Goal: Task Accomplishment & Management: Manage account settings

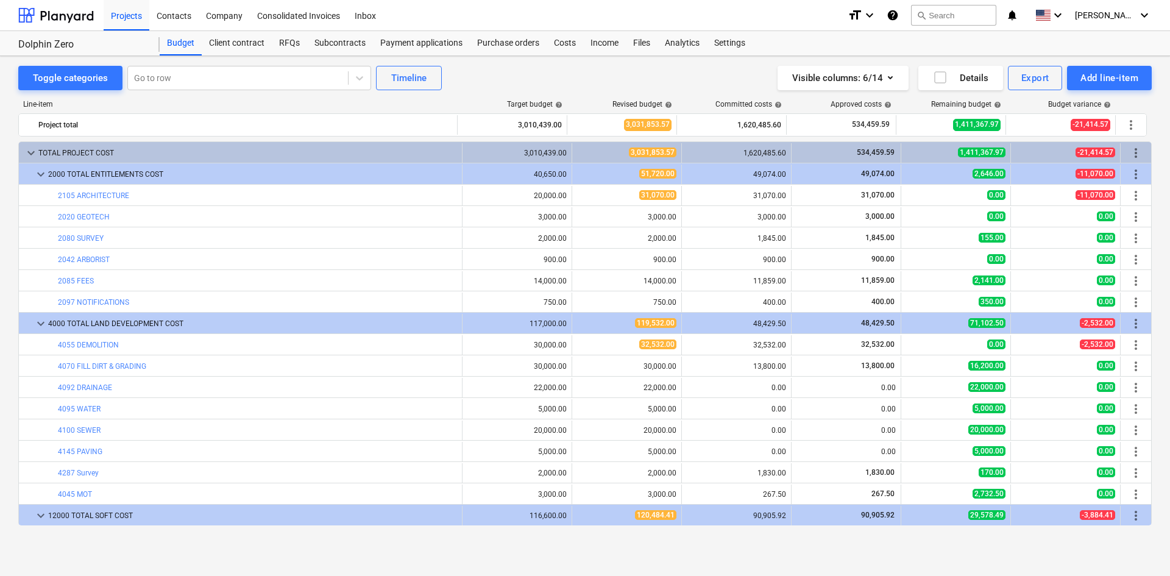
scroll to position [366, 0]
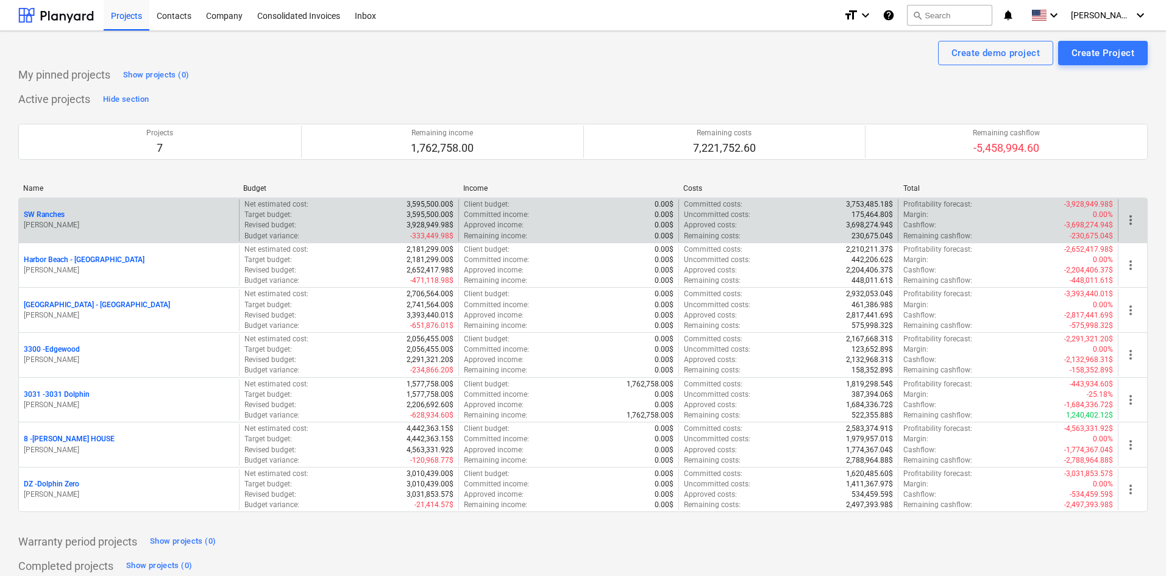
click at [55, 211] on p "SW Ranches" at bounding box center [44, 215] width 41 height 10
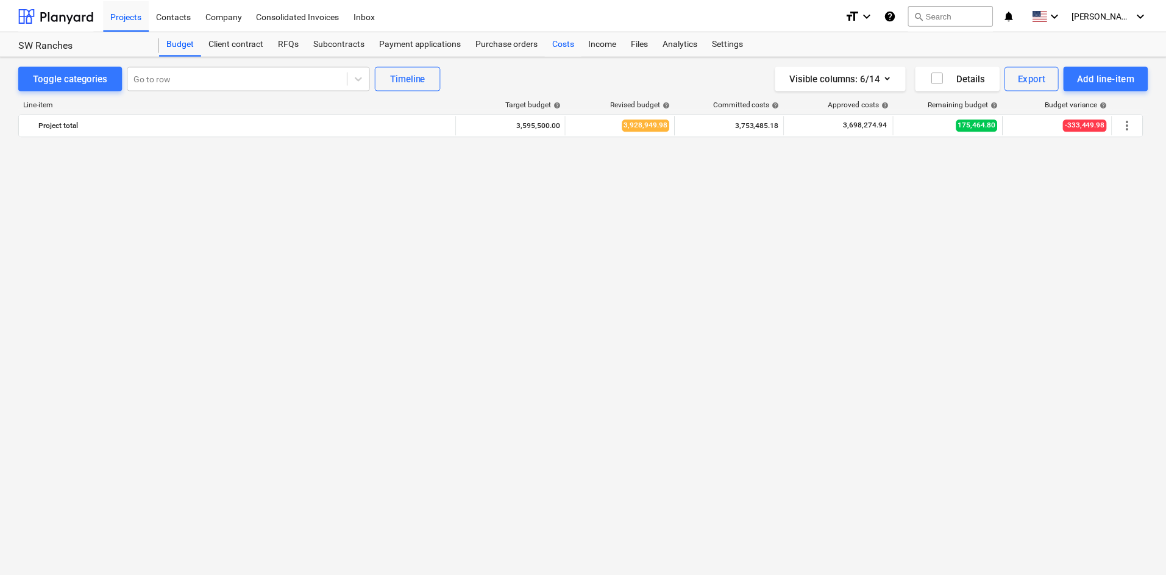
scroll to position [1216, 0]
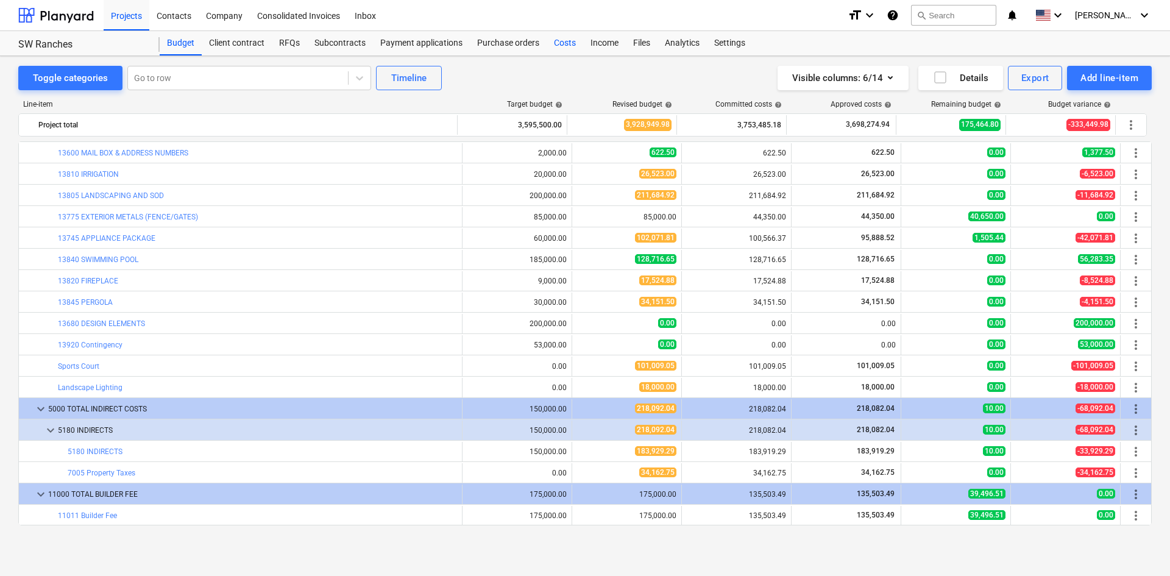
click at [551, 42] on div "Costs" at bounding box center [565, 43] width 37 height 24
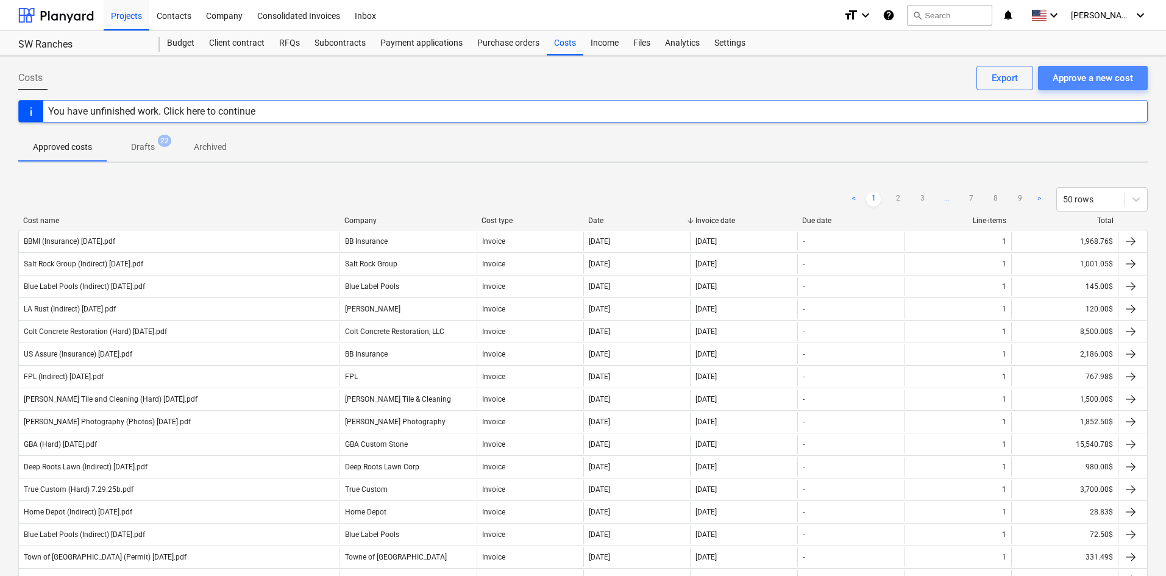
click at [1092, 83] on div "Approve a new cost" at bounding box center [1092, 78] width 80 height 16
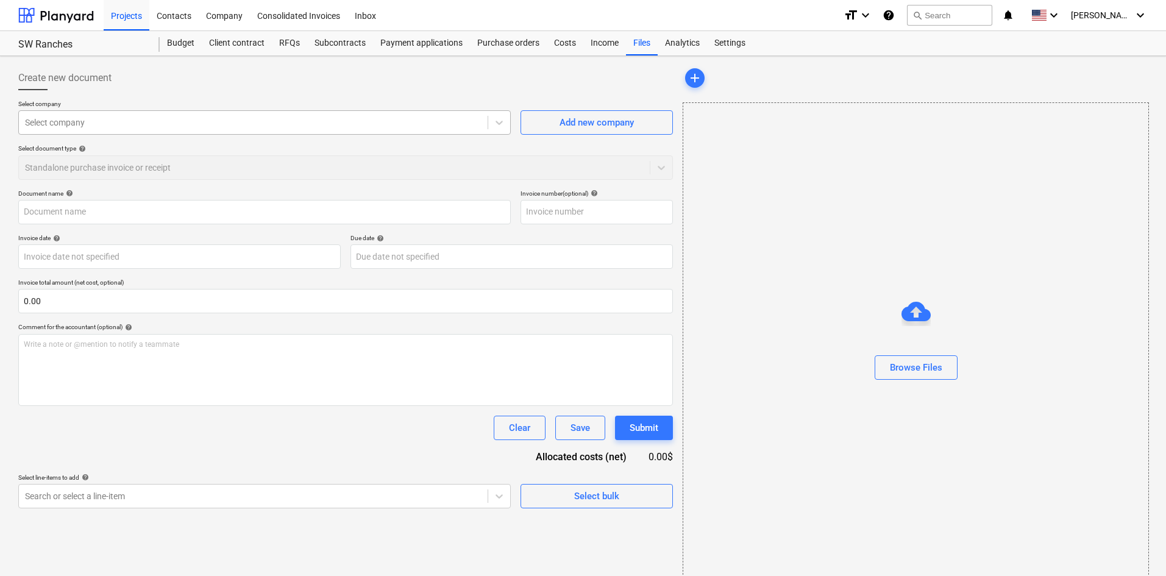
click at [306, 126] on div at bounding box center [253, 122] width 456 height 12
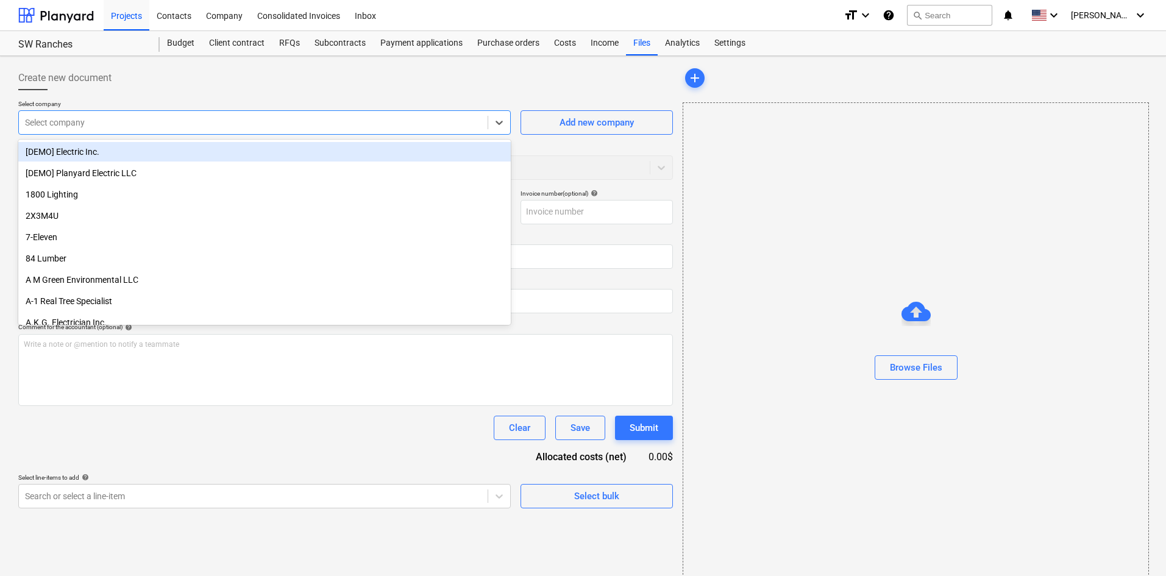
click at [889, 320] on div "Browse Files" at bounding box center [915, 343] width 465 height 93
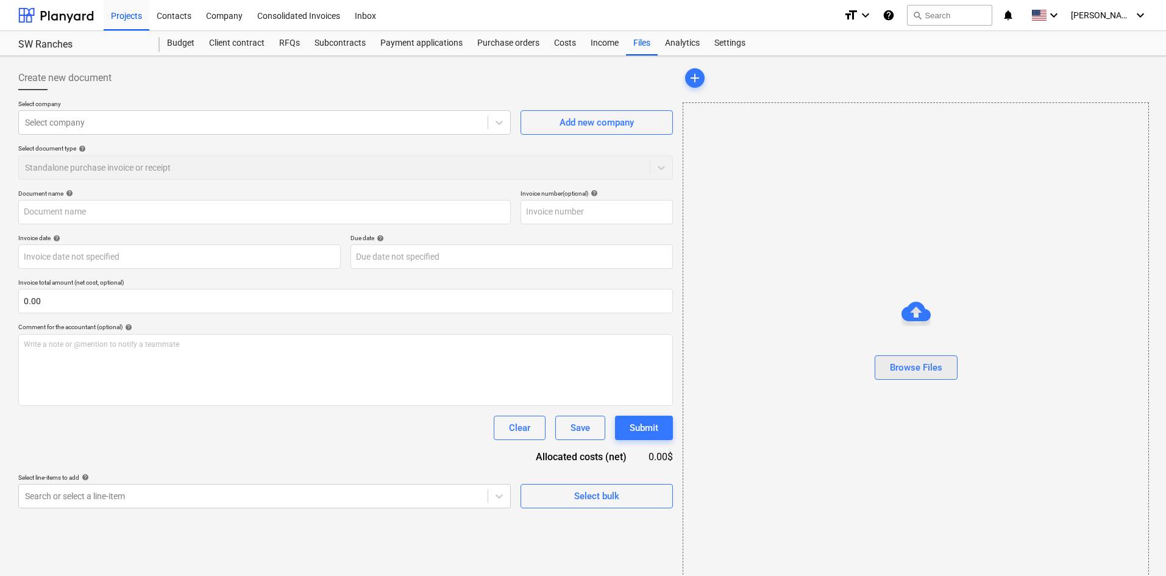
click at [899, 356] on button "Browse Files" at bounding box center [915, 367] width 83 height 24
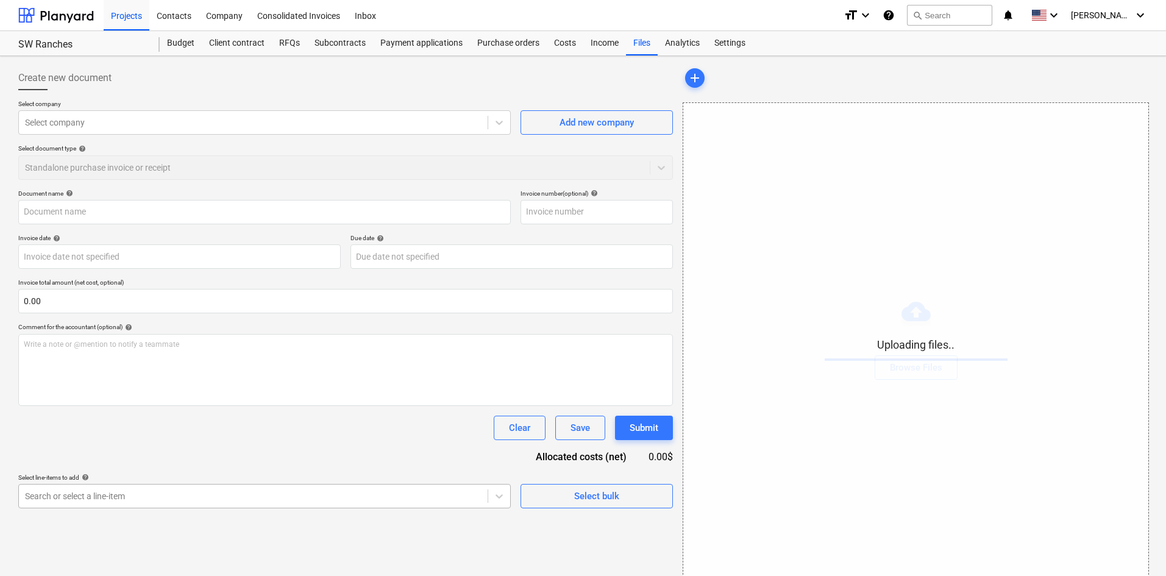
click at [352, 498] on body "Projects Contacts Company Consolidated Invoices Inbox format_size keyboard_arro…" at bounding box center [583, 288] width 1166 height 576
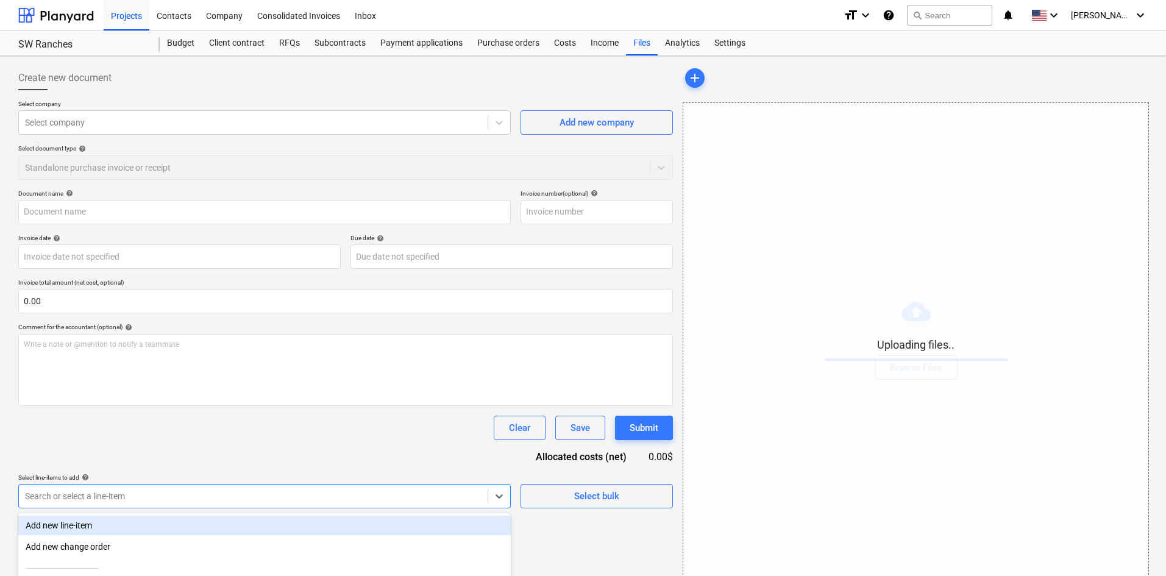
scroll to position [122, 0]
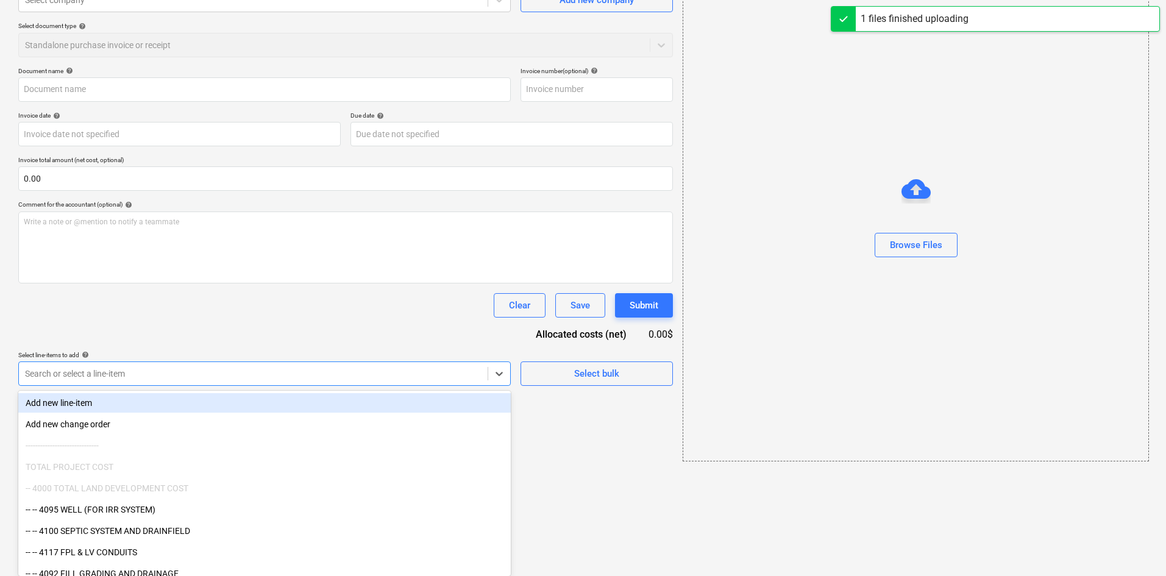
type input "[PERSON_NAME] (Tub Repait) [DATE].pdf"
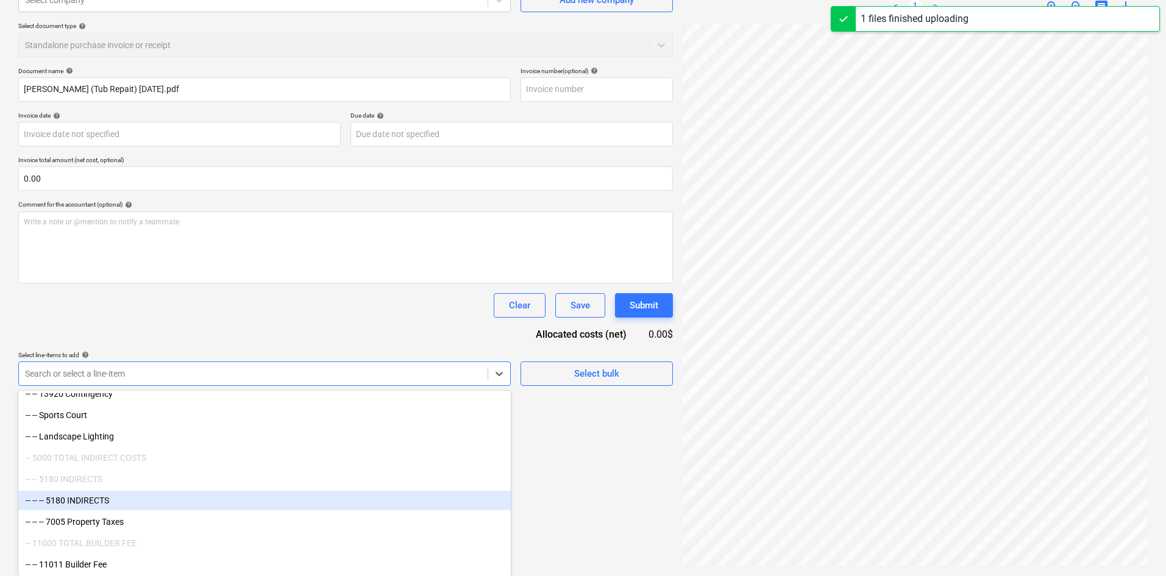
click at [169, 500] on div "-- -- -- 5180 INDIRECTS" at bounding box center [264, 499] width 492 height 19
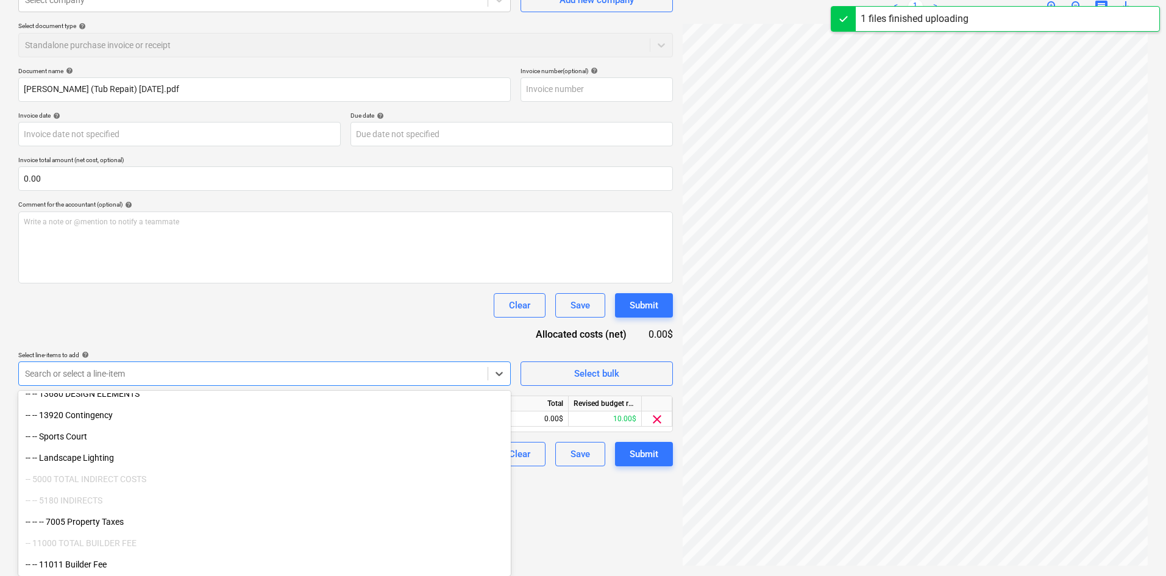
scroll to position [1459, 0]
click at [356, 347] on div "Document name help [PERSON_NAME] (Tub Repait) [DATE].pdf Invoice number (option…" at bounding box center [345, 266] width 654 height 399
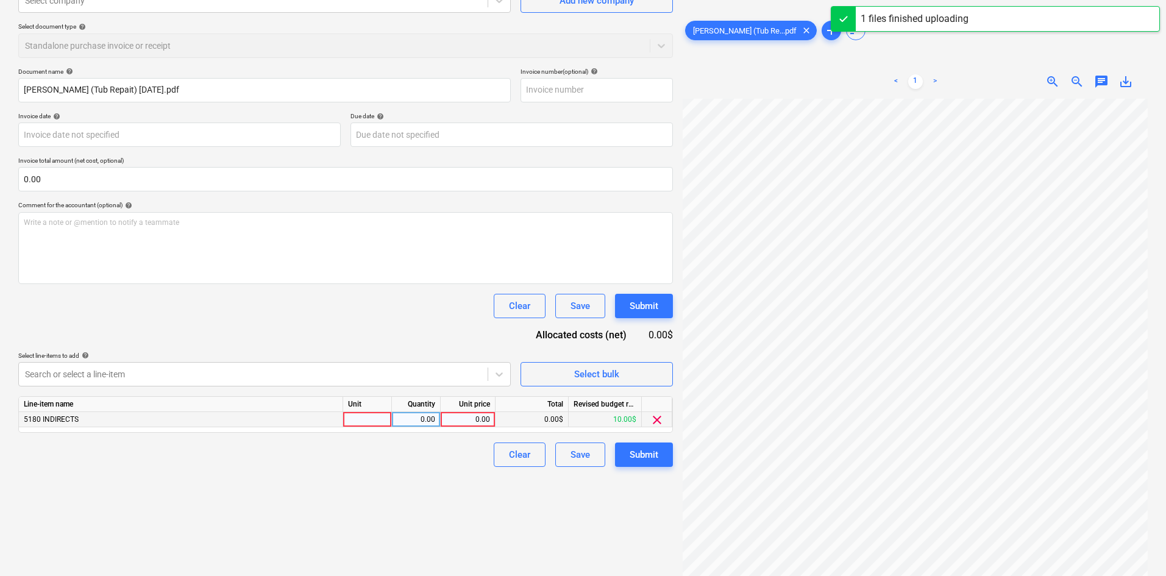
click at [458, 420] on div "0.00" at bounding box center [467, 419] width 44 height 15
type input "225"
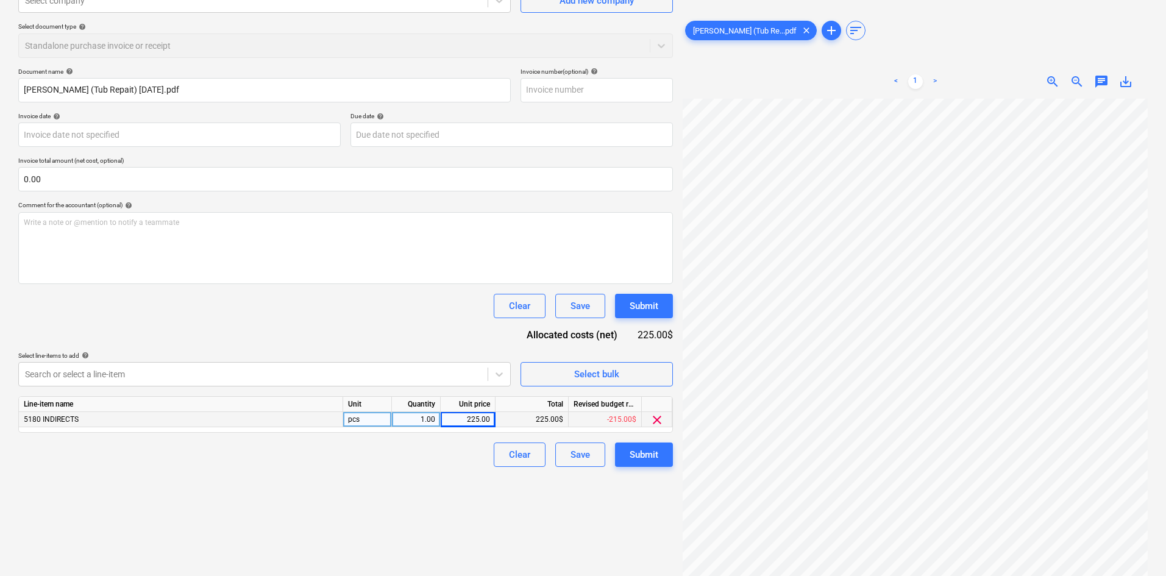
click at [389, 506] on div "Create new document Select company Select company Add new company Select docume…" at bounding box center [345, 255] width 664 height 632
click at [645, 461] on div "Submit" at bounding box center [643, 455] width 29 height 16
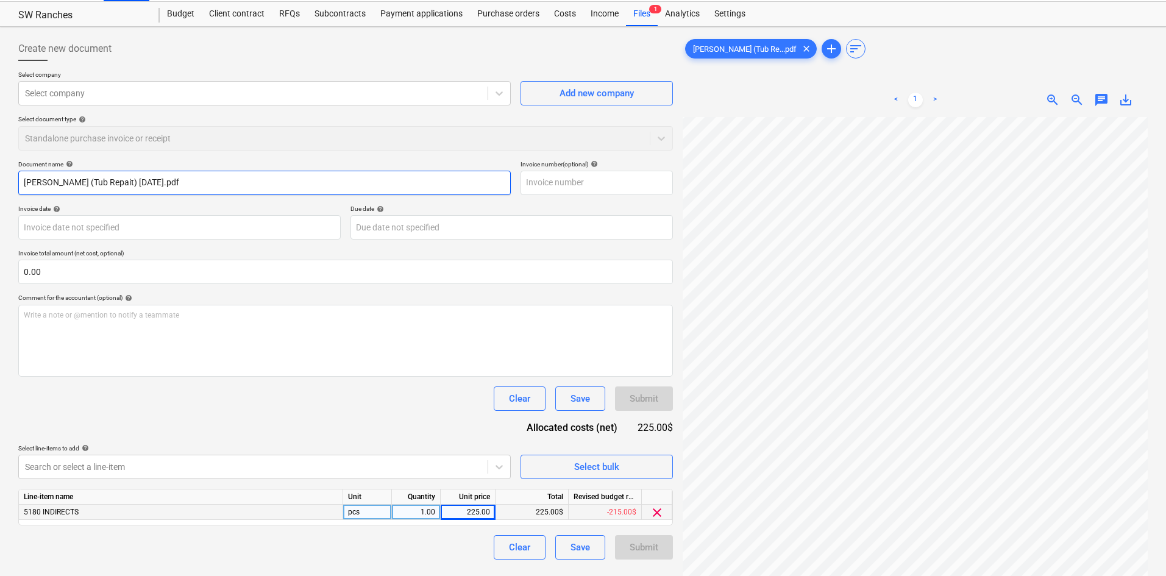
scroll to position [0, 0]
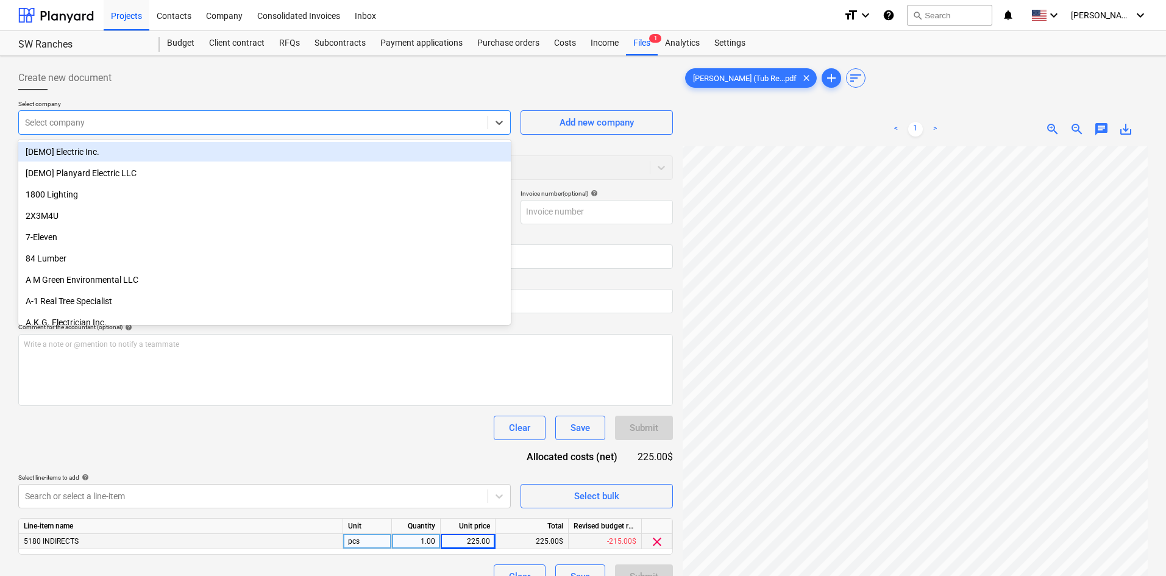
click at [239, 129] on div "Select company" at bounding box center [253, 122] width 469 height 17
click at [576, 123] on div "Add new company" at bounding box center [596, 123] width 74 height 16
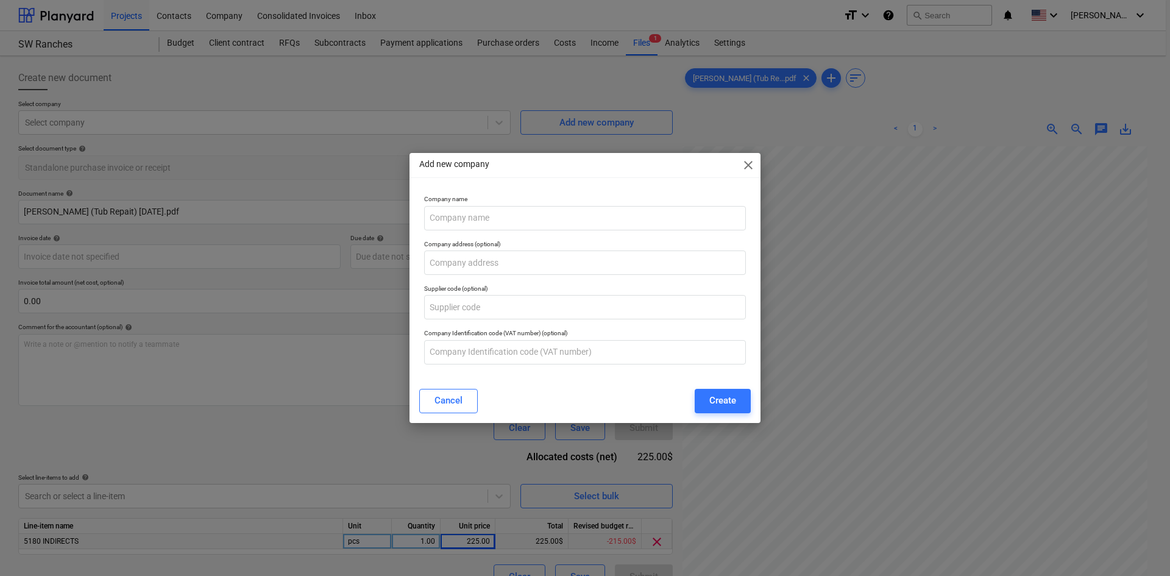
click at [593, 193] on div "Company name" at bounding box center [584, 212] width 331 height 44
click at [574, 210] on input "text" at bounding box center [585, 218] width 322 height 24
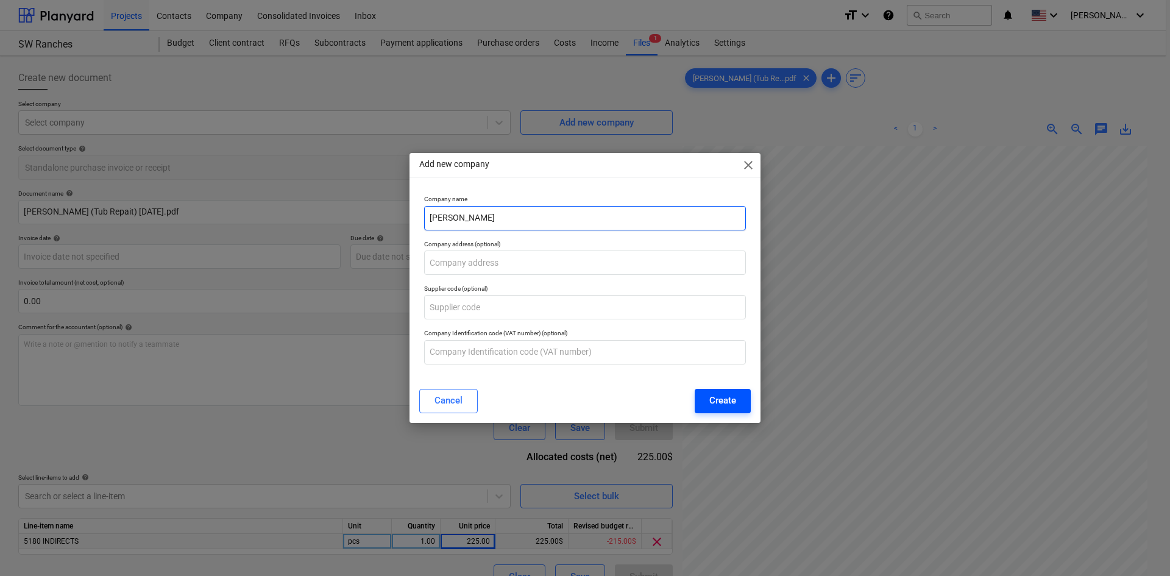
type input "[PERSON_NAME]"
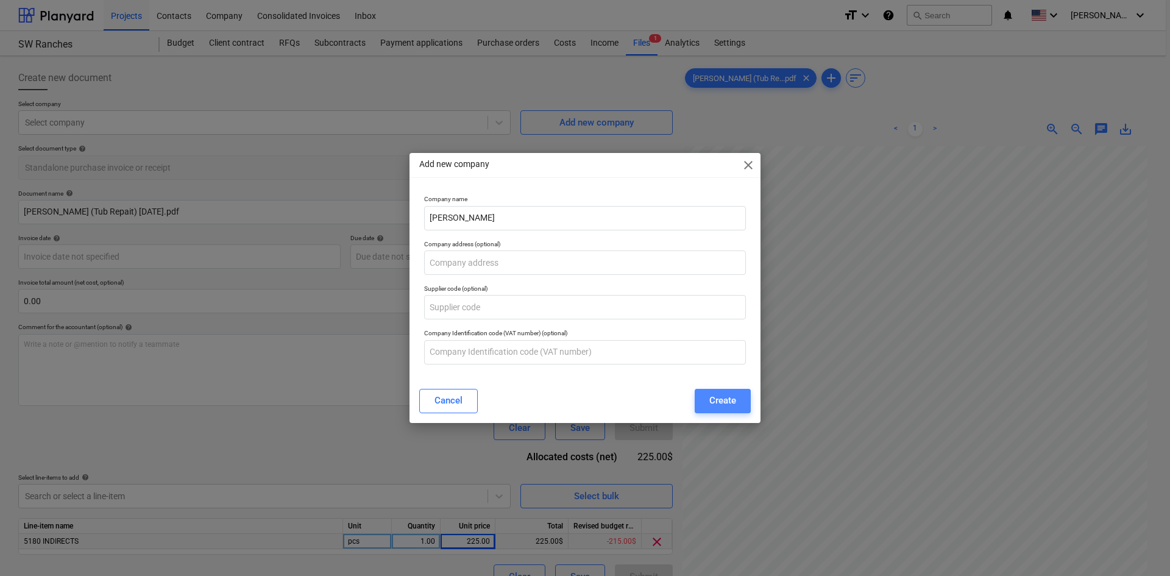
click at [722, 411] on button "Create" at bounding box center [723, 401] width 56 height 24
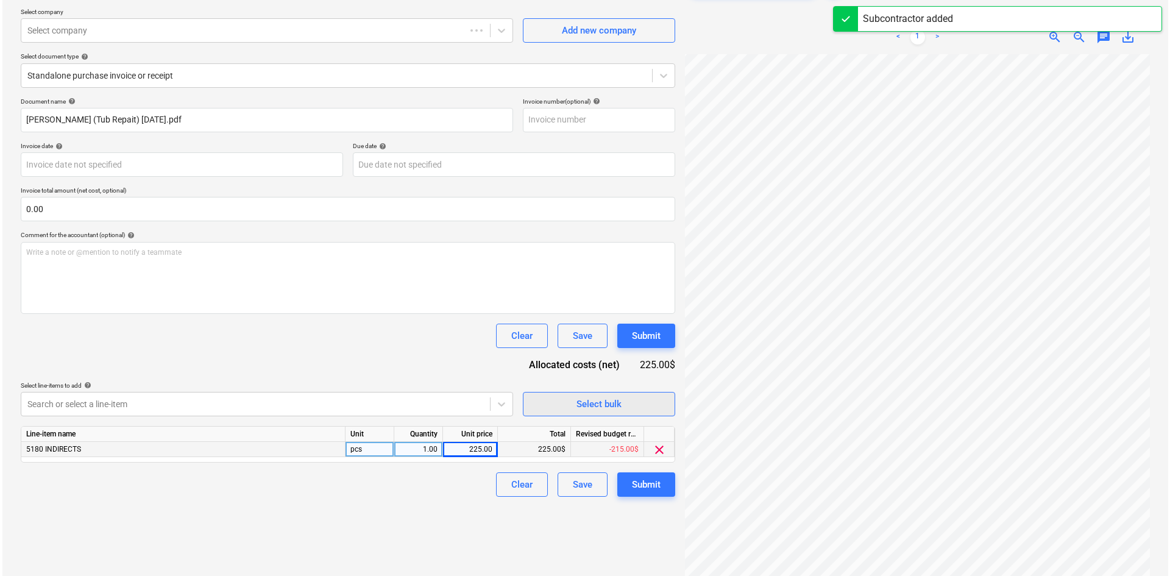
scroll to position [122, 0]
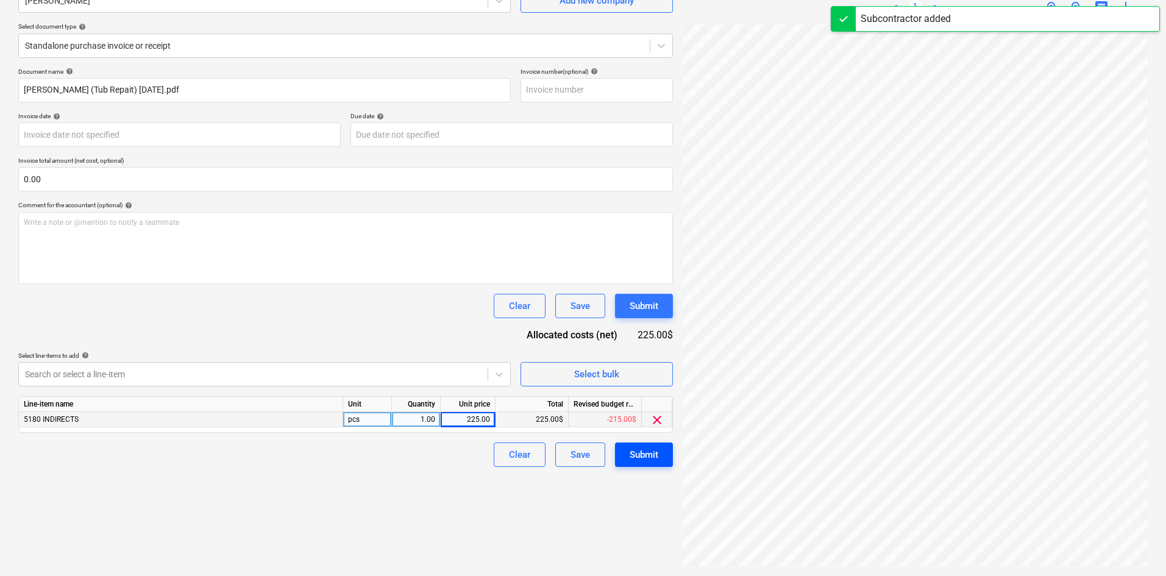
click at [659, 465] on button "Submit" at bounding box center [644, 454] width 58 height 24
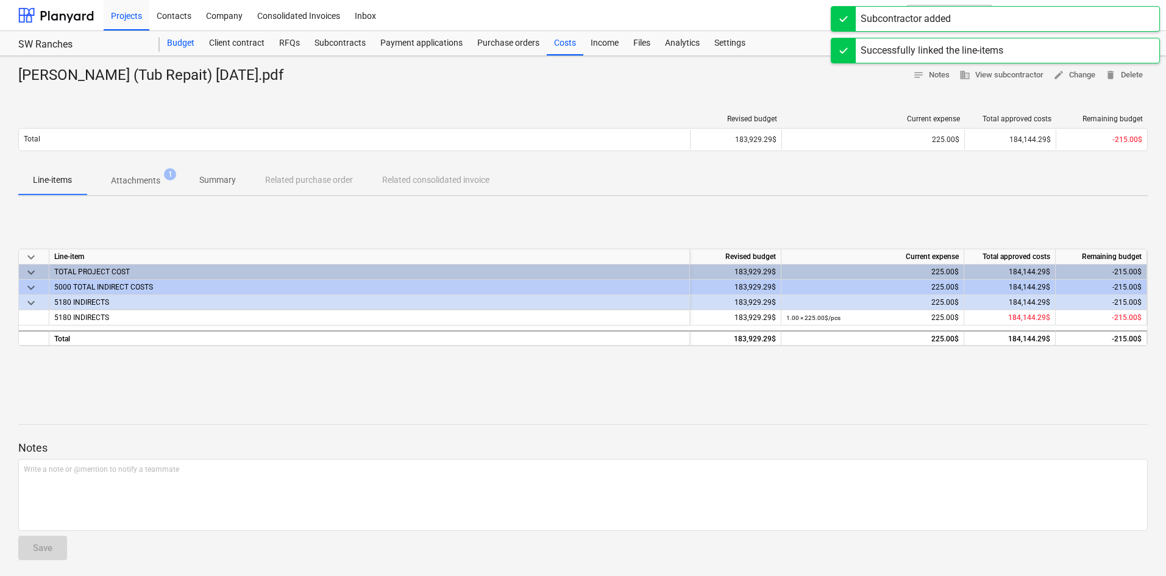
click at [191, 46] on div "Budget" at bounding box center [181, 43] width 42 height 24
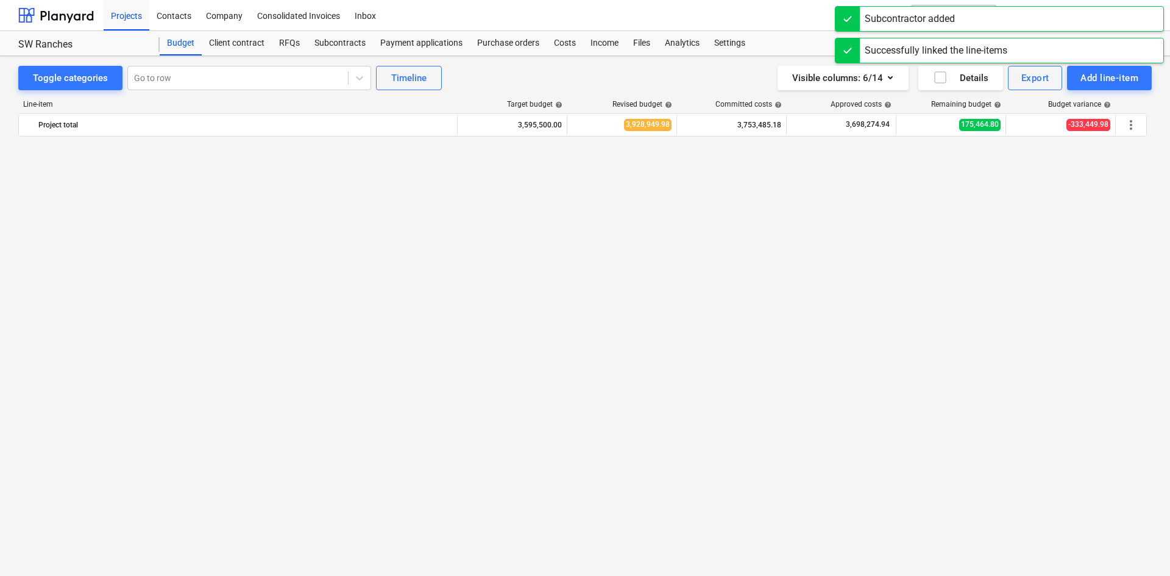
scroll to position [1216, 0]
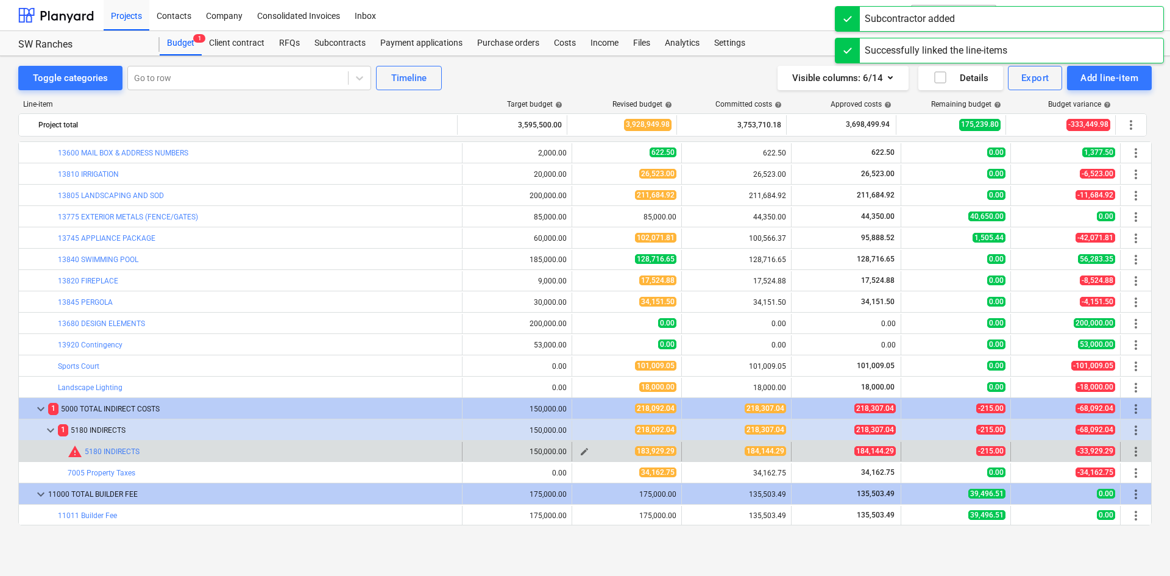
click at [581, 452] on span "edit" at bounding box center [584, 452] width 10 height 10
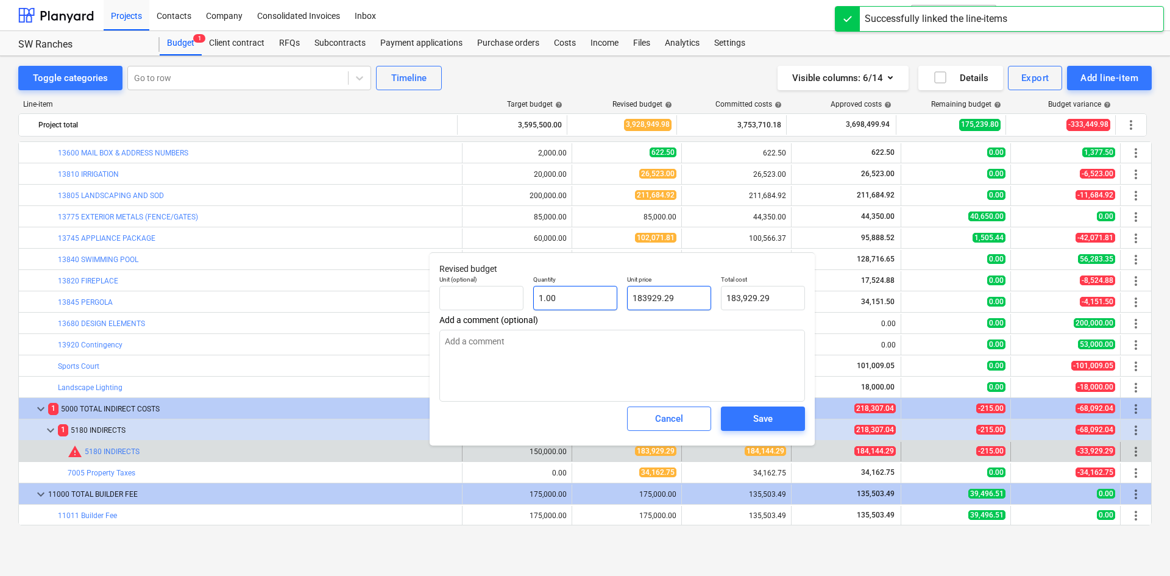
drag, startPoint x: 691, startPoint y: 298, endPoint x: 553, endPoint y: 294, distance: 137.8
click at [553, 294] on div "Unit (optional) Quantity 1.00 Unit price 183929.29 Total cost 183,929.29" at bounding box center [621, 293] width 375 height 44
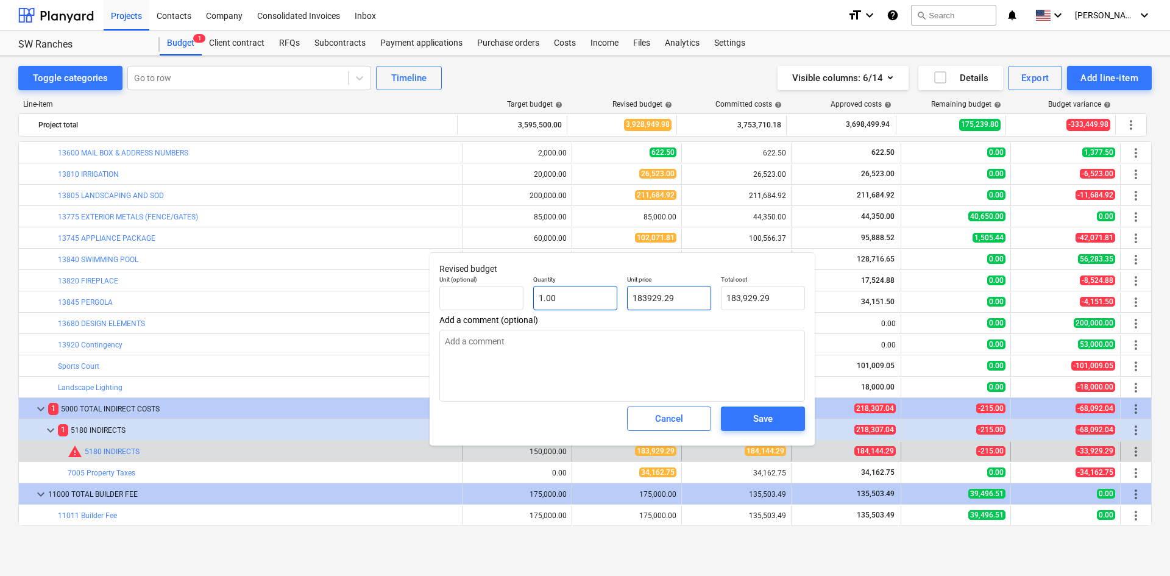
type input "1"
type textarea "x"
type input "1.00"
type input "18"
type textarea "x"
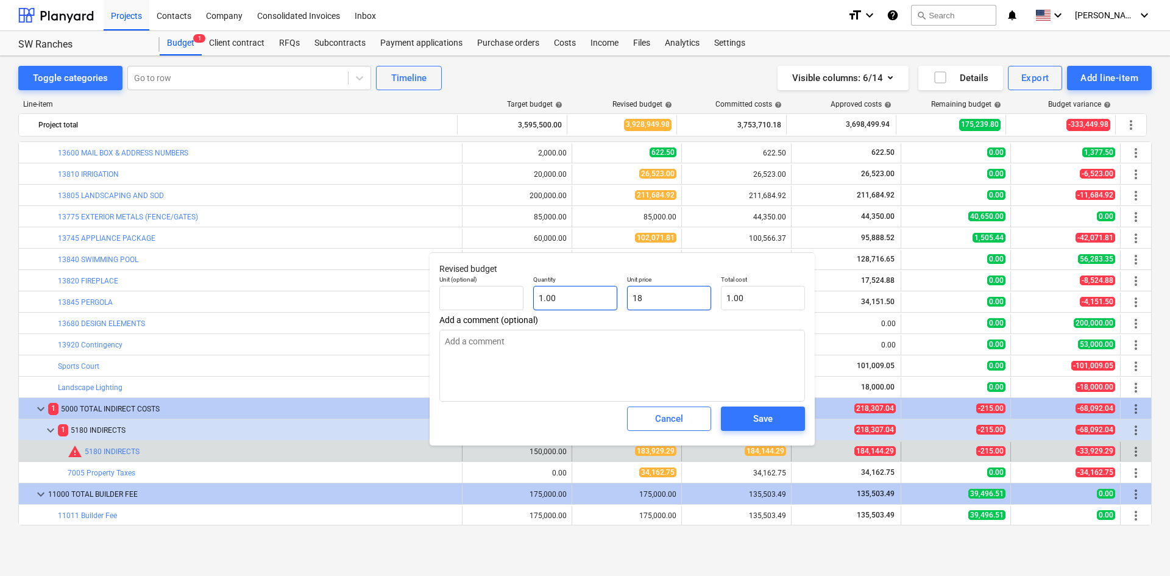
type input "18.00"
type input "184"
type textarea "x"
type input "184.00"
type input "1841"
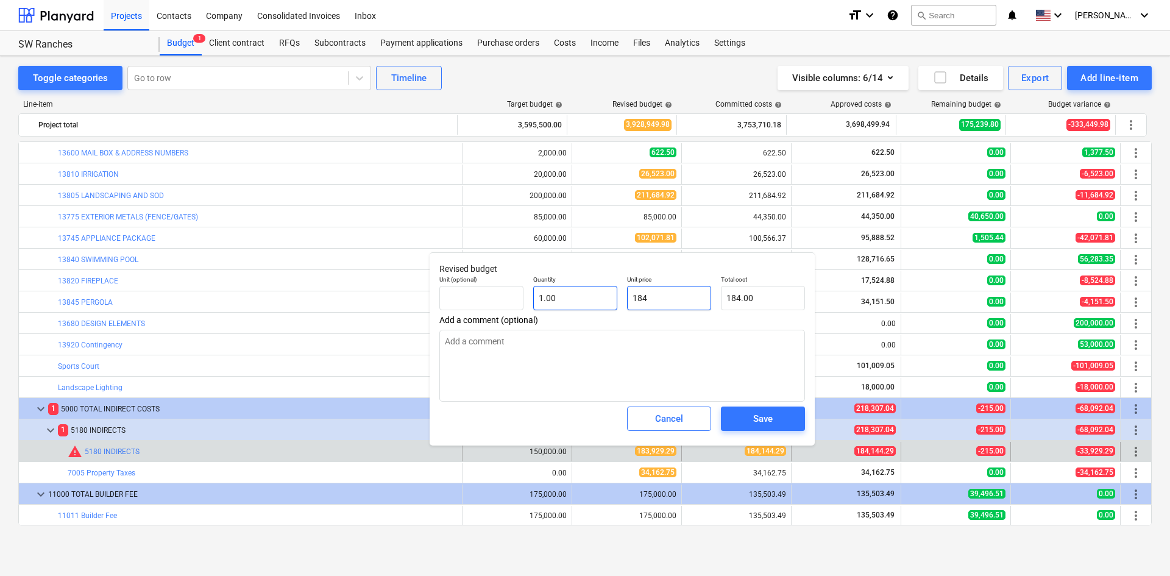
type textarea "x"
type input "1,841.00"
type input "18414"
type textarea "x"
type input "18,414.00"
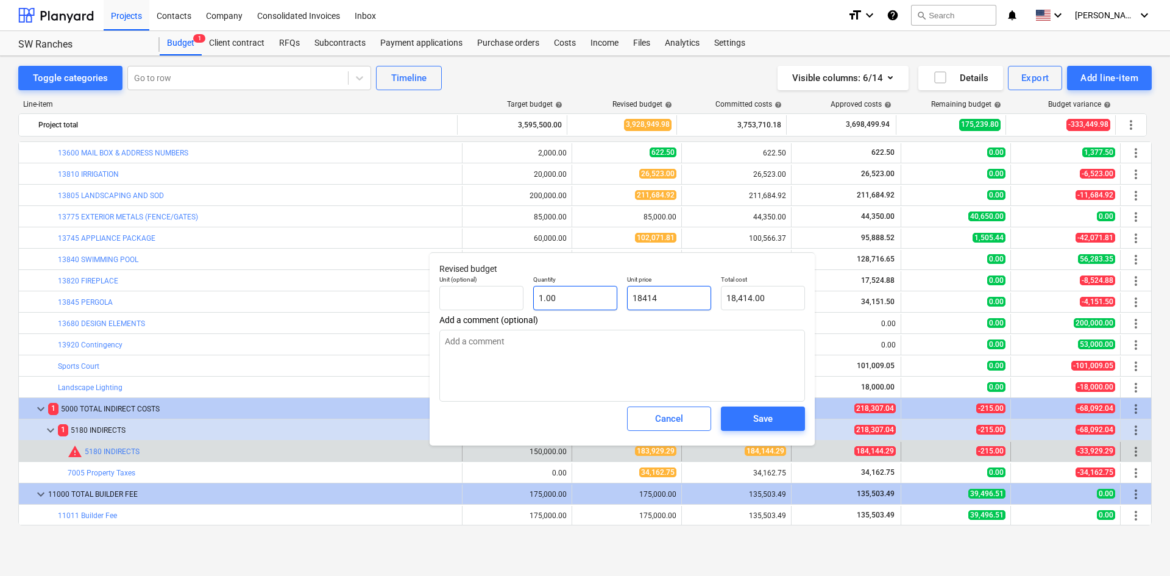
type input "184144"
type textarea "x"
type input "184,144.00"
type input "1841440"
type textarea "x"
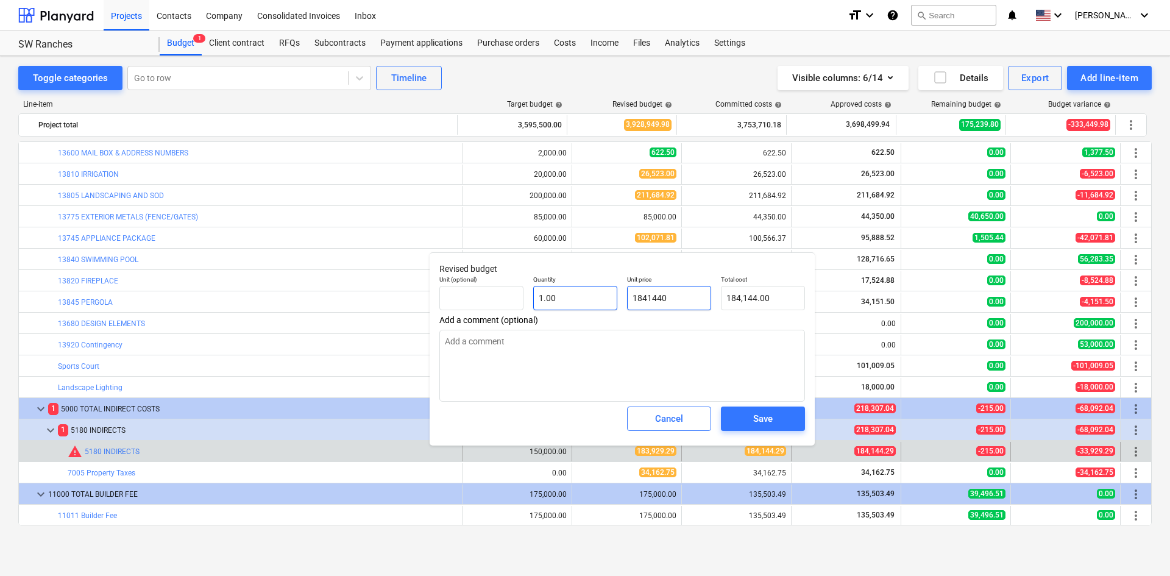
type input "1,841,440.00"
type input "18414402"
type textarea "x"
type input "18,414,402.00"
type input "1841440"
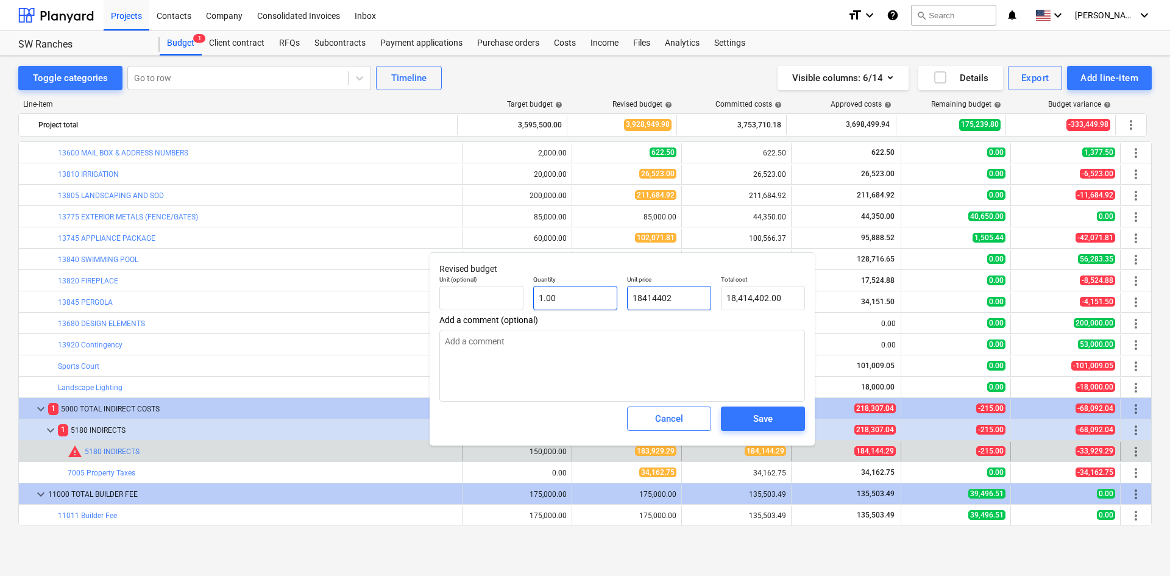
type textarea "x"
type input "1,841,440.00"
type input "184144"
type textarea "x"
type input "184,144.00"
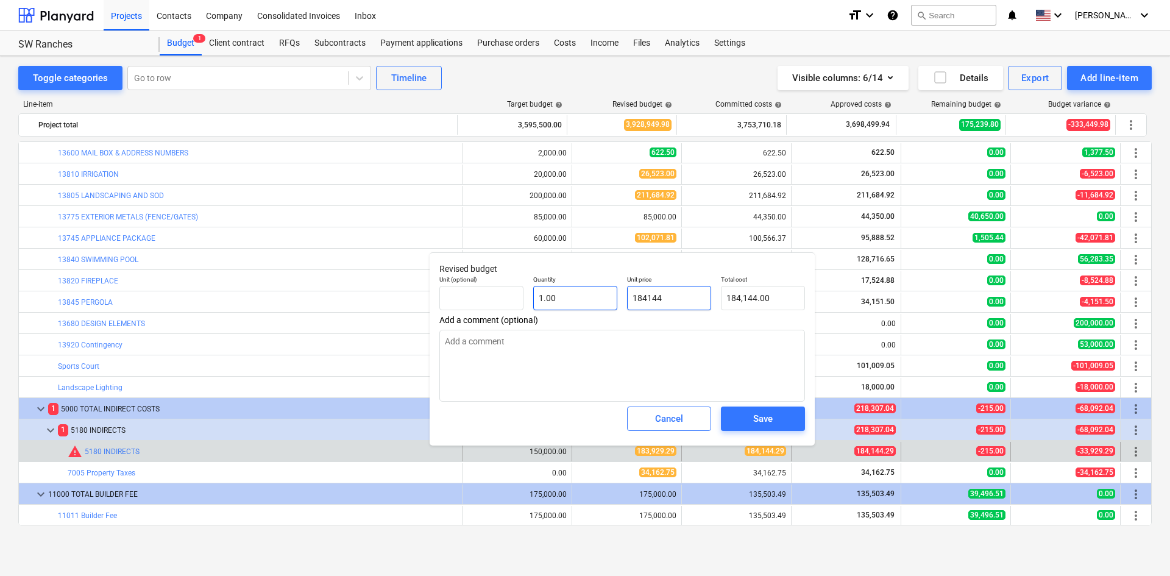
type input "18414"
type textarea "x"
type input "18,414.00"
type input "1841"
type textarea "x"
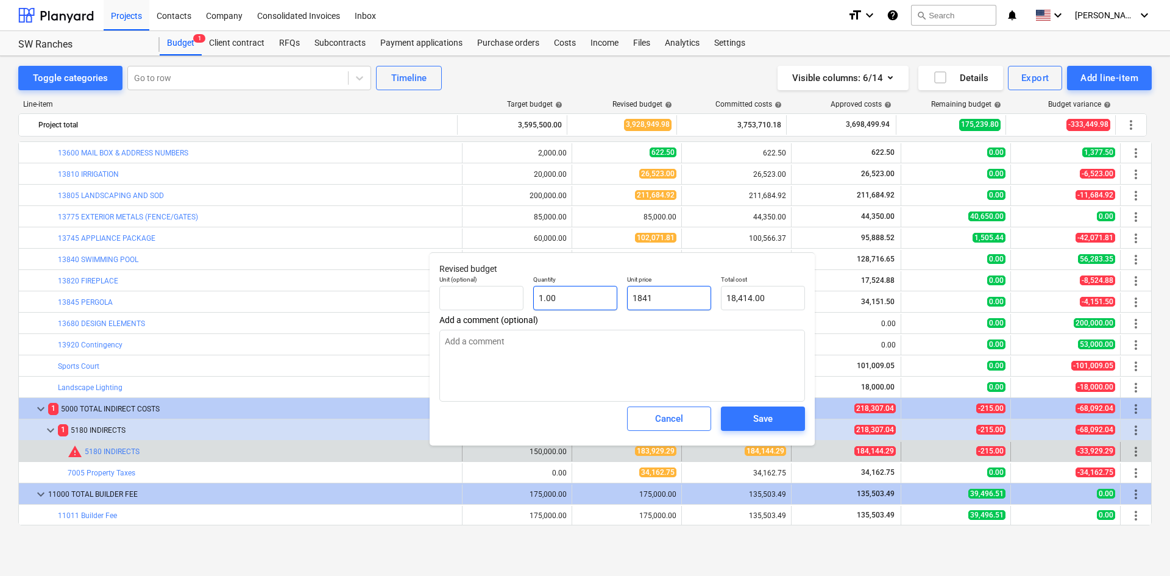
type input "1,841.00"
type input "184"
type textarea "x"
type input "184.00"
type input "18"
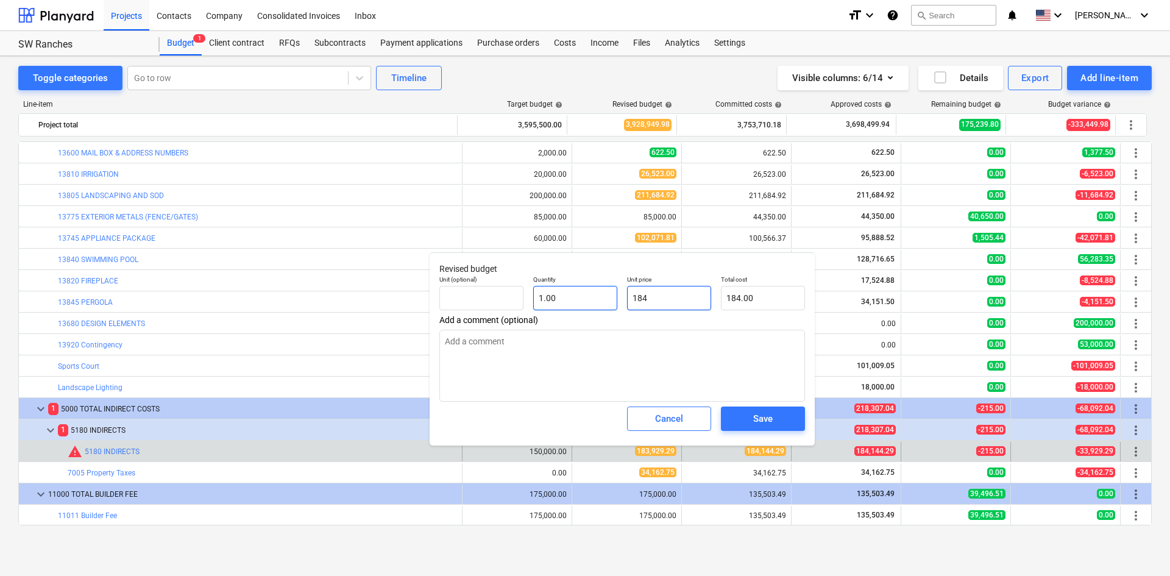
type textarea "x"
type input "18.00"
type input "186"
type textarea "x"
type input "186.00"
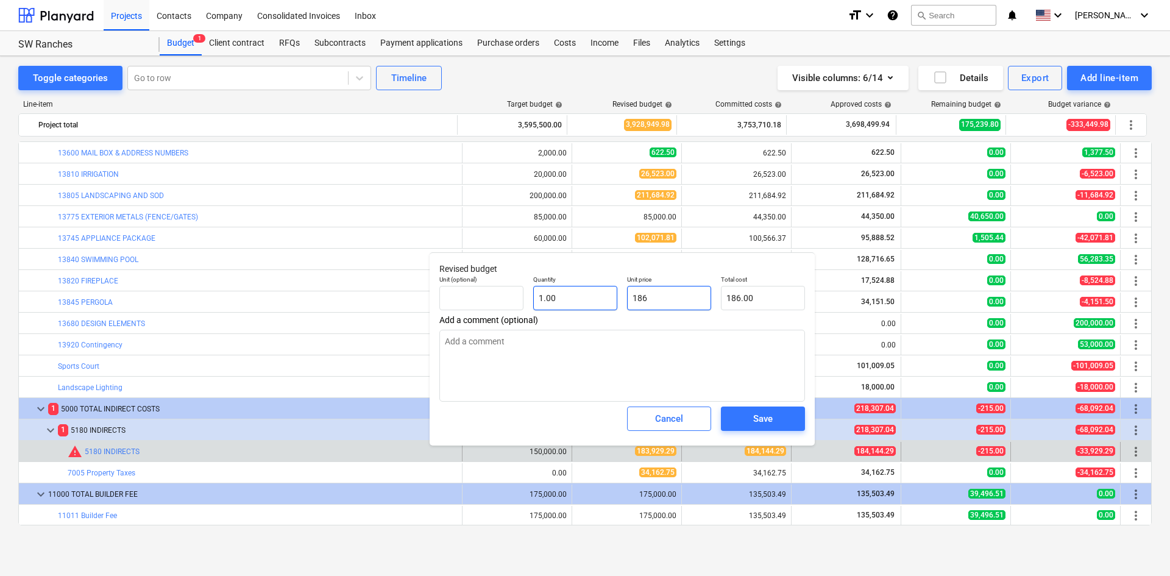
type input "1860"
type textarea "x"
type input "1,860.00"
type input "18600"
type textarea "x"
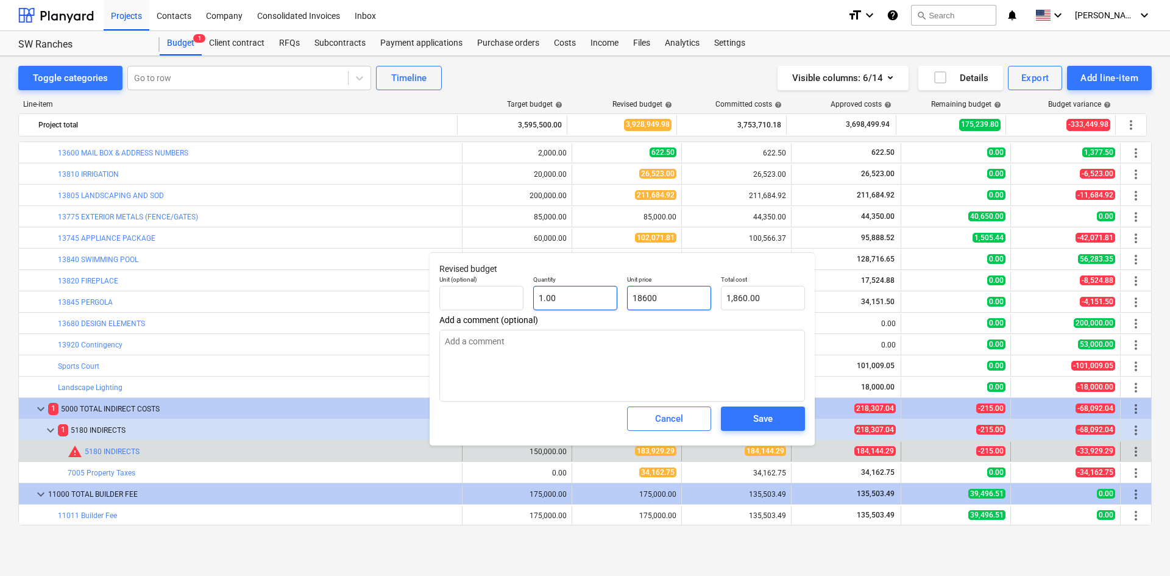
type input "18,600.00"
type input "186000"
type textarea "x"
type input "186,000.00"
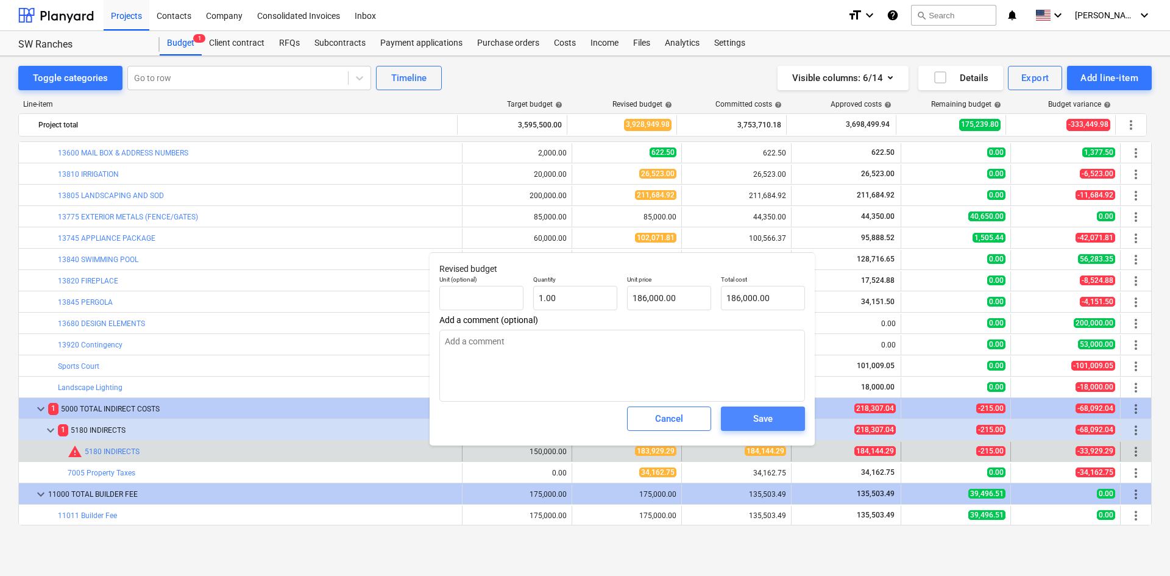
click at [756, 413] on div "Save" at bounding box center [762, 419] width 19 height 16
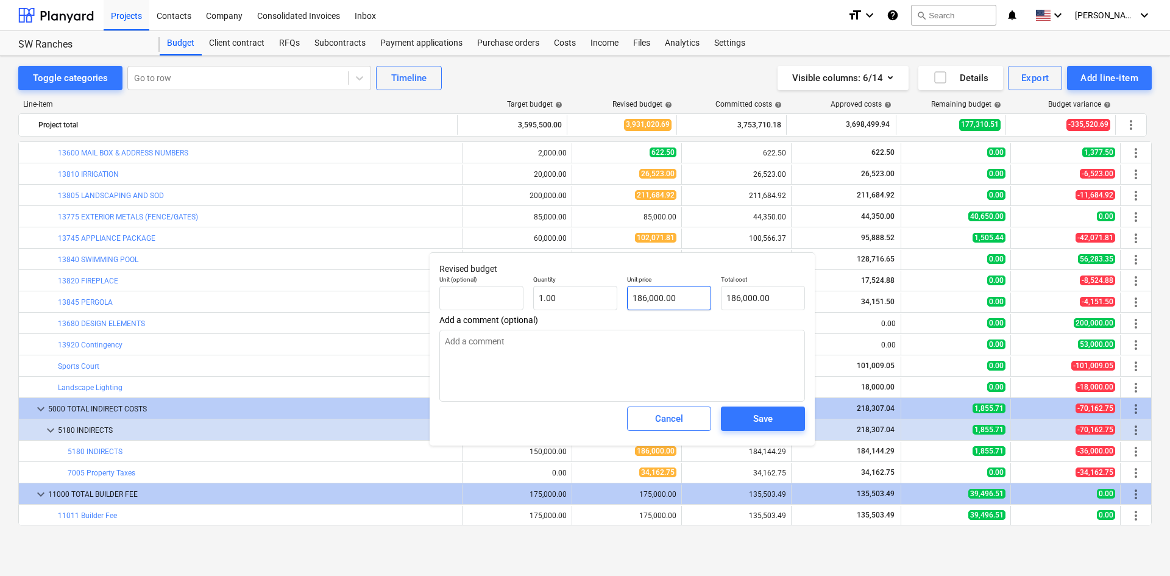
type textarea "x"
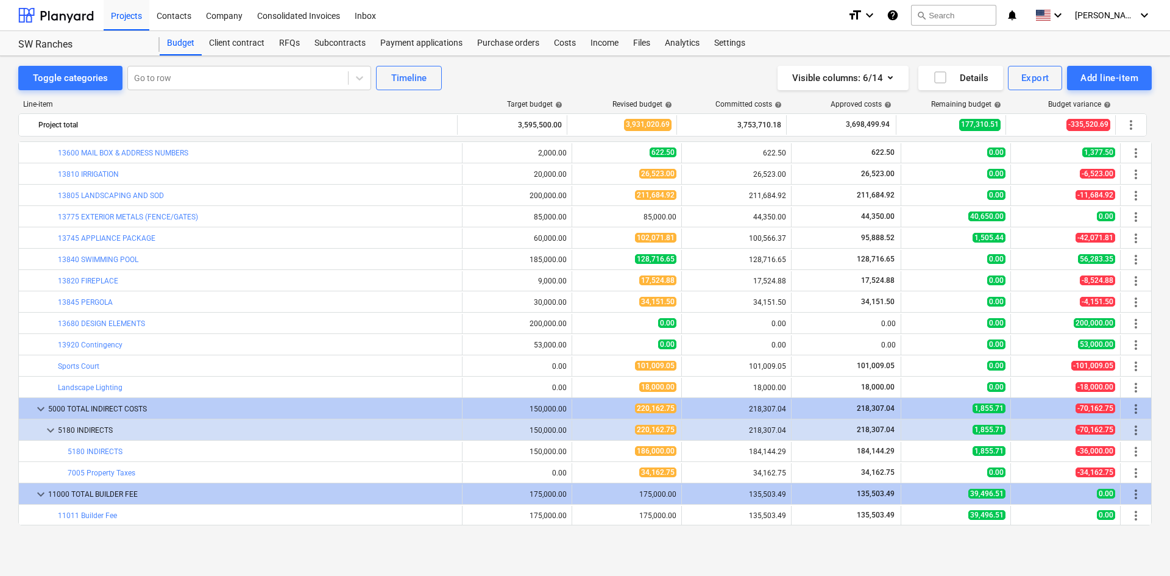
click at [628, 551] on div "Toggle categories Go to row Timeline Visible columns : 6/14 Details Export Add …" at bounding box center [585, 316] width 1170 height 520
click at [515, 555] on div "Toggle categories Go to row Timeline Visible columns : 6/14 Details Export Add …" at bounding box center [585, 316] width 1170 height 520
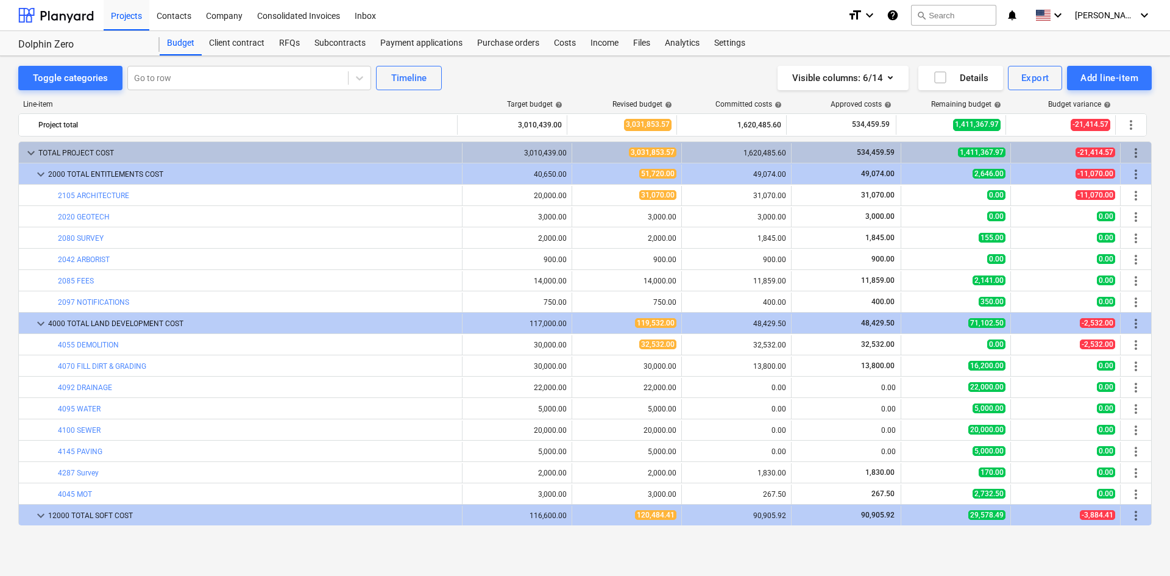
scroll to position [366, 0]
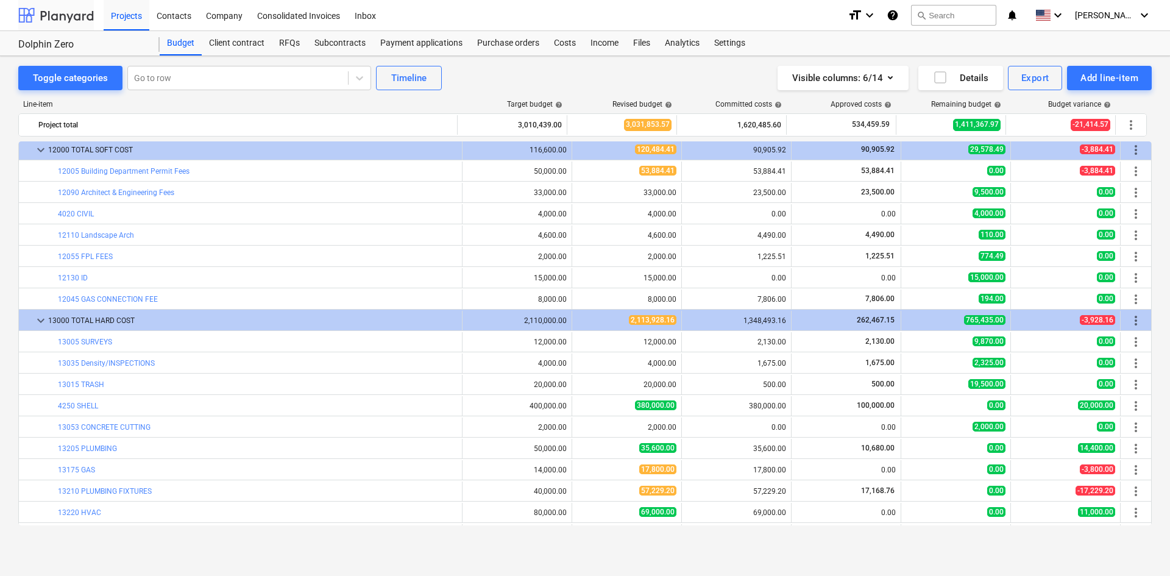
click at [42, 13] on div at bounding box center [56, 15] width 76 height 30
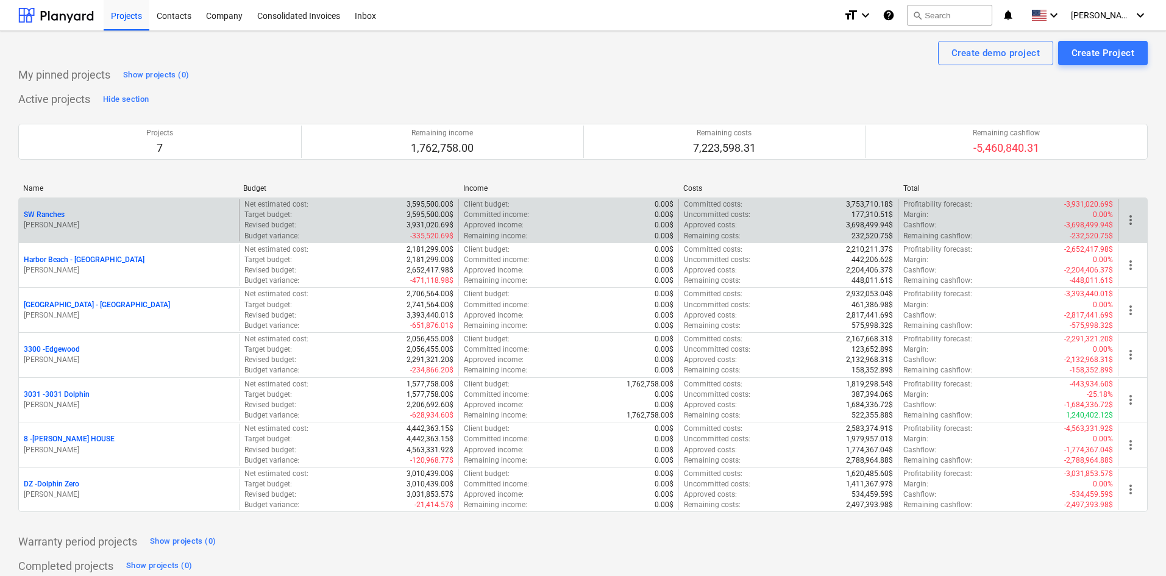
click at [57, 218] on p "SW Ranches" at bounding box center [44, 215] width 41 height 10
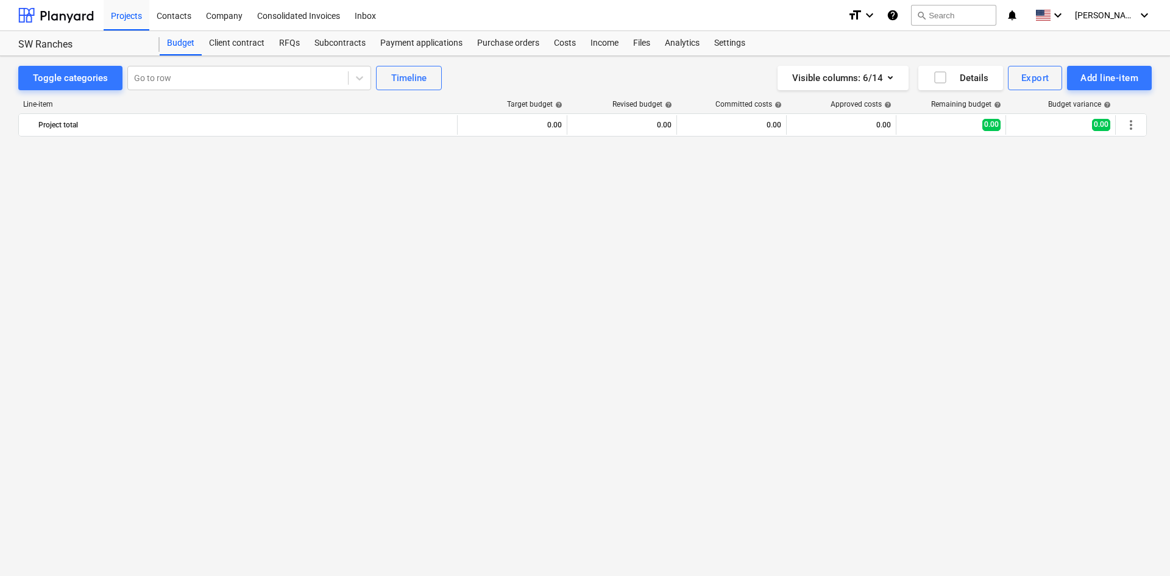
scroll to position [1216, 0]
click at [549, 49] on div "Costs" at bounding box center [565, 43] width 37 height 24
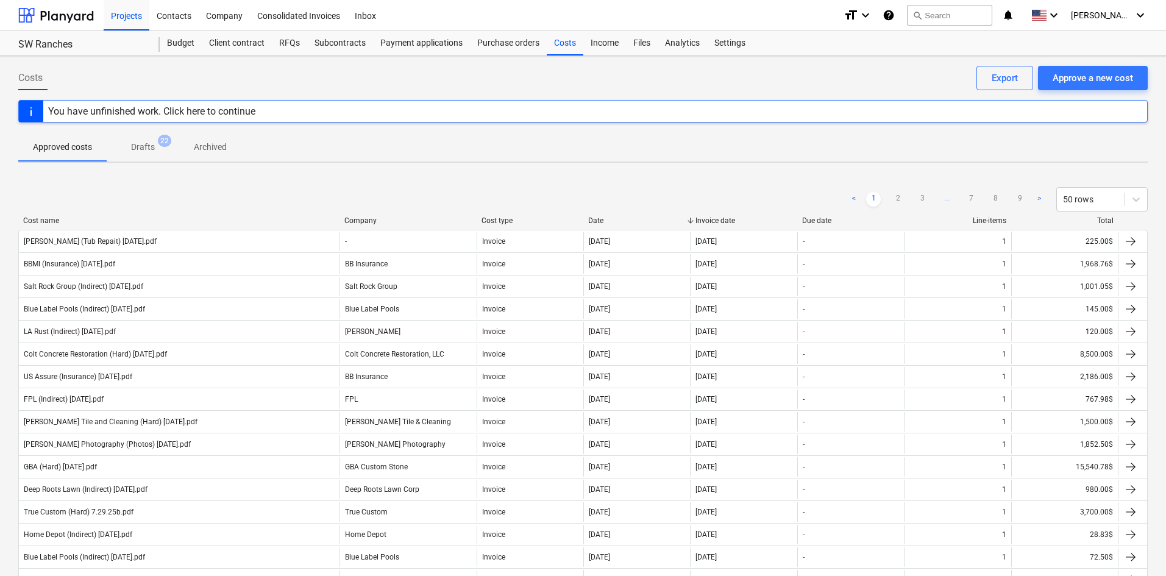
click at [975, 126] on div at bounding box center [582, 127] width 1129 height 10
click at [23, 15] on div at bounding box center [56, 15] width 76 height 30
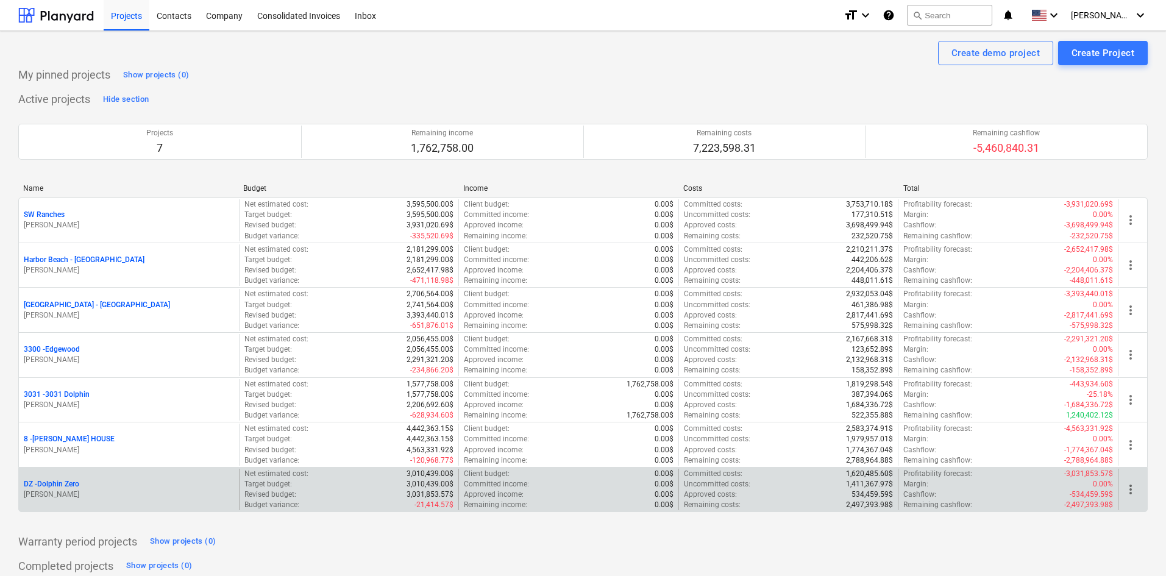
click at [69, 484] on p "DZ - Dolphin Zero" at bounding box center [51, 484] width 55 height 10
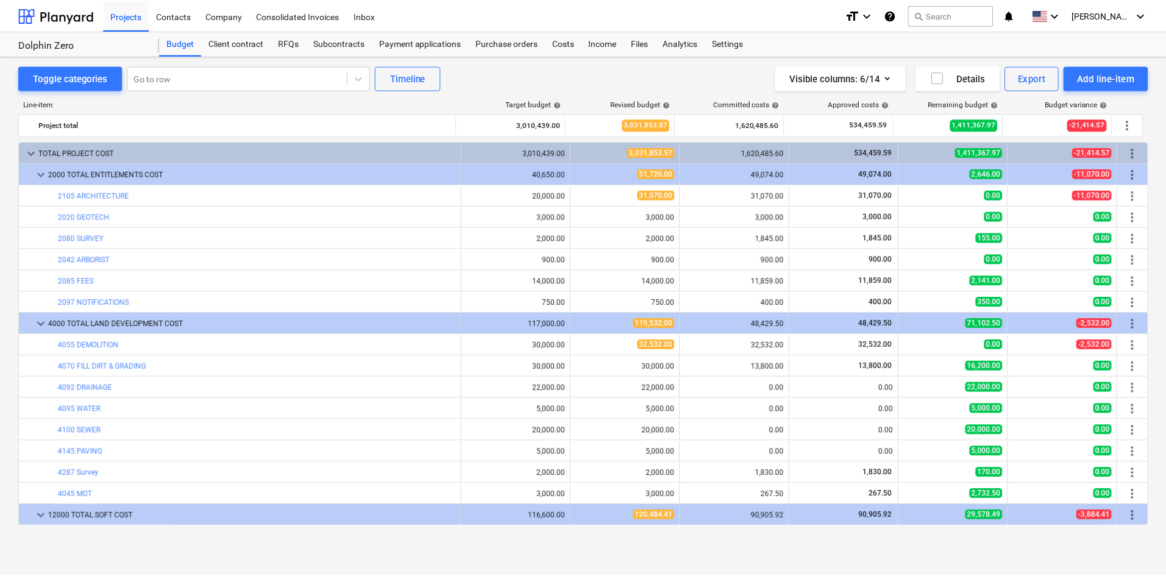
scroll to position [366, 0]
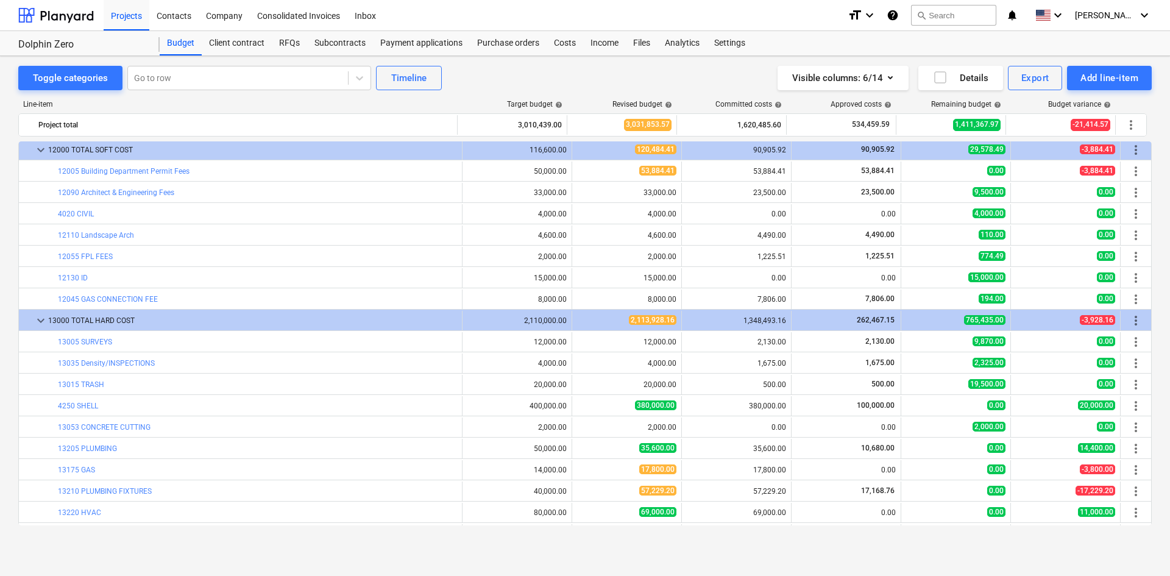
click at [440, 15] on div "Projects Contacts Company Consolidated Invoices Inbox" at bounding box center [471, 15] width 734 height 30
click at [340, 46] on div "Subcontracts" at bounding box center [340, 43] width 66 height 24
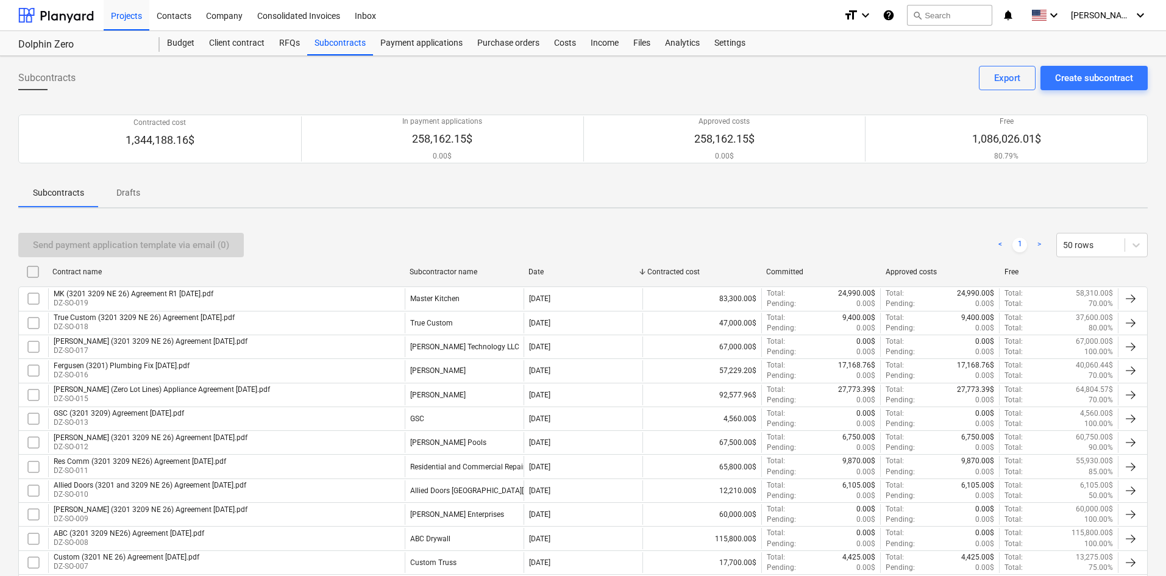
scroll to position [211, 0]
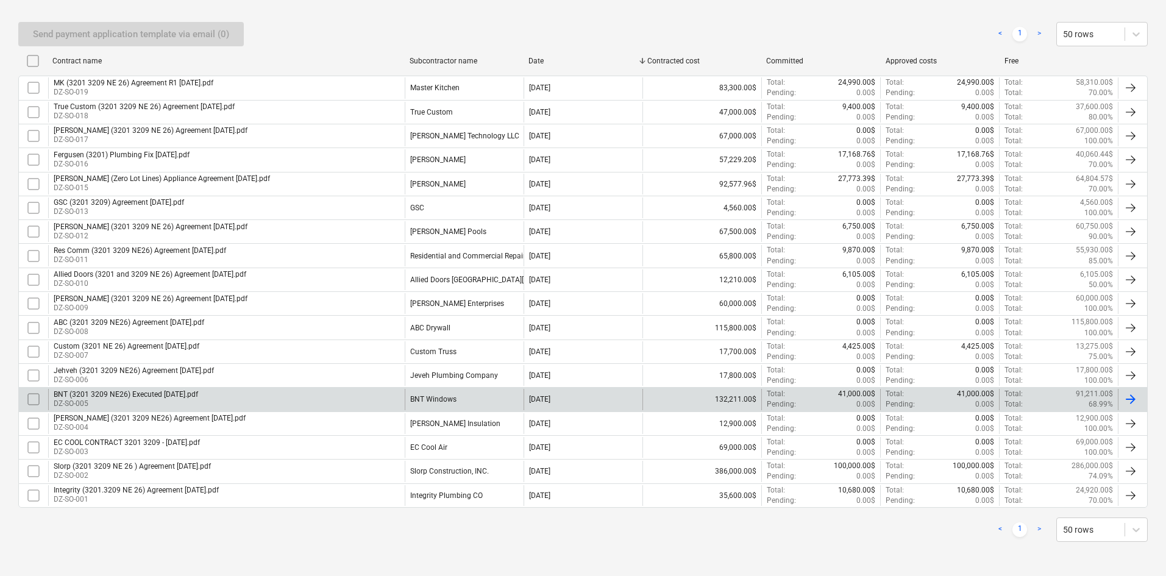
click at [313, 403] on div "BNT (3201 3209 NE26) Executed 6.2.25.pdf DZ-SO-005" at bounding box center [226, 399] width 356 height 21
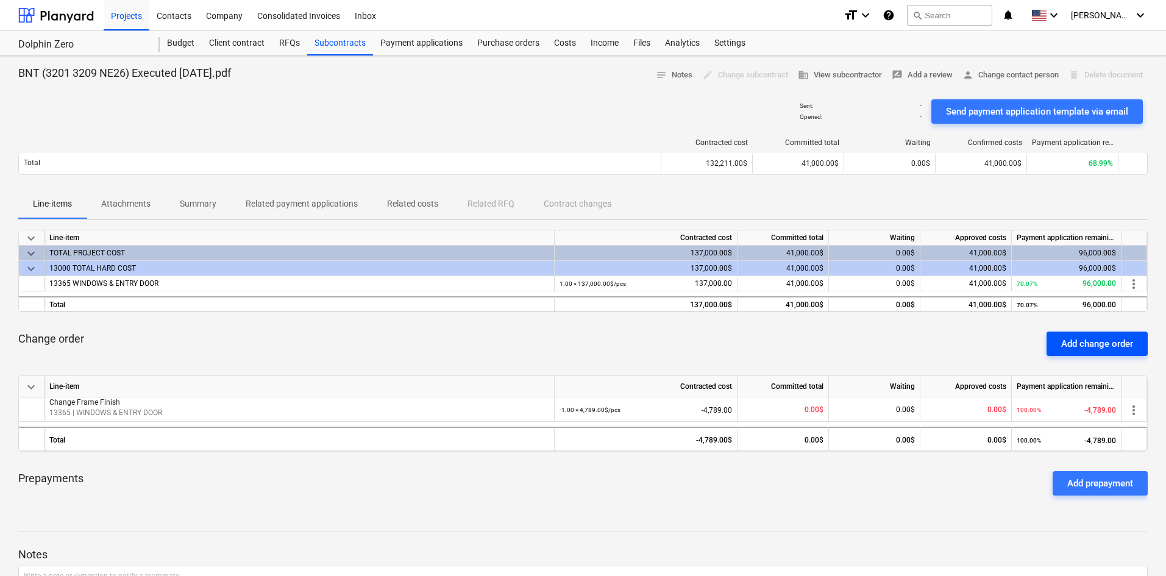
click at [1114, 334] on button "Add change order" at bounding box center [1096, 343] width 101 height 24
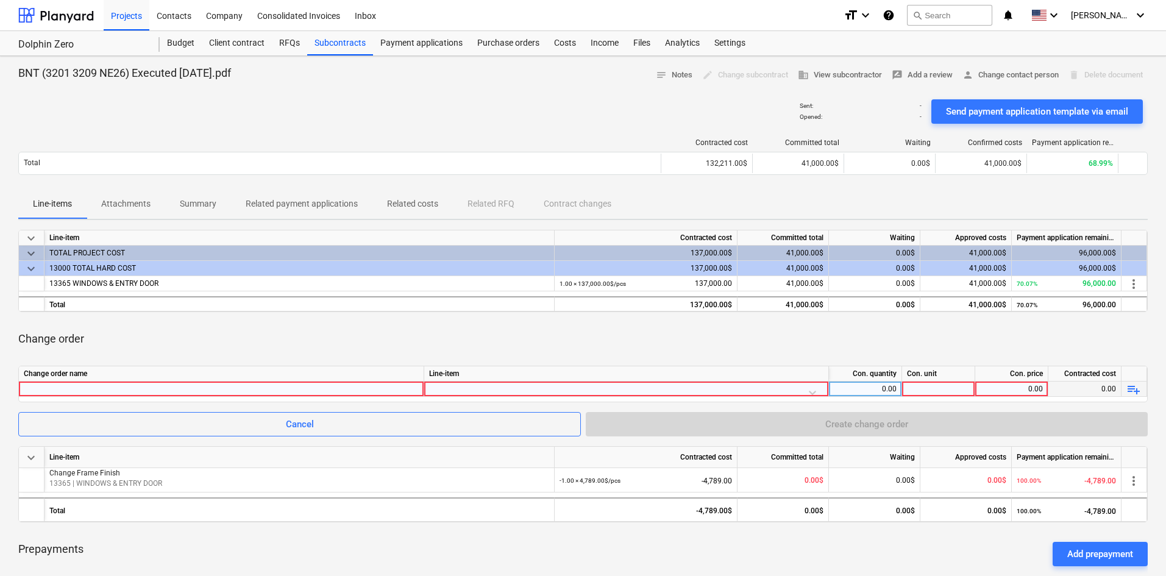
click at [132, 386] on div at bounding box center [221, 388] width 395 height 15
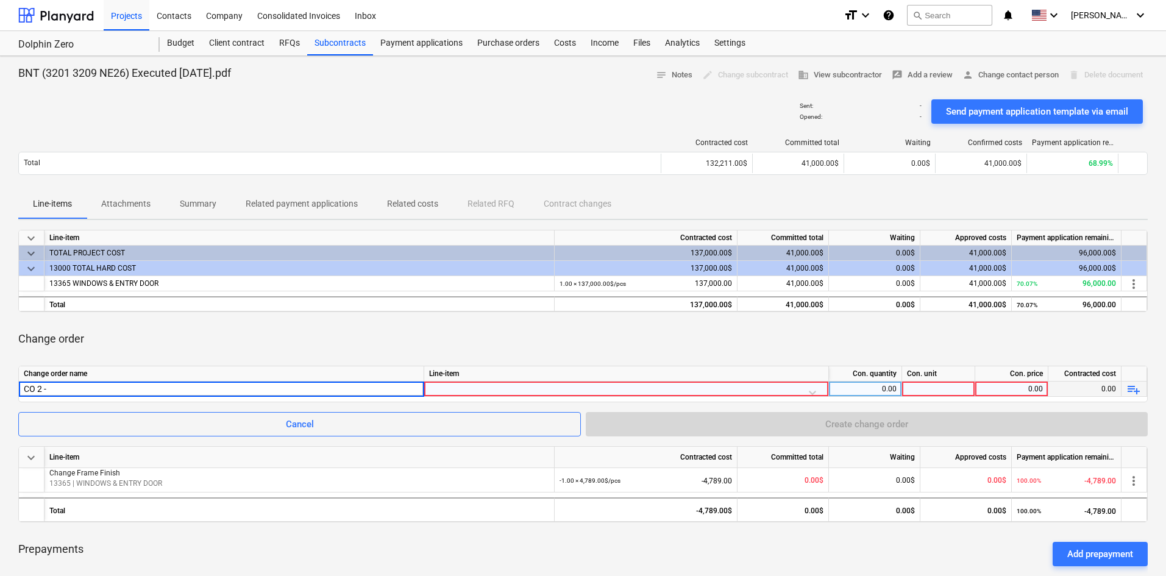
type input "CO 2 -"
click at [296, 384] on div "CO 2 -" at bounding box center [221, 388] width 395 height 15
click at [296, 384] on input "CO 2 -" at bounding box center [221, 388] width 405 height 15
click at [300, 386] on input "CO 2 -" at bounding box center [221, 388] width 405 height 15
type input "CO 2 - Window Revision"
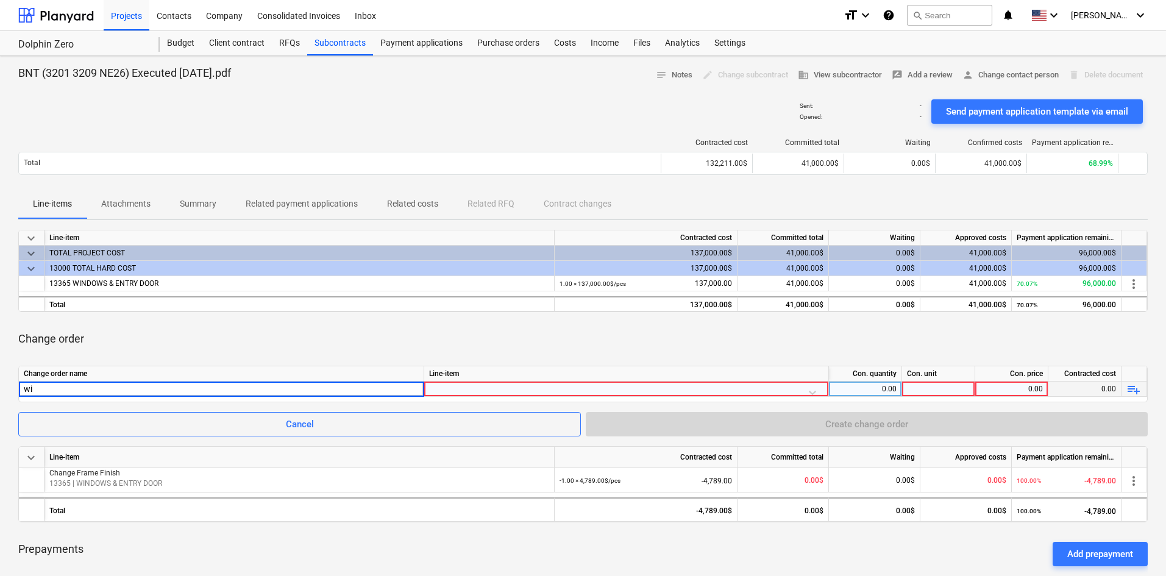
type input "w"
type input "Window Revisions"
click at [537, 389] on div at bounding box center [626, 391] width 394 height 21
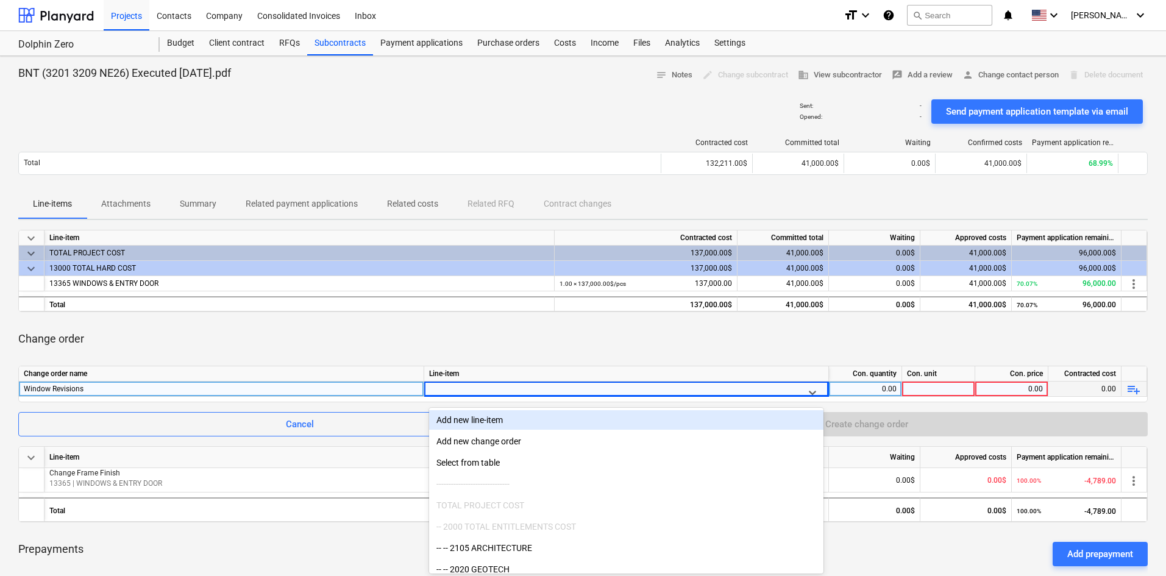
scroll to position [22, 0]
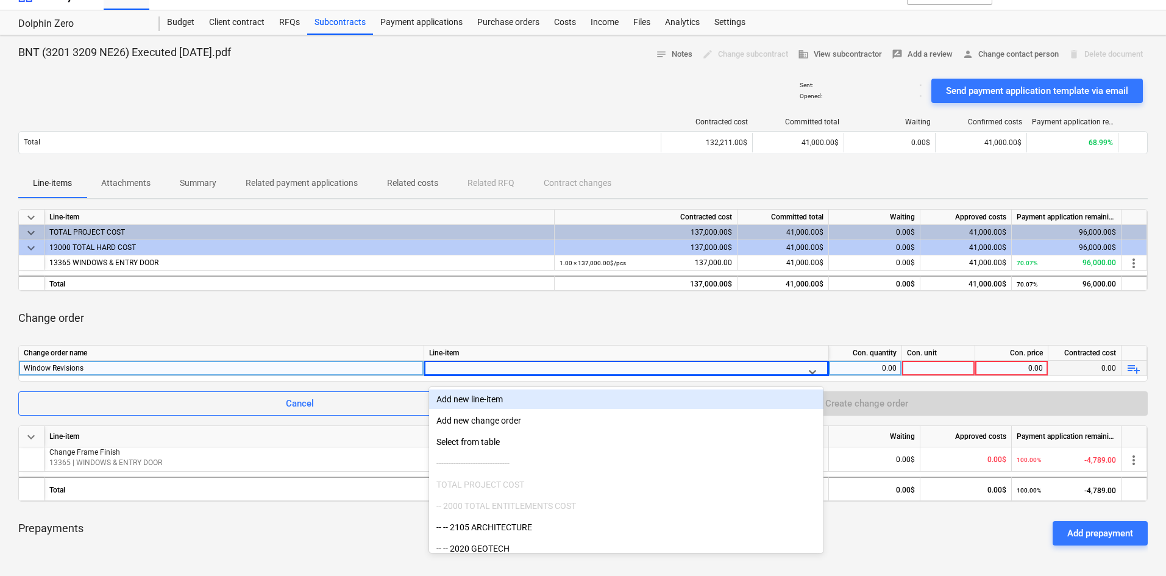
click at [537, 389] on div "Add new line-item" at bounding box center [626, 398] width 394 height 19
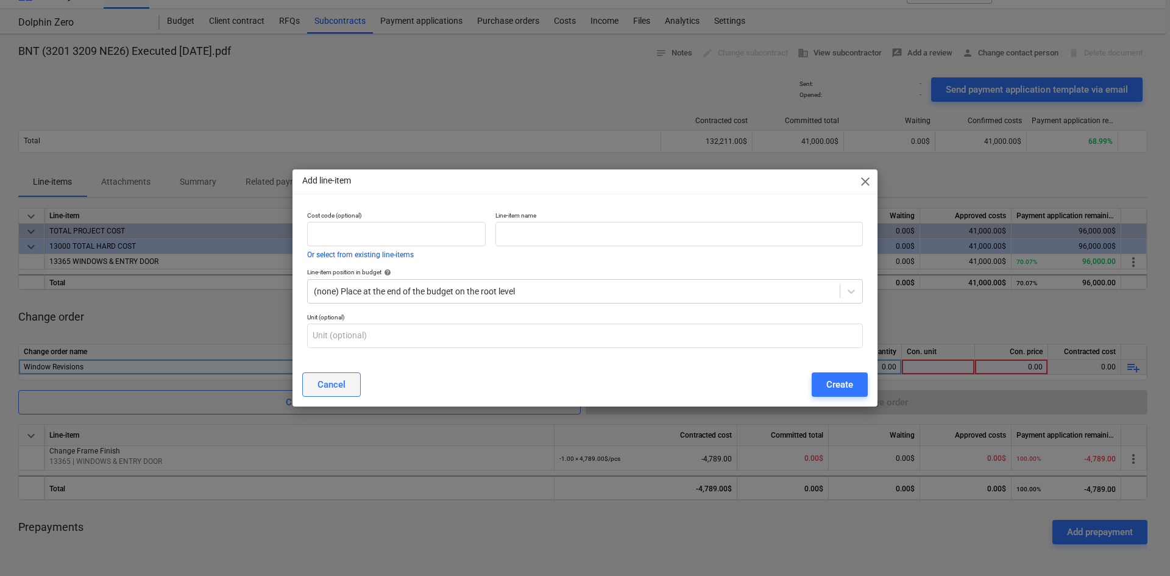
click at [347, 372] on button "Cancel" at bounding box center [331, 384] width 58 height 24
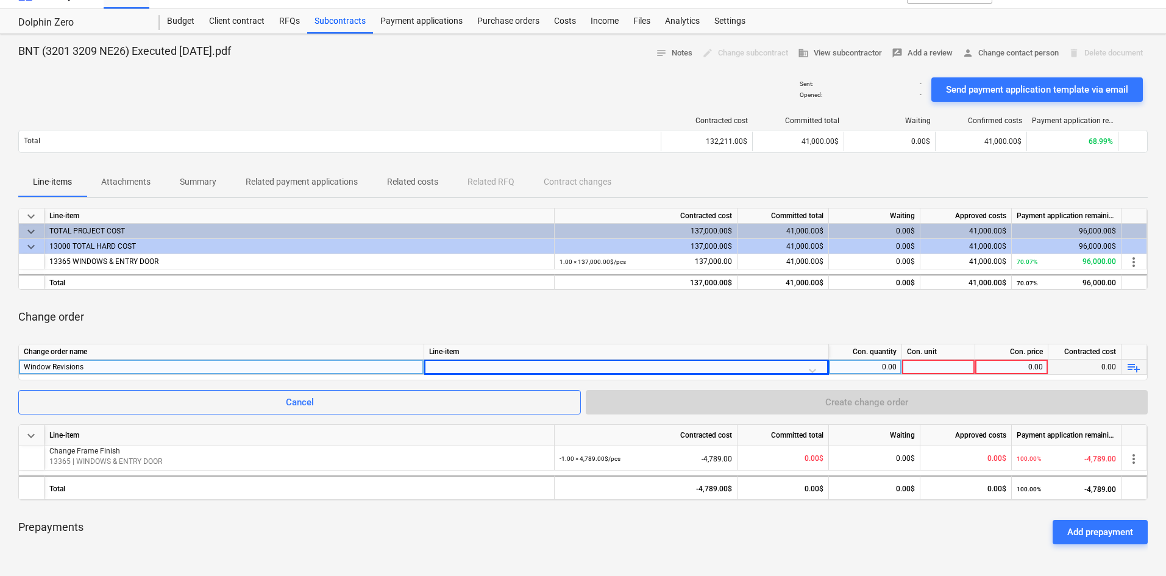
click at [511, 361] on div at bounding box center [626, 369] width 394 height 21
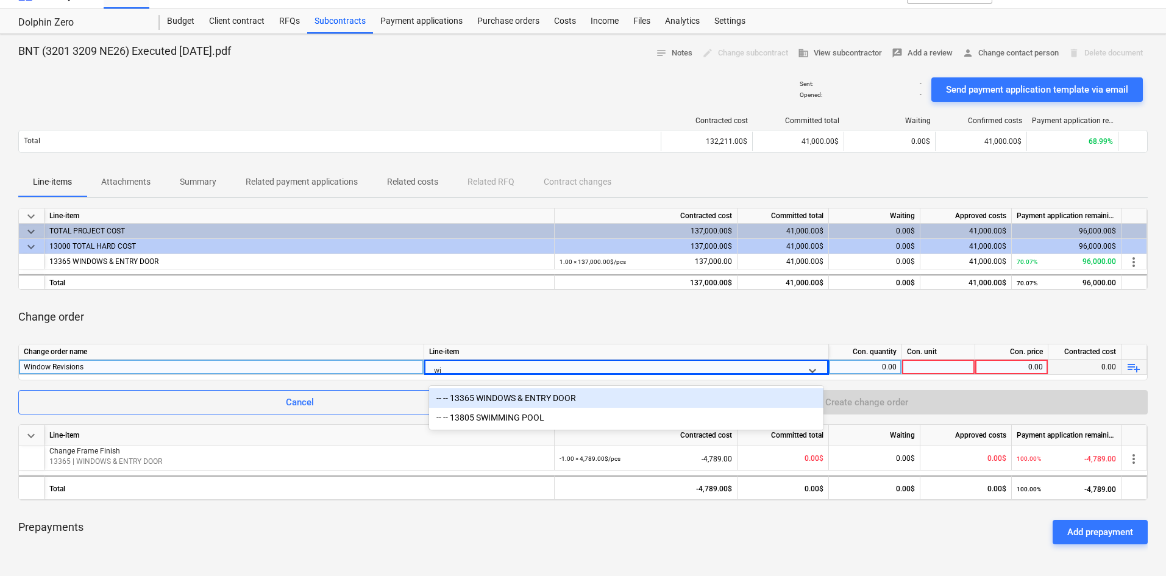
type input "win"
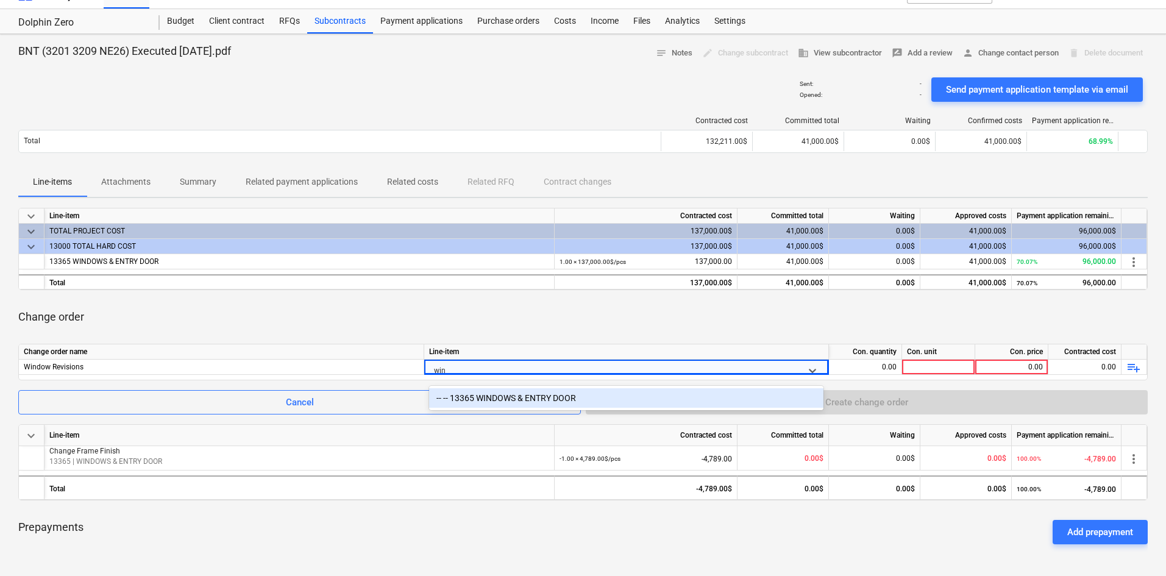
click at [564, 399] on div "-- -- 13365 WINDOWS & ENTRY DOOR" at bounding box center [626, 397] width 394 height 19
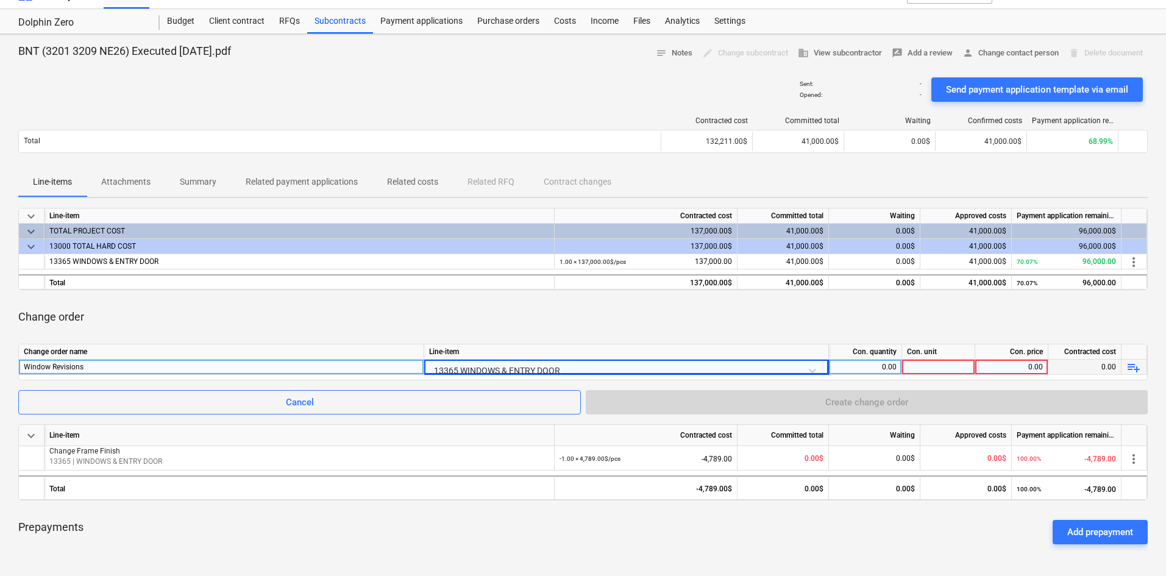
click at [872, 364] on div "0.00" at bounding box center [865, 366] width 63 height 15
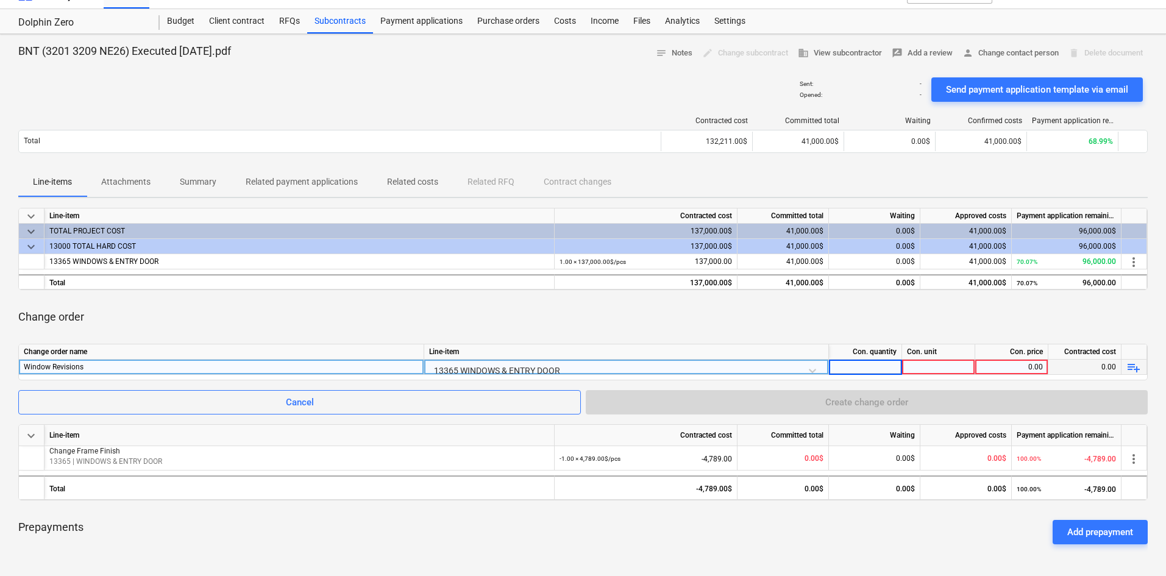
type input "1"
click at [974, 359] on div at bounding box center [938, 366] width 73 height 15
type input "pcs"
click at [1023, 367] on div "0.00" at bounding box center [1011, 366] width 63 height 15
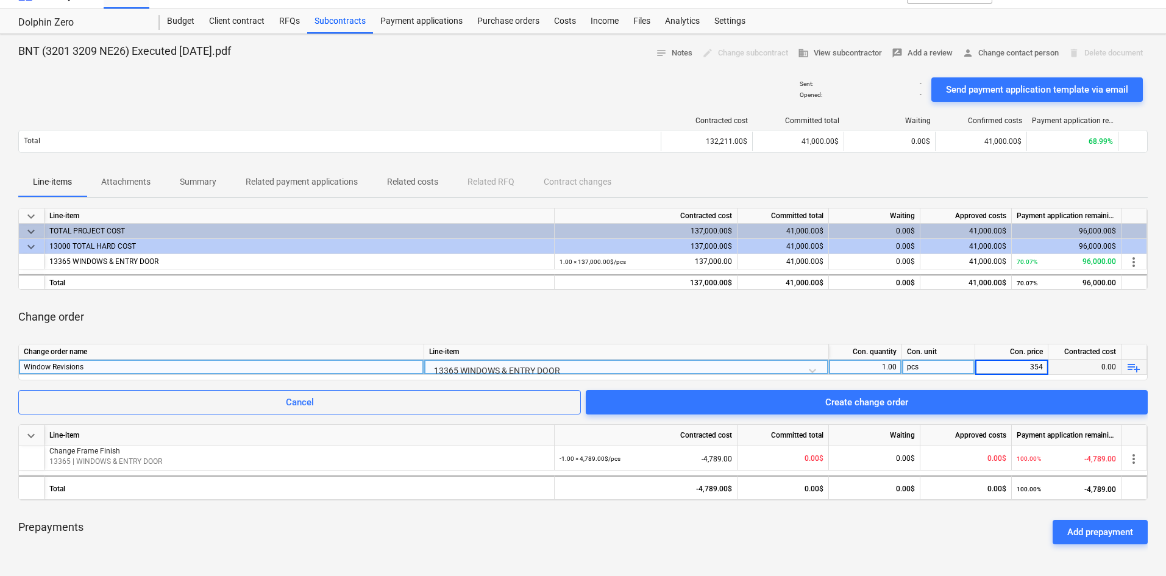
type input "3549"
click at [945, 321] on div "Change order" at bounding box center [582, 317] width 1129 height 34
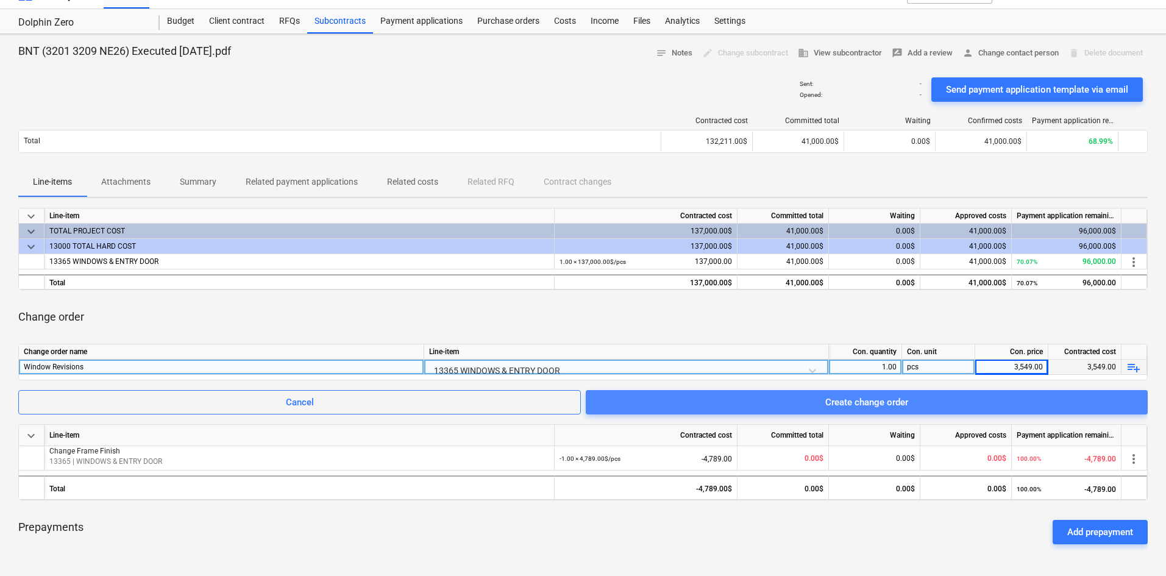
click at [846, 398] on div "Create change order" at bounding box center [866, 402] width 83 height 16
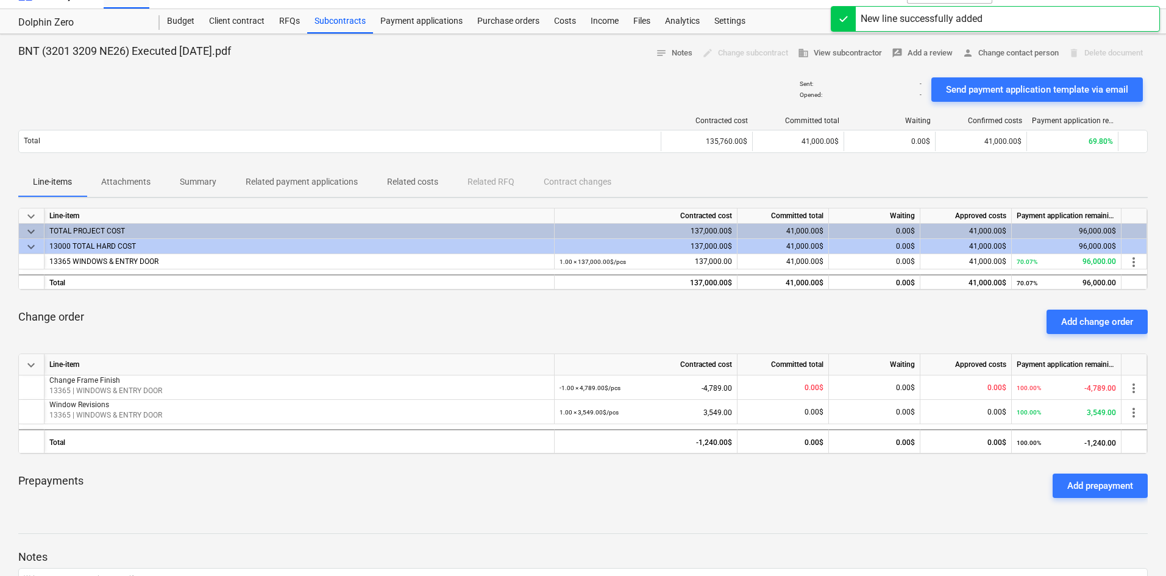
click at [508, 509] on div "BNT (3201 3209 NE26) Executed 6.2.25.pdf notes Notes edit Change subcontract bu…" at bounding box center [583, 361] width 1166 height 654
click at [167, 18] on div "Budget" at bounding box center [181, 21] width 42 height 24
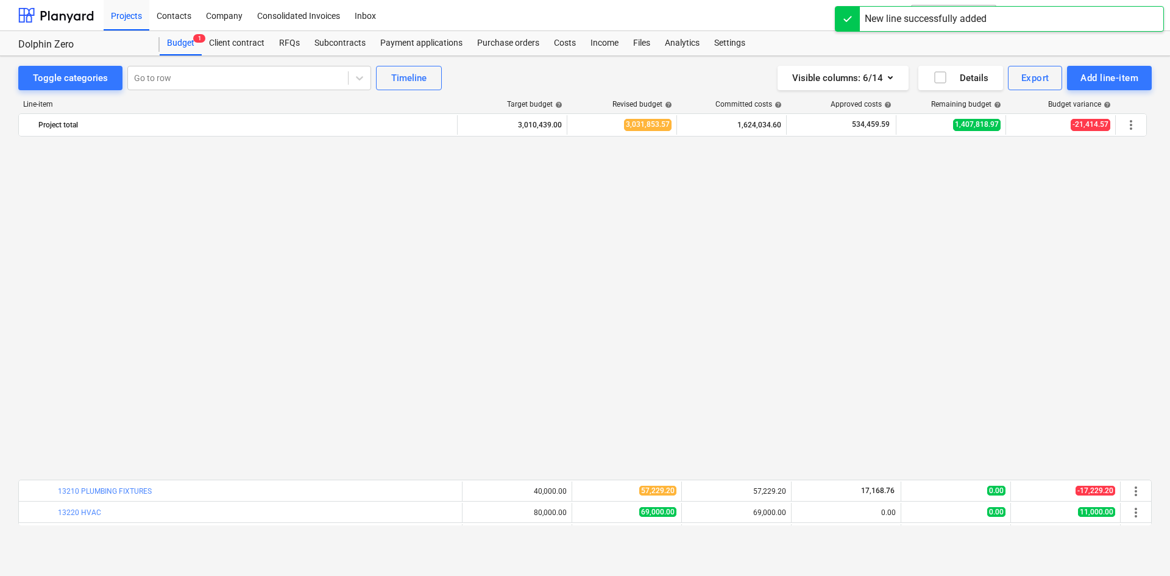
scroll to position [731, 0]
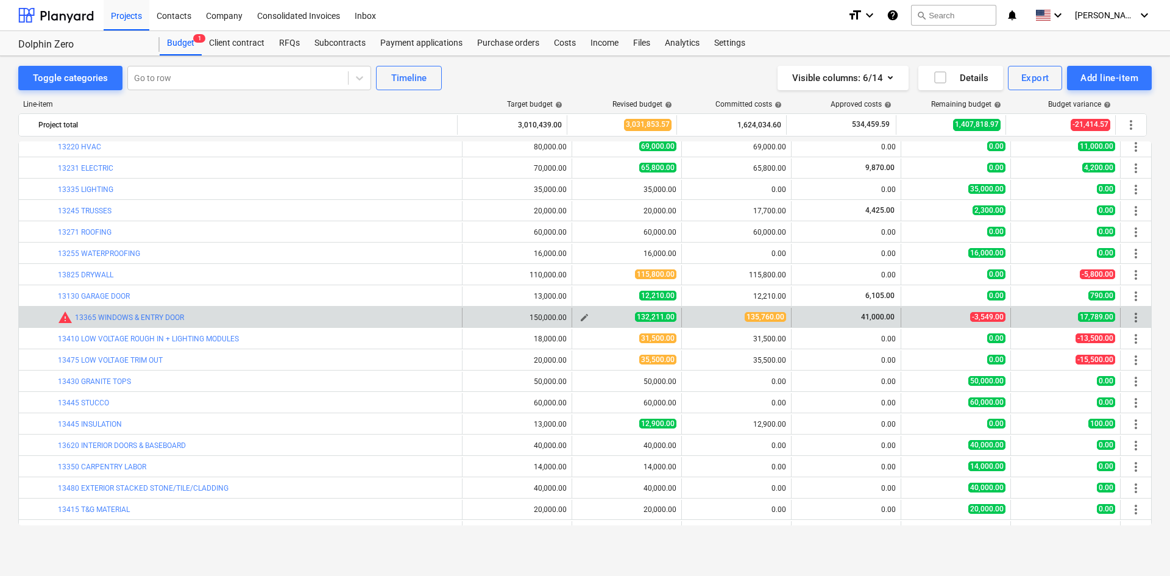
click at [580, 321] on span "edit" at bounding box center [584, 318] width 10 height 10
type textarea "x"
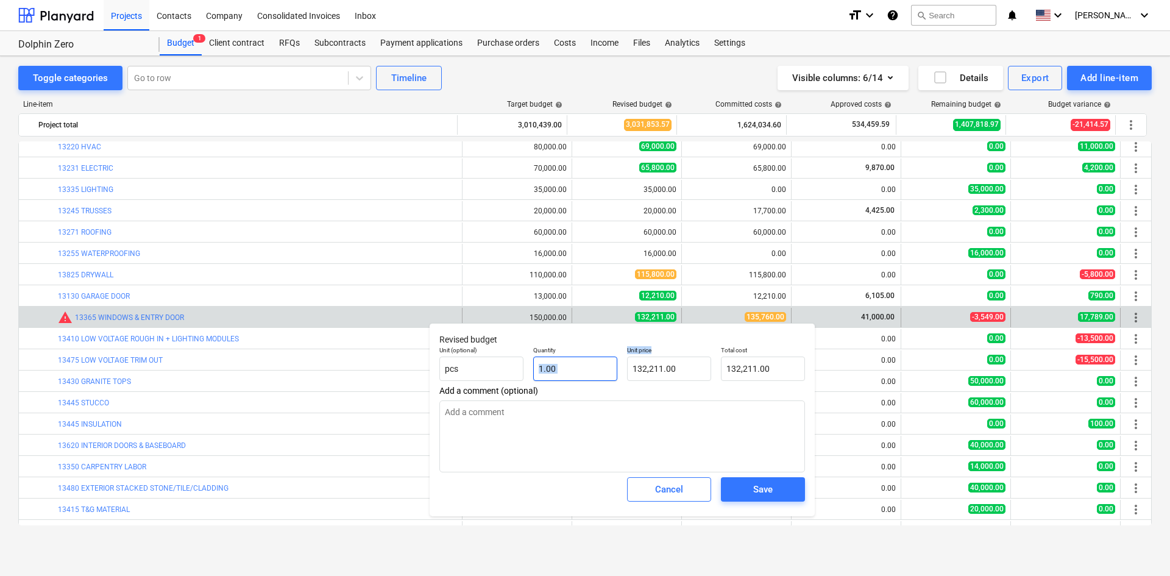
drag, startPoint x: 713, startPoint y: 363, endPoint x: 607, endPoint y: 363, distance: 105.4
click at [607, 363] on div "Unit (optional) pcs Quantity 1.00 Unit price 132,211.00 Total cost 132,211.00" at bounding box center [621, 363] width 375 height 44
type input "132211"
click at [659, 364] on input "132211" at bounding box center [669, 368] width 84 height 24
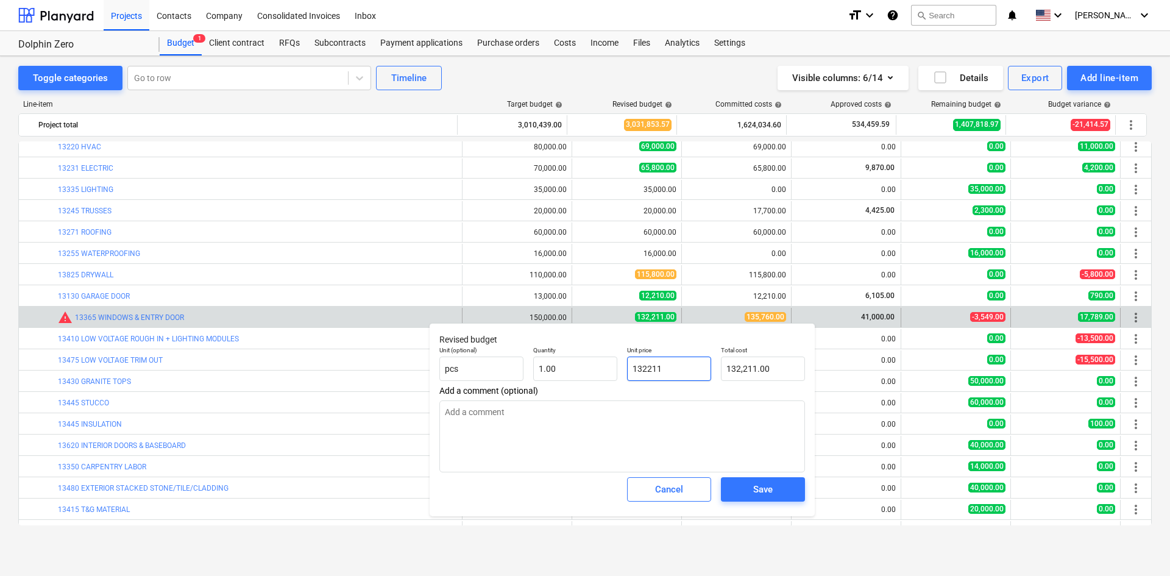
type textarea "x"
type input "1"
type input "1.00"
type textarea "x"
type input "13"
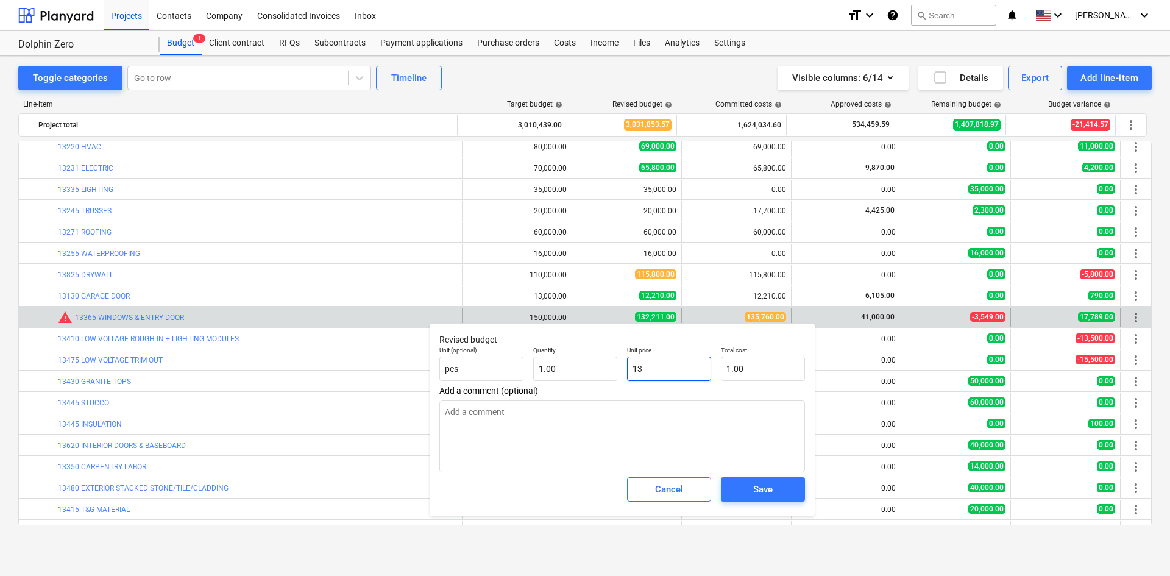
type input "13.00"
type textarea "x"
type input "135"
type input "135.00"
type textarea "x"
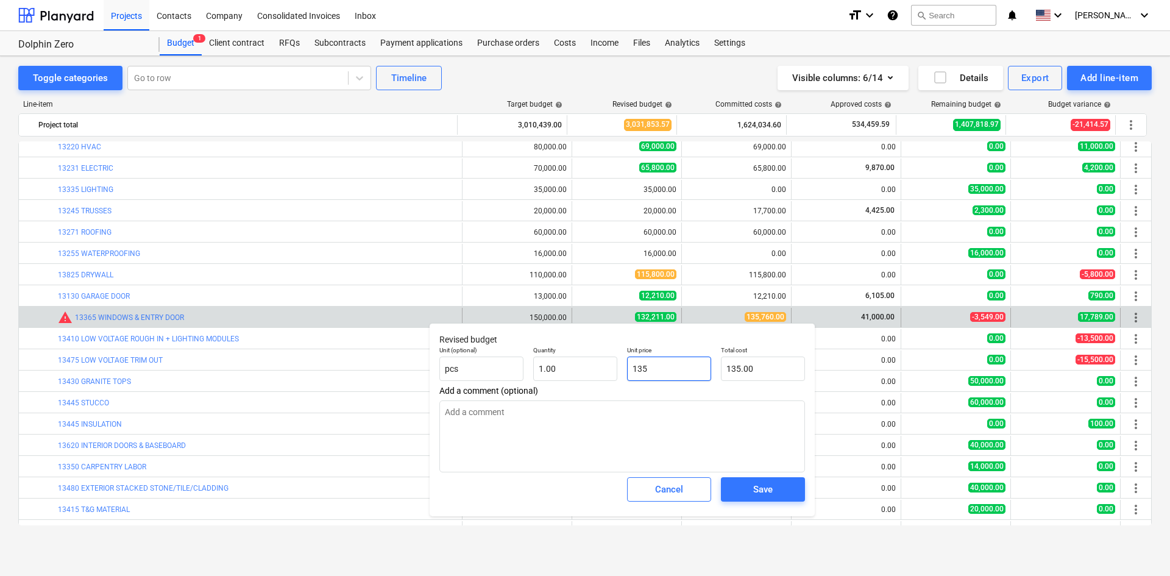
type input "1357"
type input "1,357.00"
type textarea "x"
type input "13576"
type input "13,576.00"
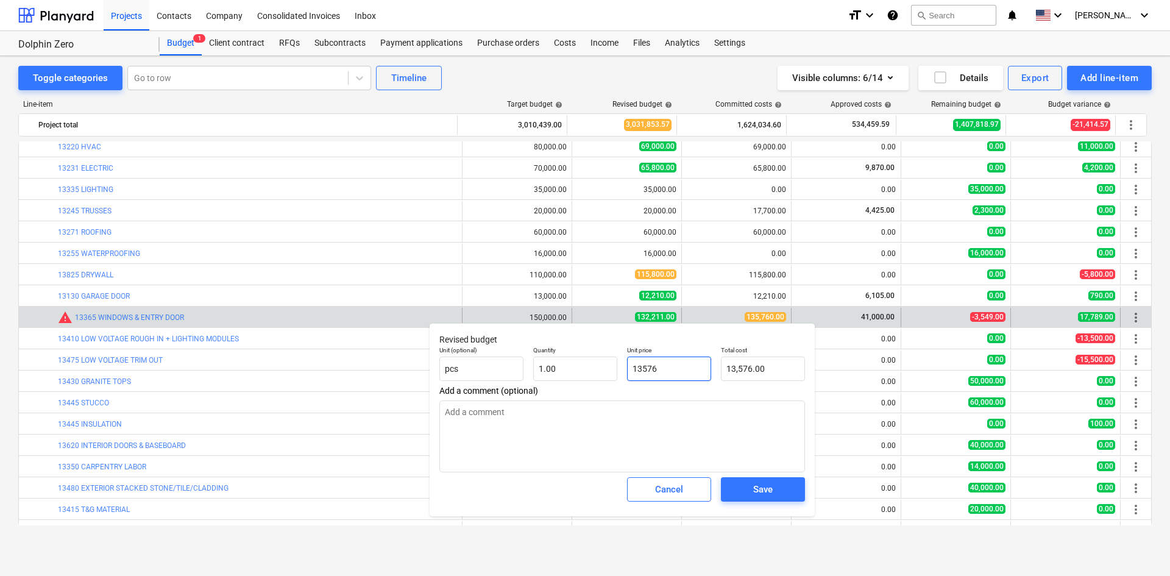
type textarea "x"
type input "135760"
type input "135,760.00"
type input "135760"
type textarea "x"
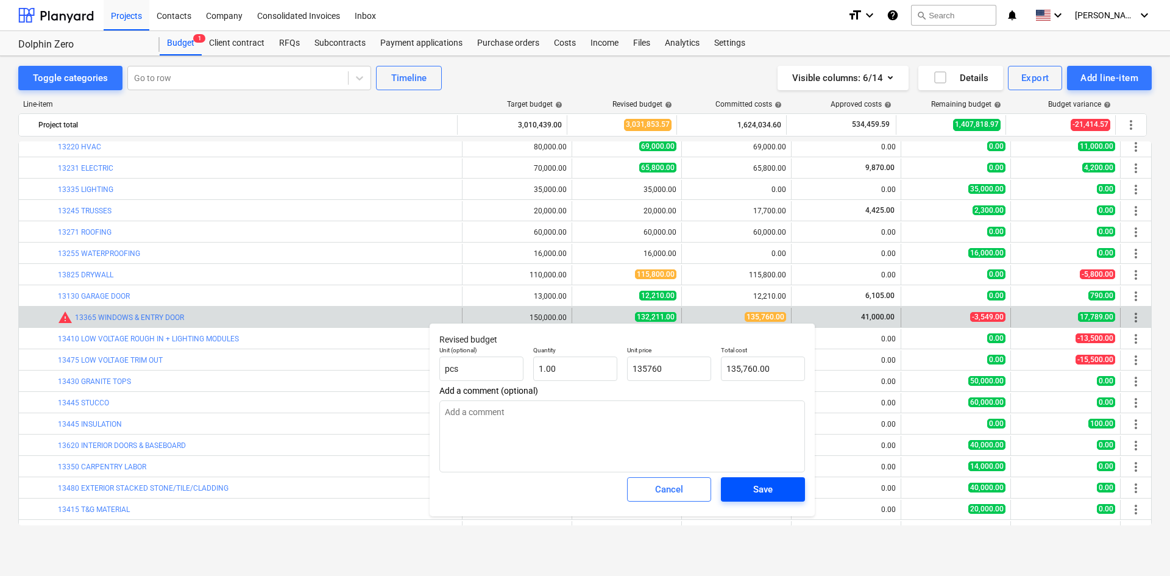
type input "135,760.00"
click at [787, 487] on span "Save" at bounding box center [762, 489] width 55 height 16
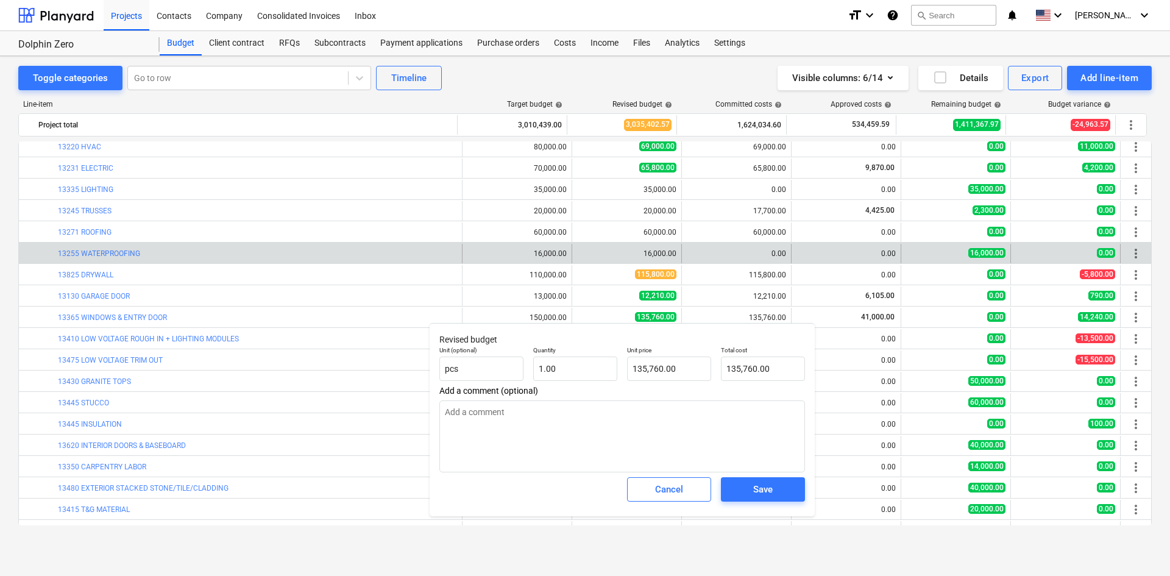
type textarea "x"
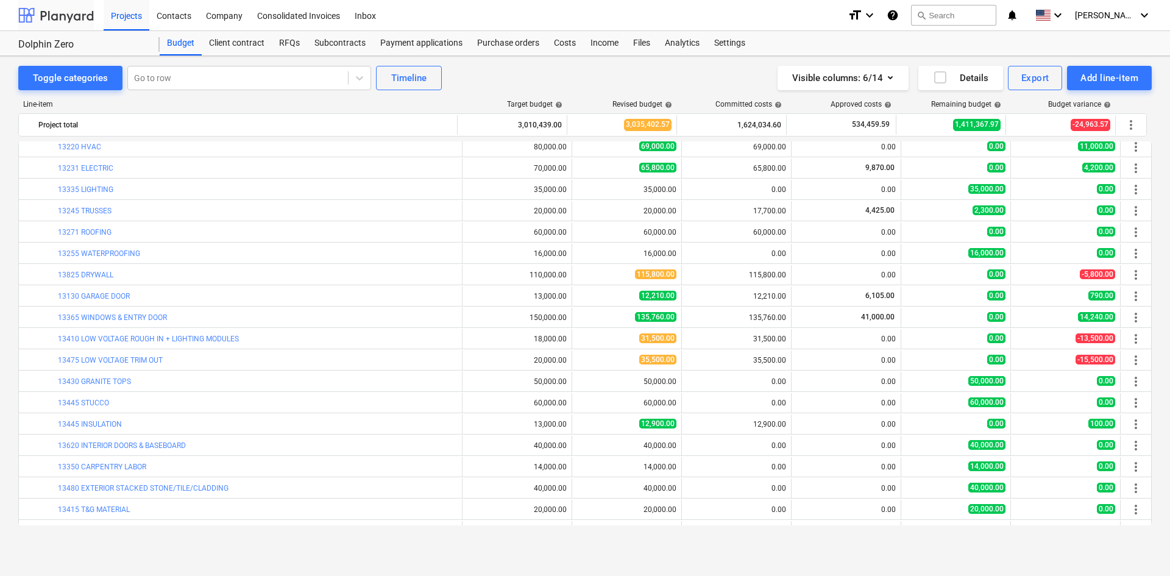
click at [40, 11] on div at bounding box center [56, 15] width 76 height 30
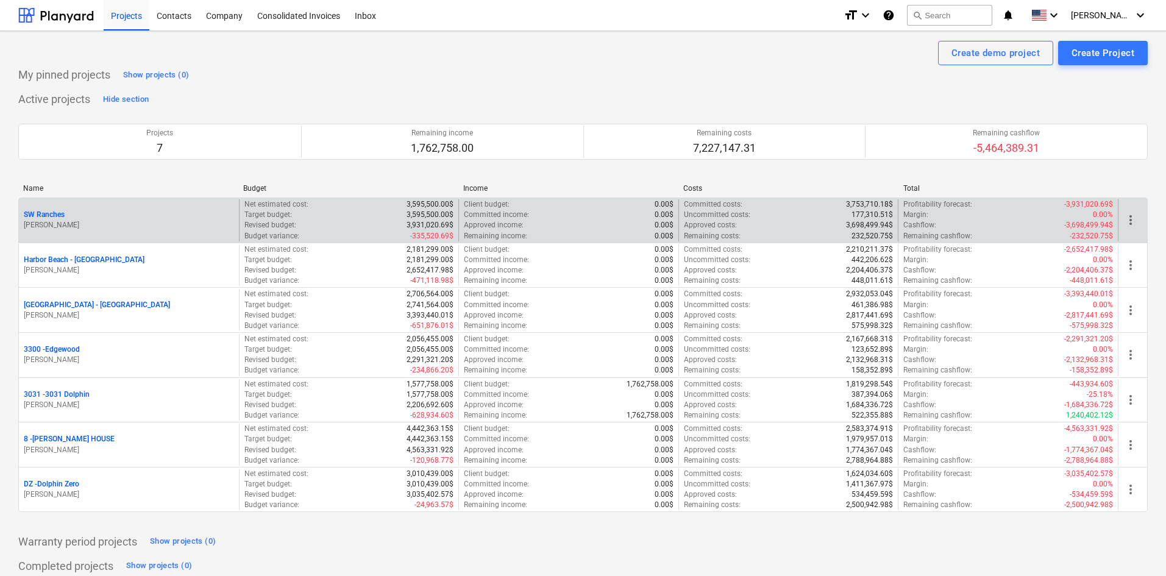
click at [51, 216] on p "SW Ranches" at bounding box center [44, 215] width 41 height 10
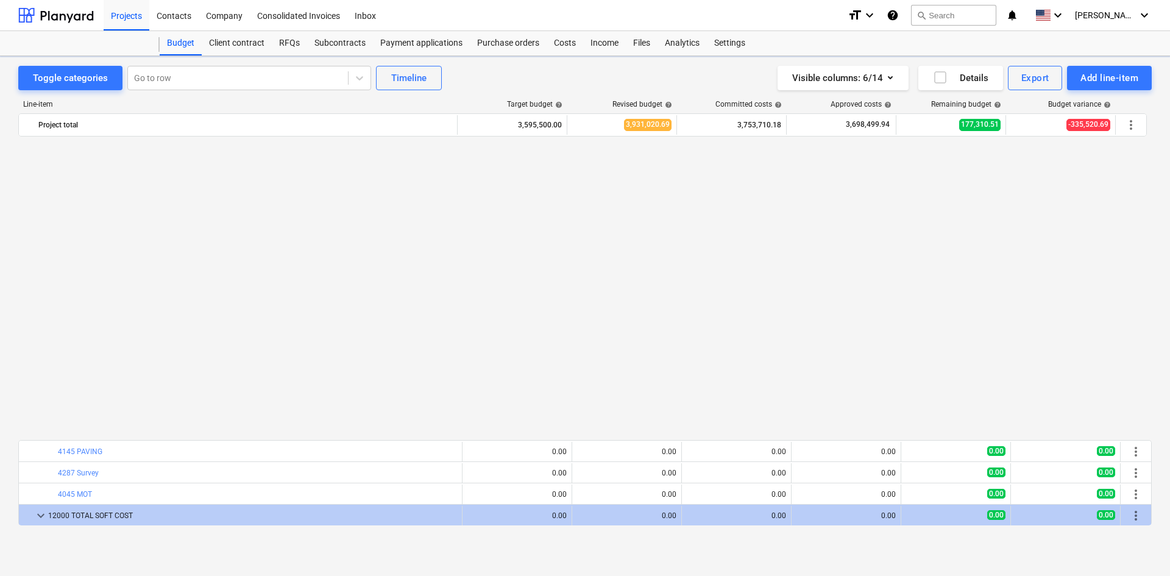
scroll to position [731, 0]
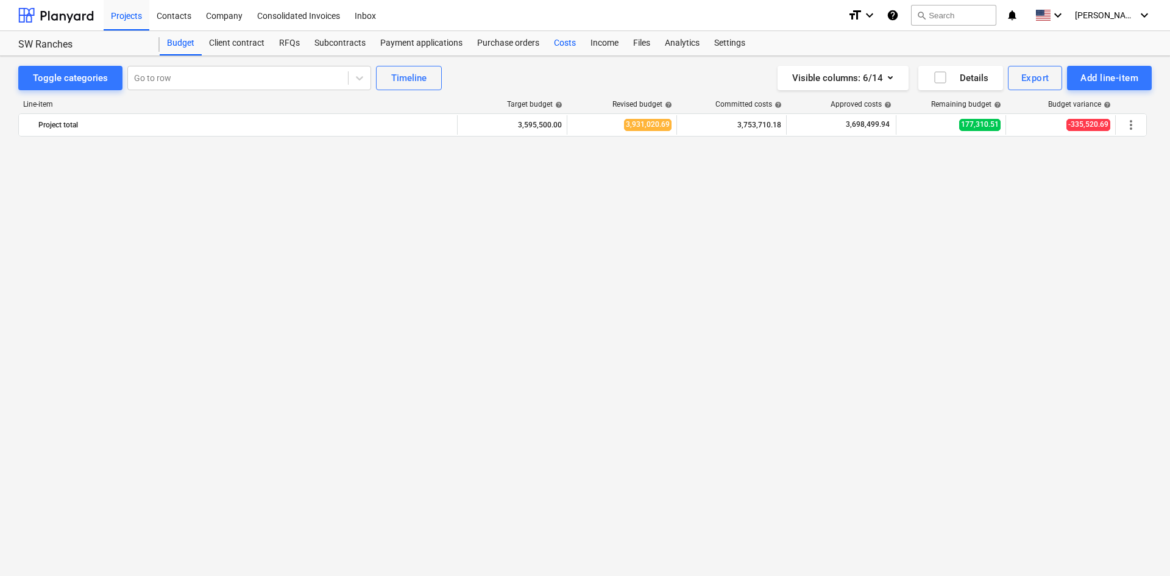
click at [561, 48] on div "Costs" at bounding box center [565, 43] width 37 height 24
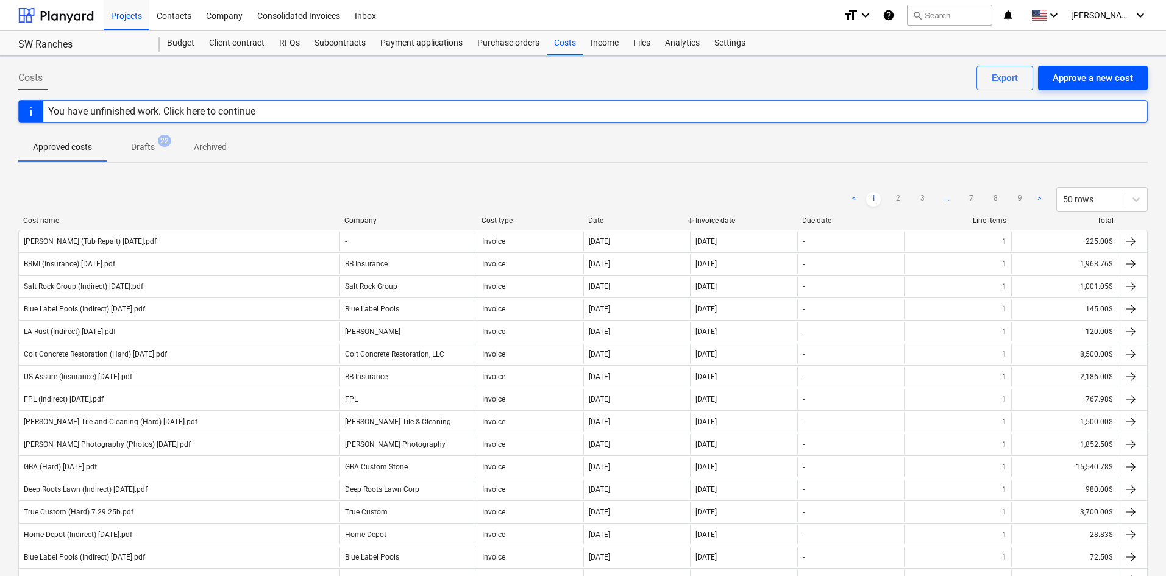
click at [1108, 74] on div "Approve a new cost" at bounding box center [1092, 78] width 80 height 16
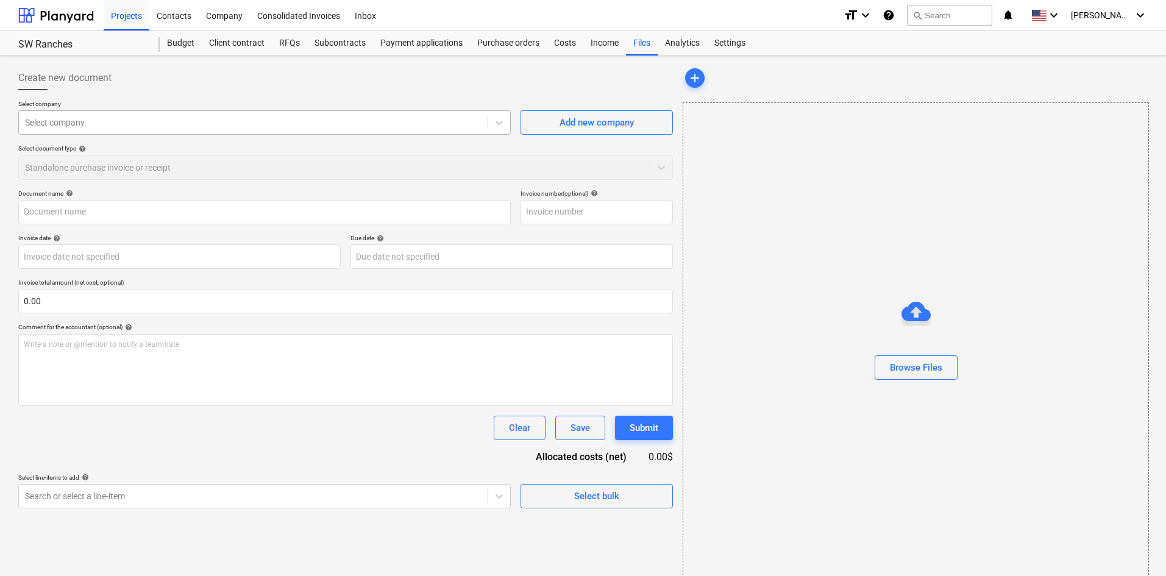
click at [190, 125] on div at bounding box center [253, 122] width 456 height 12
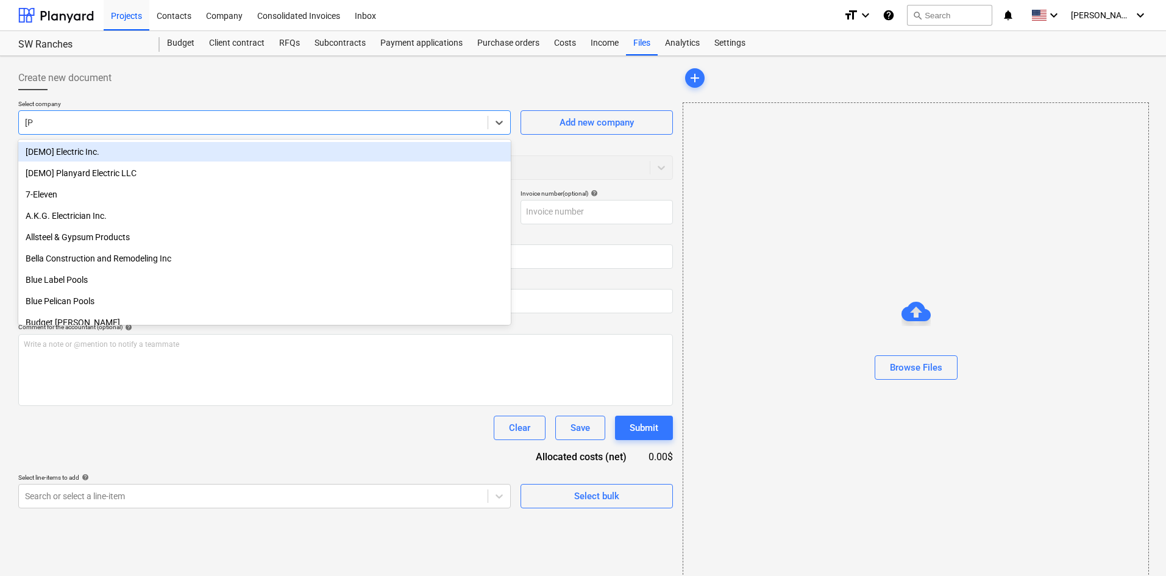
type input "elit"
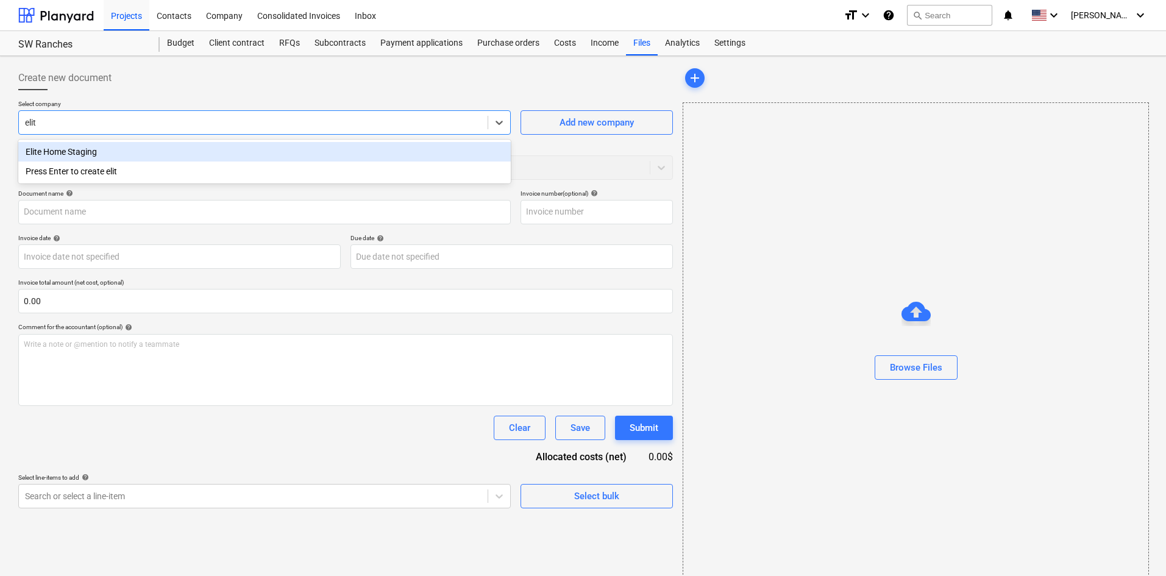
click at [204, 150] on div "Elite Home Staging" at bounding box center [264, 151] width 492 height 19
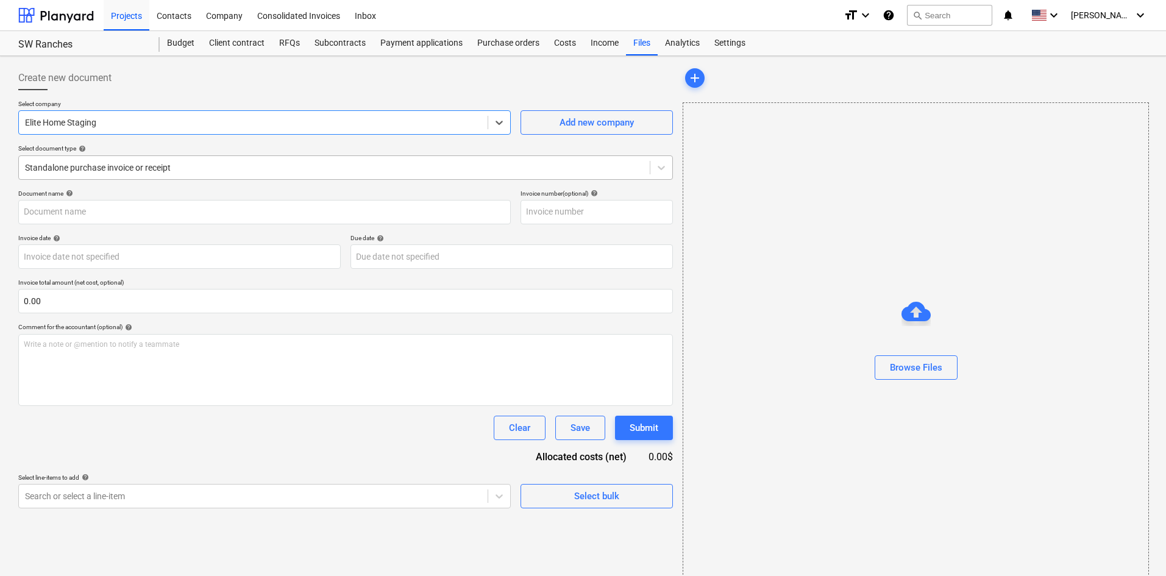
click at [171, 168] on div at bounding box center [334, 167] width 618 height 12
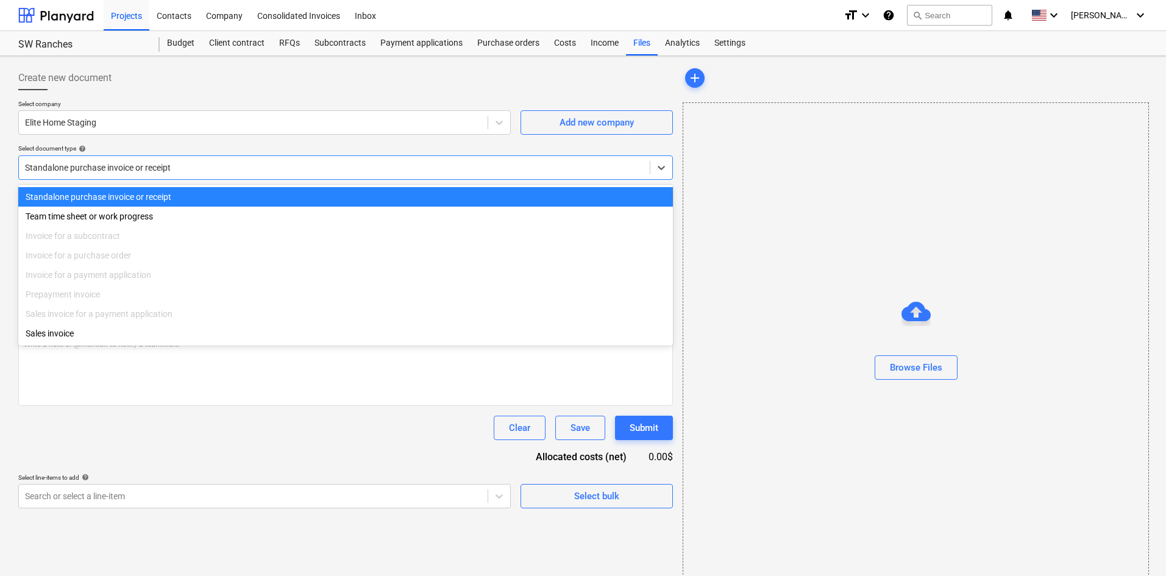
click at [171, 168] on div at bounding box center [334, 167] width 618 height 12
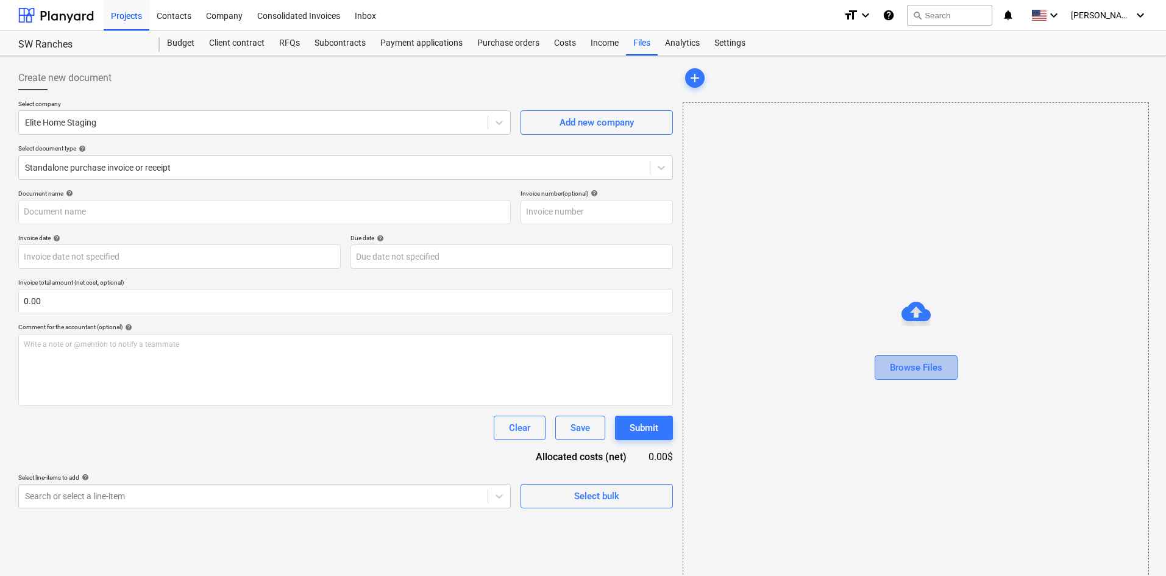
click at [938, 368] on div "Browse Files" at bounding box center [916, 367] width 52 height 16
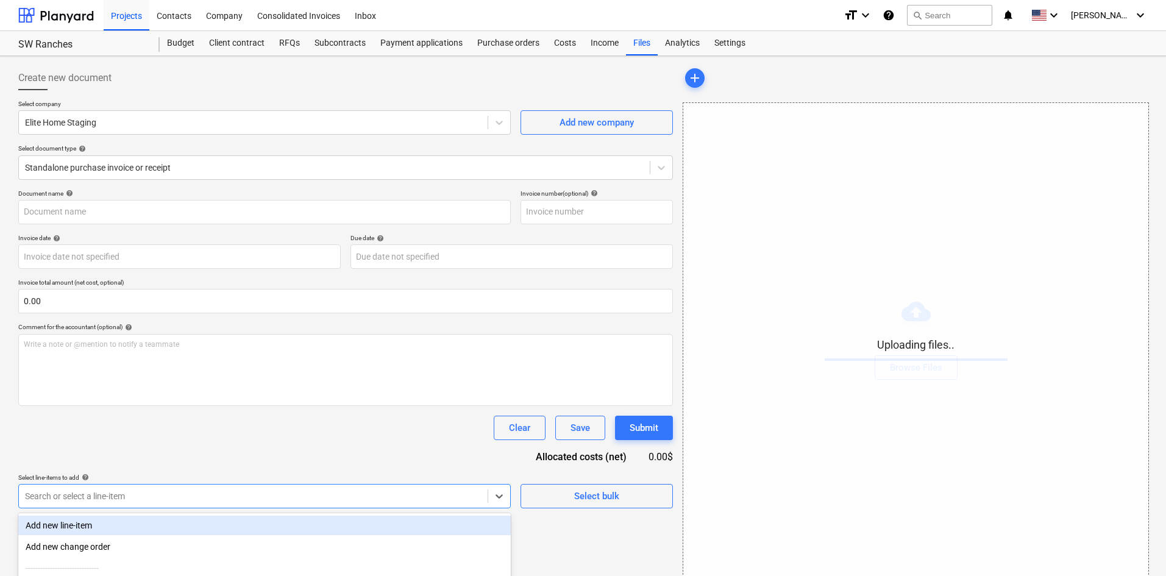
scroll to position [122, 0]
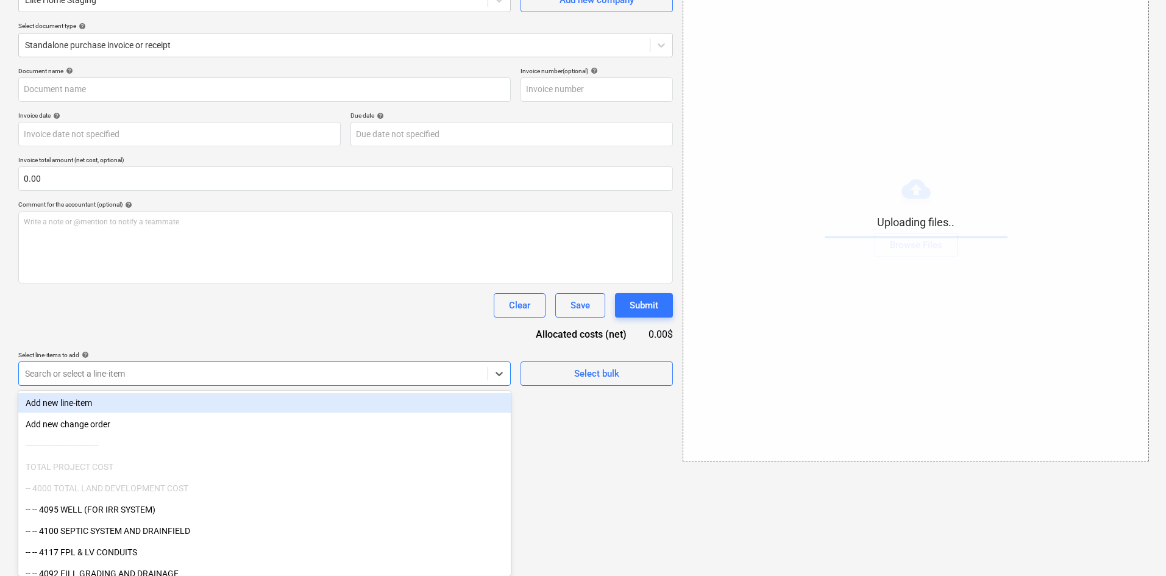
click at [266, 453] on body "Projects Contacts Company Consolidated Invoices Inbox format_size keyboard_arro…" at bounding box center [583, 166] width 1166 height 576
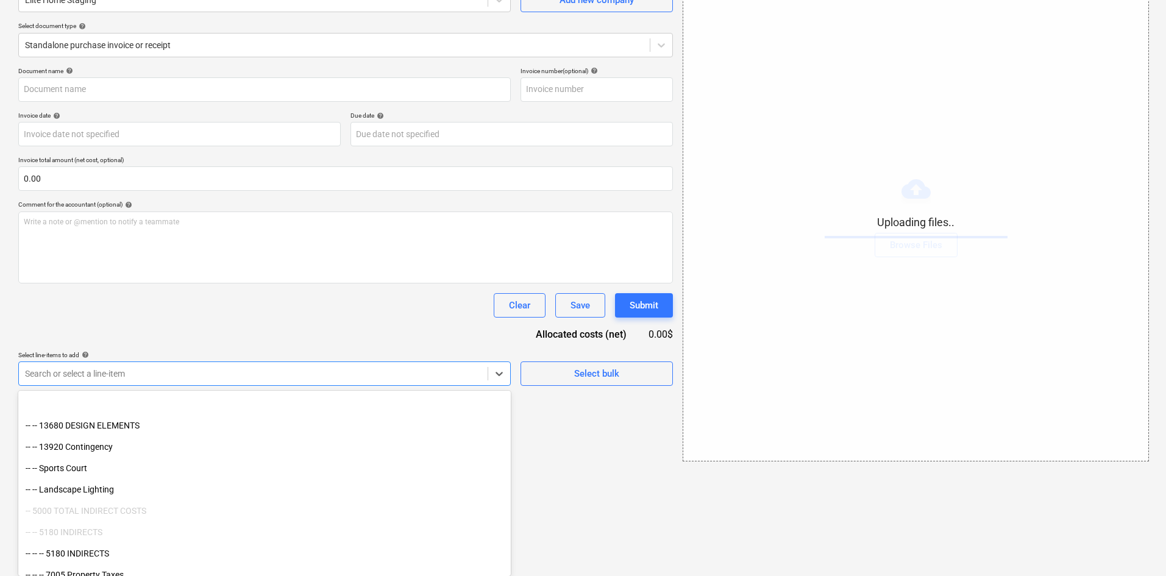
scroll to position [1481, 0]
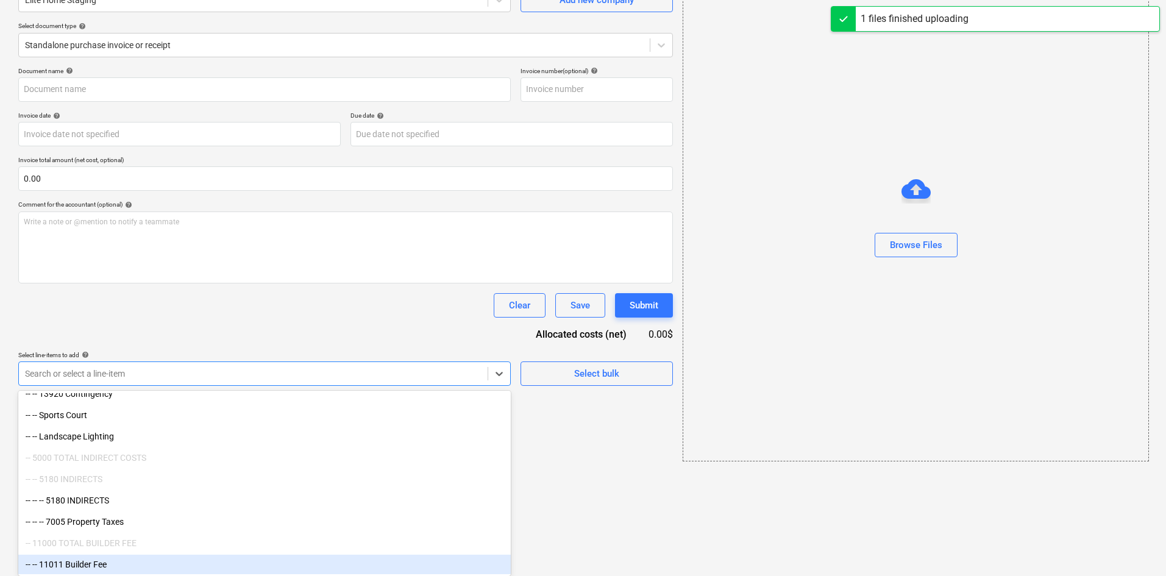
type input "Elite Home Staging (Marketing) 9.8.25.pdf"
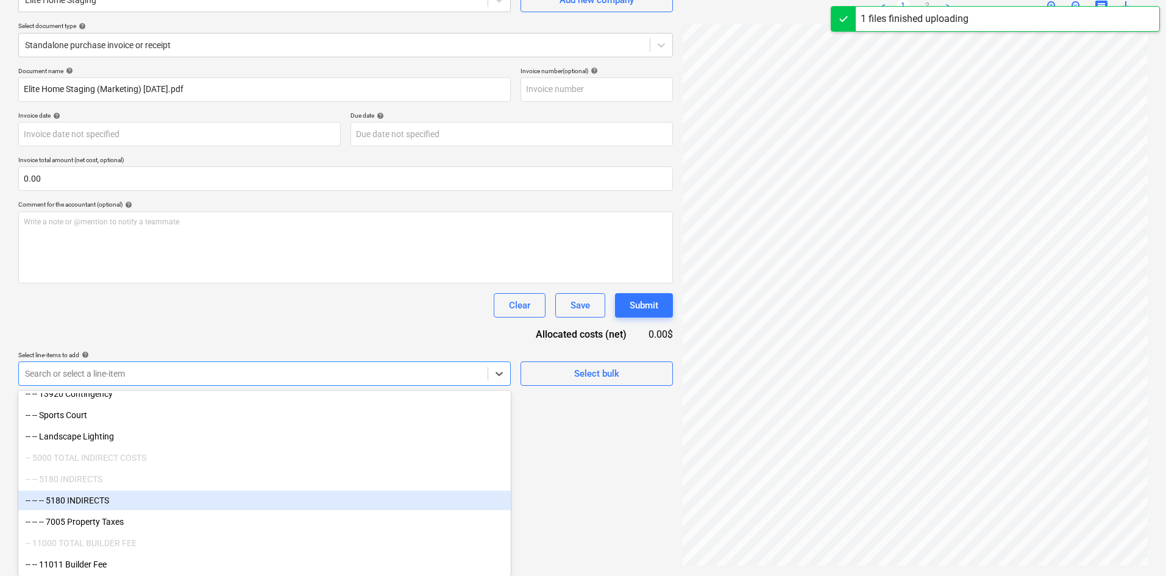
click at [119, 495] on div "-- -- -- 5180 INDIRECTS" at bounding box center [264, 499] width 492 height 19
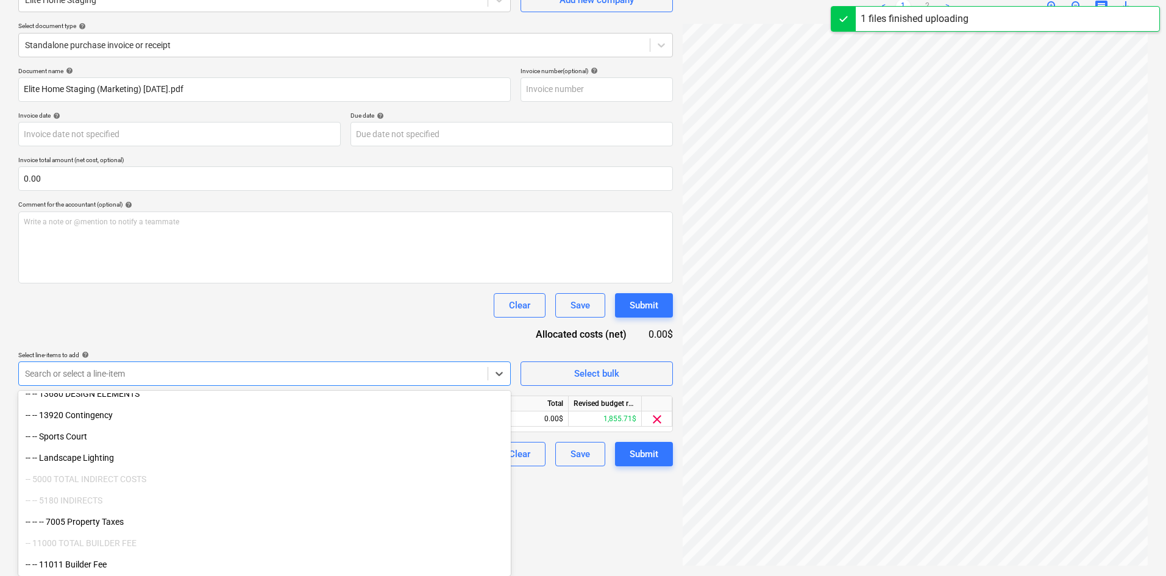
scroll to position [1459, 0]
click at [294, 331] on div "Document name help Elite Home Staging (Marketing) 9.8.25.pdf Invoice number (op…" at bounding box center [345, 266] width 654 height 399
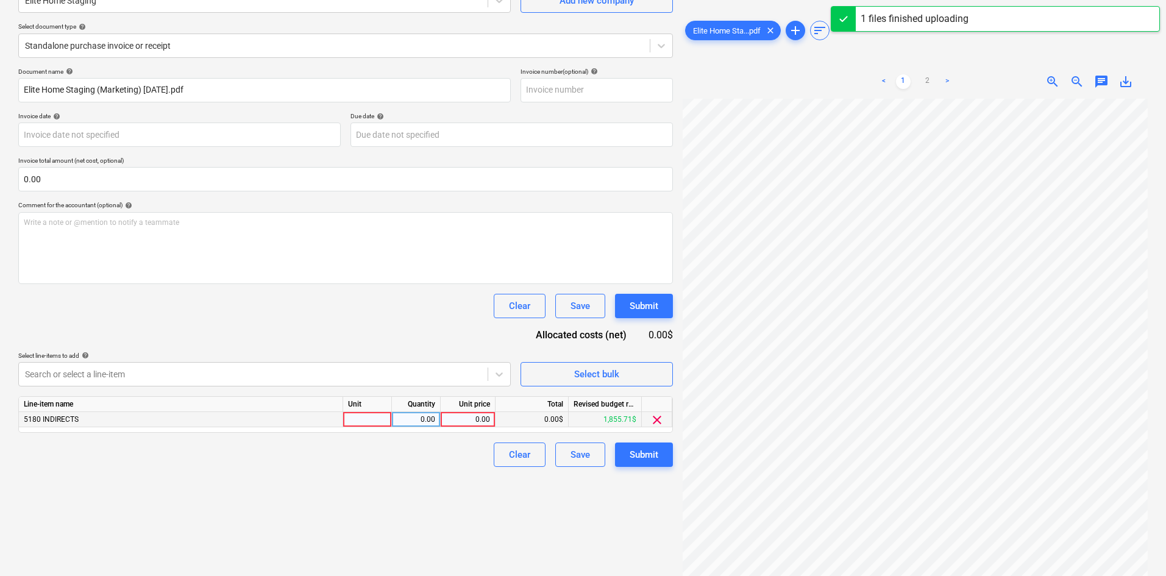
click at [441, 423] on div "0.00" at bounding box center [468, 419] width 55 height 15
type input "5000"
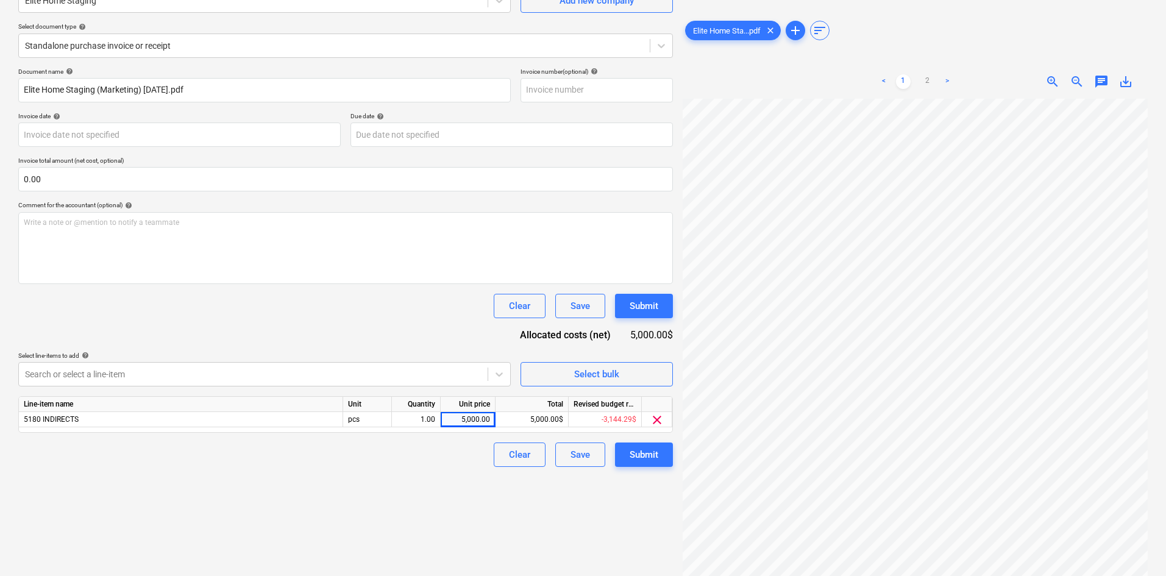
click at [409, 527] on div "Create new document Select company Elite Home Staging Add new company Select do…" at bounding box center [345, 255] width 664 height 632
click at [633, 447] on div "Submit" at bounding box center [643, 455] width 29 height 16
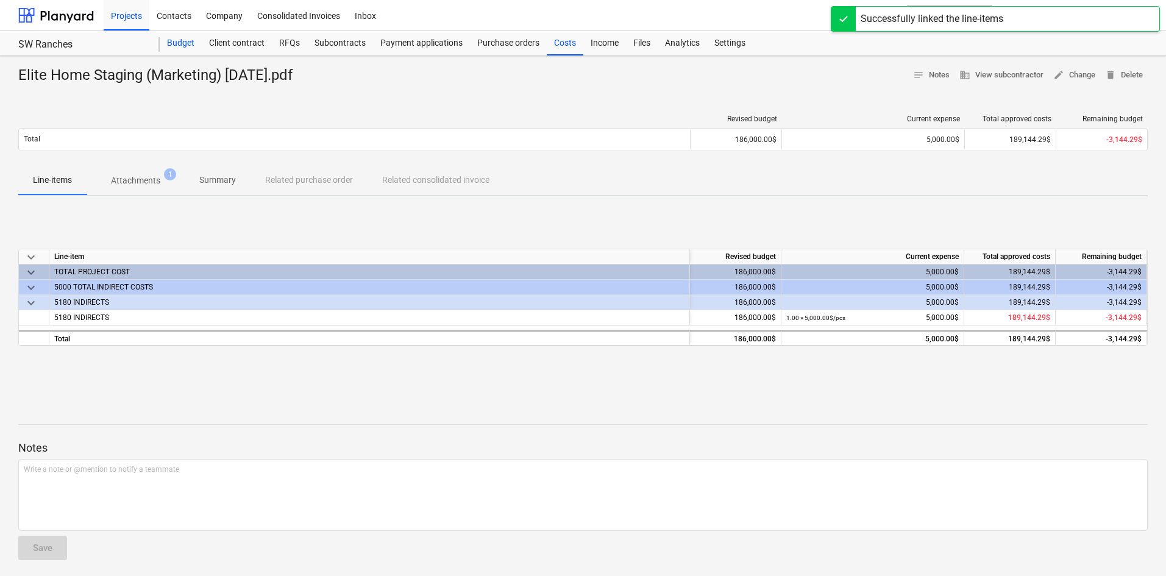
click at [173, 47] on div "Budget" at bounding box center [181, 43] width 42 height 24
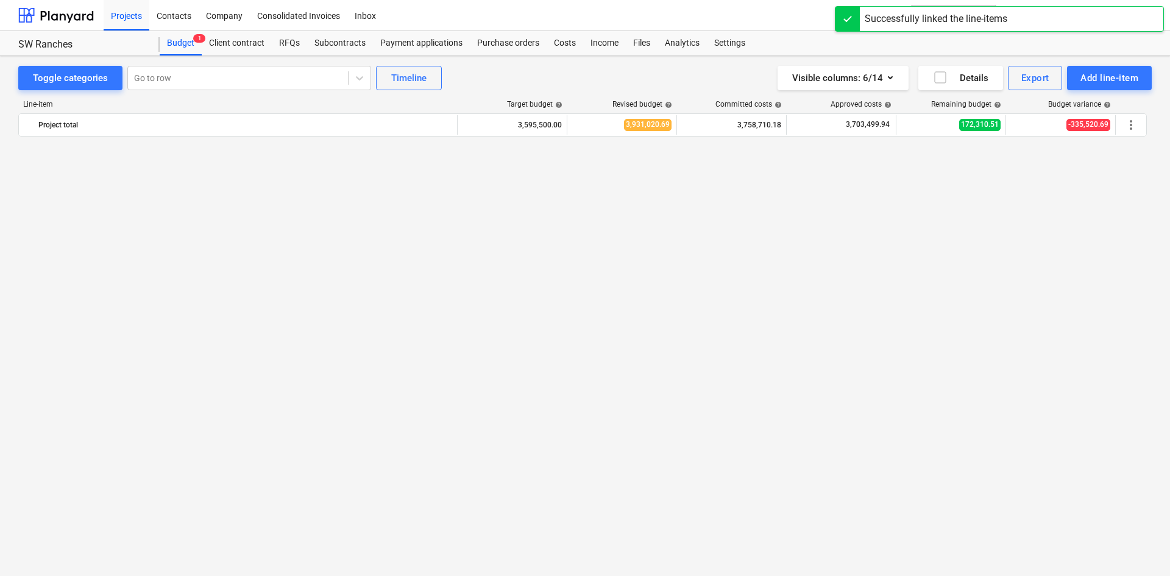
scroll to position [1216, 0]
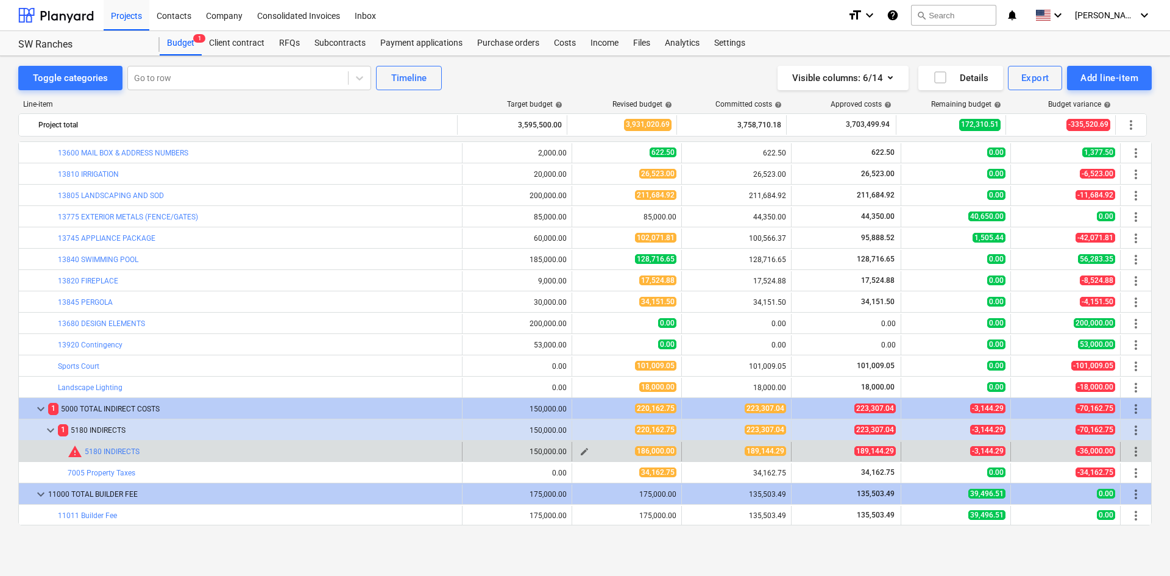
click at [581, 452] on span "edit" at bounding box center [584, 452] width 10 height 10
type textarea "x"
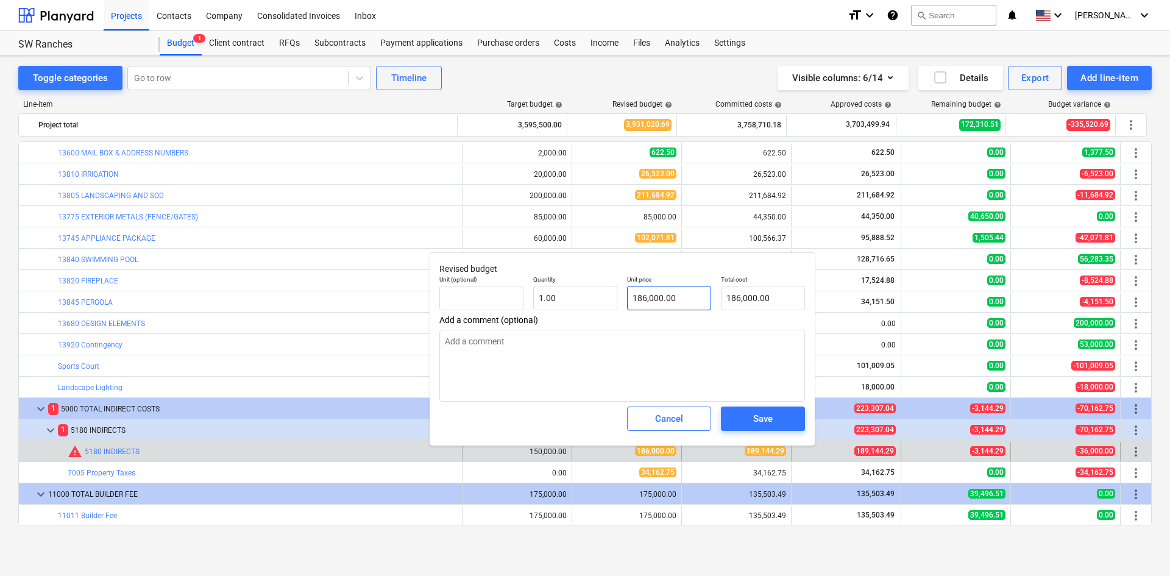
type input "186000"
drag, startPoint x: 685, startPoint y: 303, endPoint x: 437, endPoint y: 259, distance: 251.3
click at [528, 305] on div "Unit (optional) Quantity 1.00 Unit price 186000 Total cost 186,000.00" at bounding box center [621, 293] width 375 height 44
type textarea "x"
type input "1"
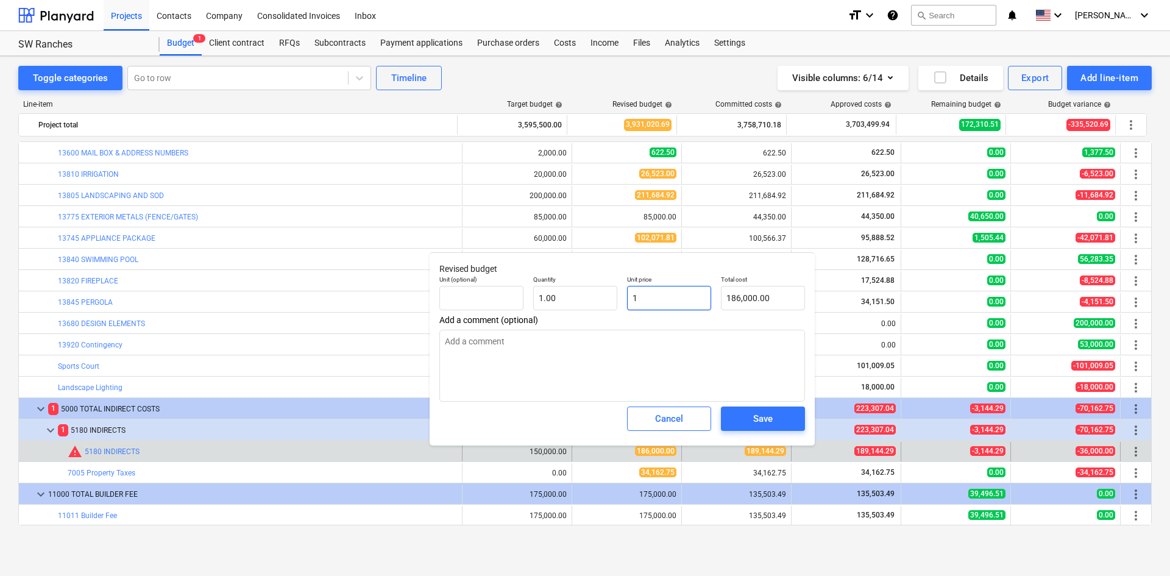
type input "1.00"
type textarea "x"
type input "18"
type input "18.00"
type textarea "x"
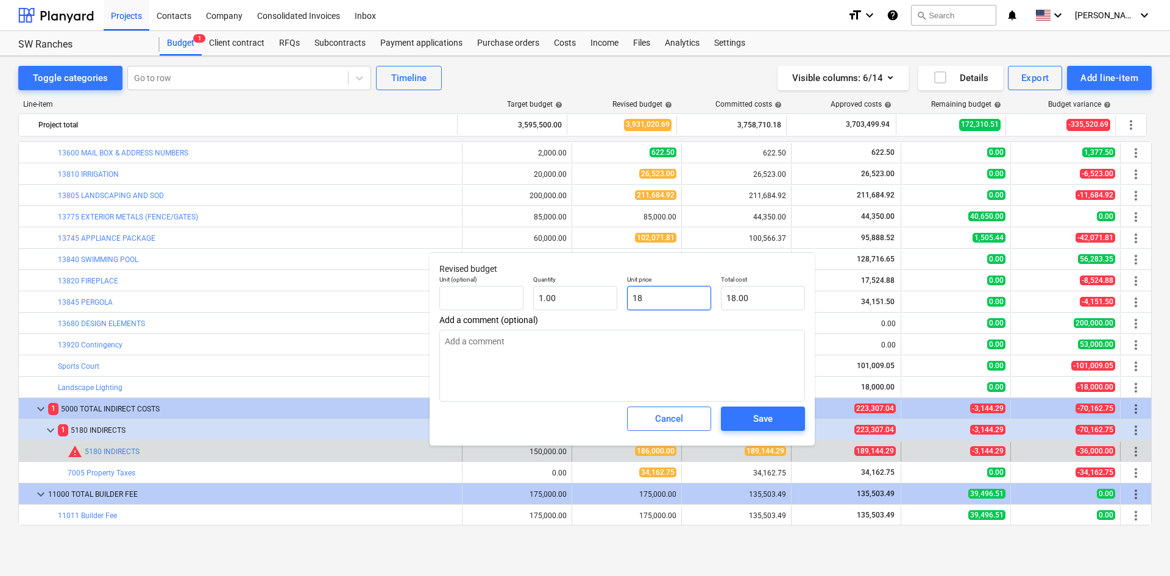
type input "189"
type input "189.00"
type textarea "x"
type input "1891"
type input "1,891.00"
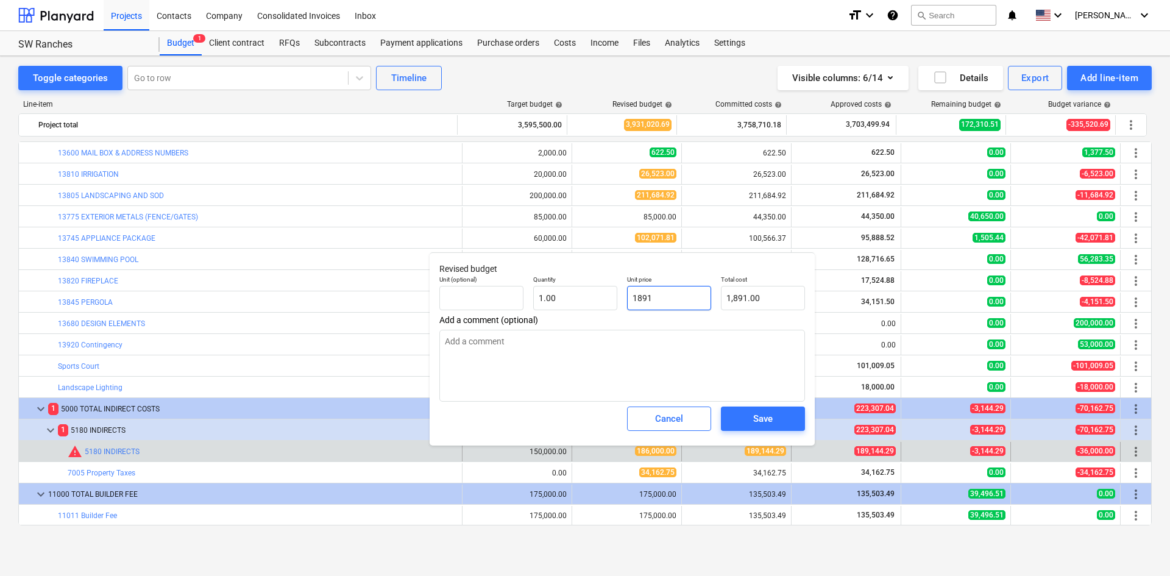
type textarea "x"
type input "18914"
type input "18,914.00"
type textarea "x"
type input "189144"
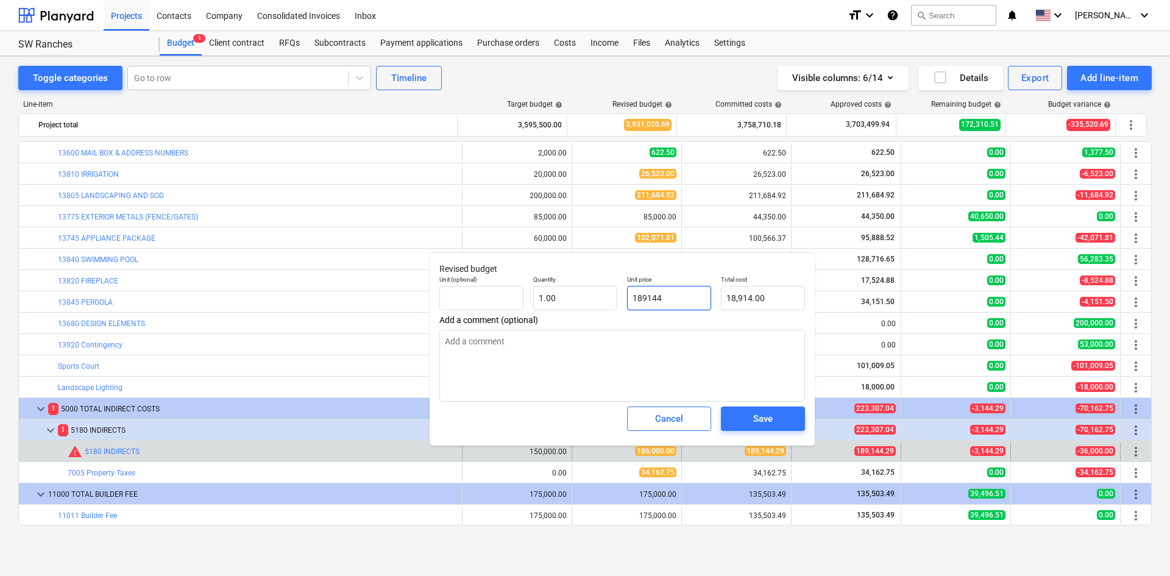
type input "189,144.00"
type textarea "x"
type input "189144."
type textarea "x"
type input "189144.2"
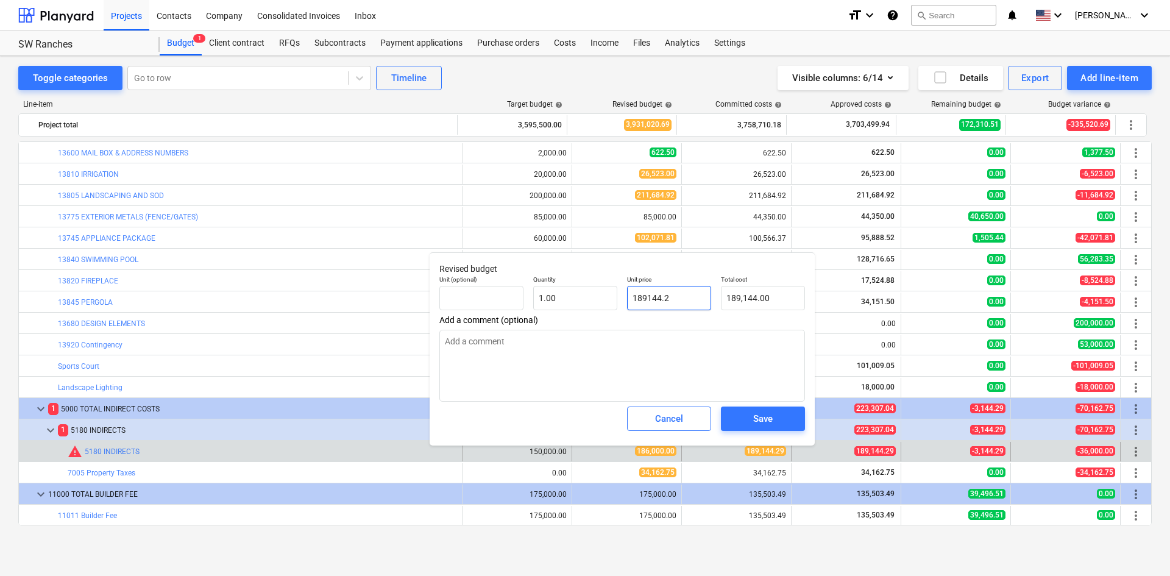
type input "189,144.20"
type textarea "x"
type input "189144.29"
type input "189,144.29"
type input "189144.29"
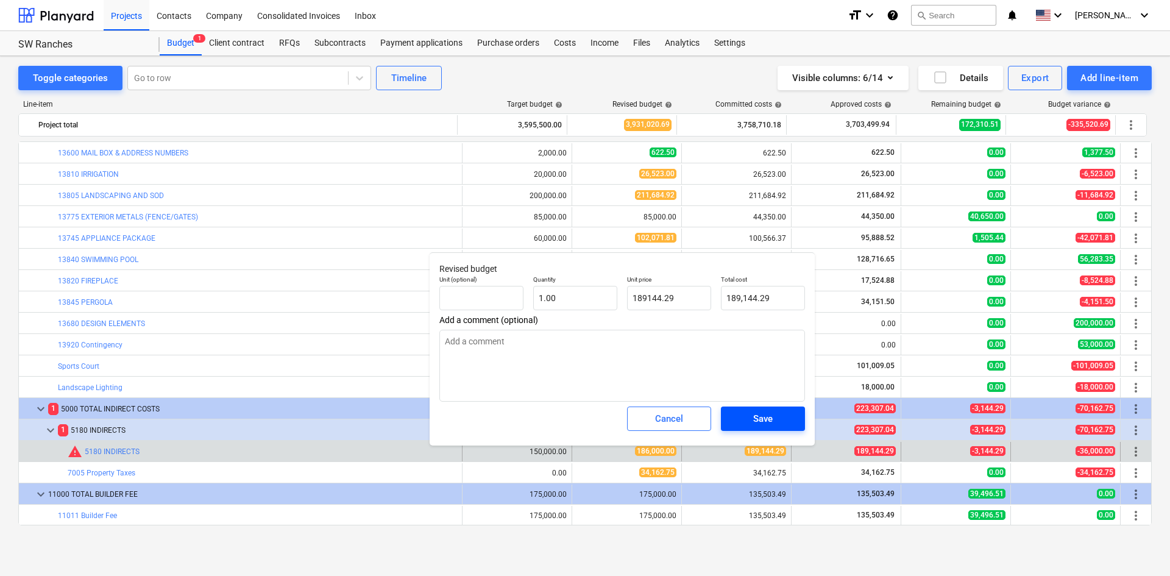
type textarea "x"
type input "189,144.29"
click at [762, 415] on div "Save" at bounding box center [762, 419] width 19 height 16
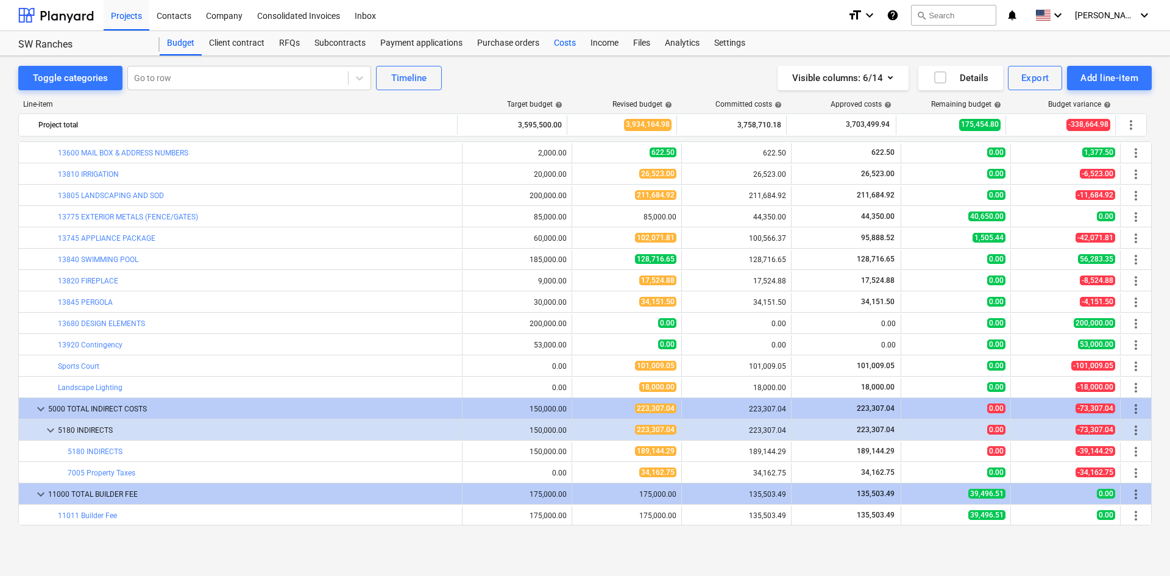
click at [557, 44] on div "Costs" at bounding box center [565, 43] width 37 height 24
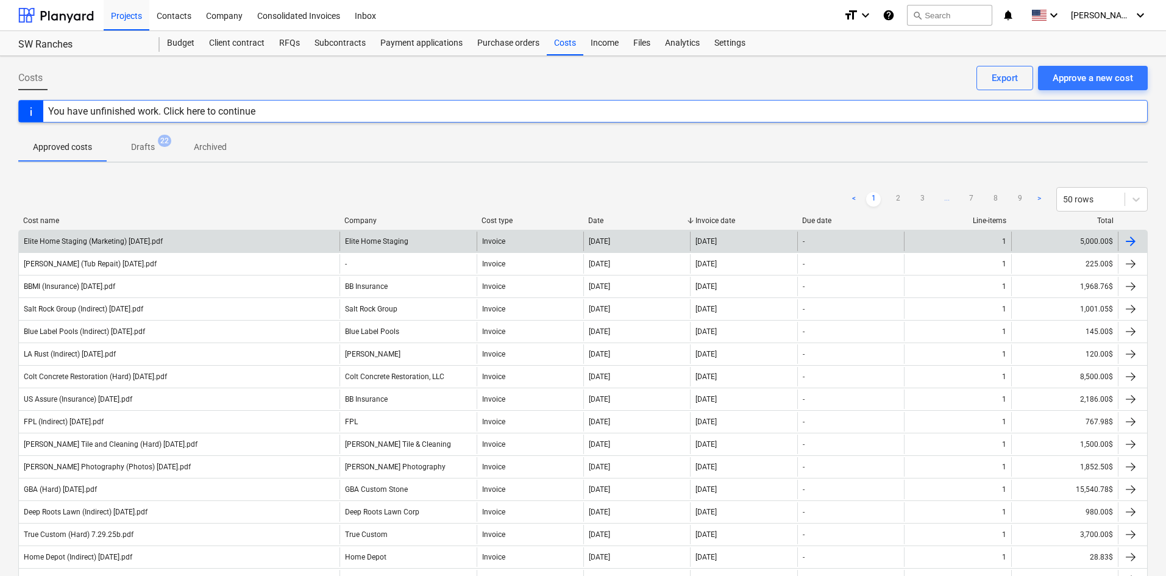
click at [258, 246] on div "Elite Home Staging (Marketing) 9.8.25.pdf" at bounding box center [179, 241] width 320 height 19
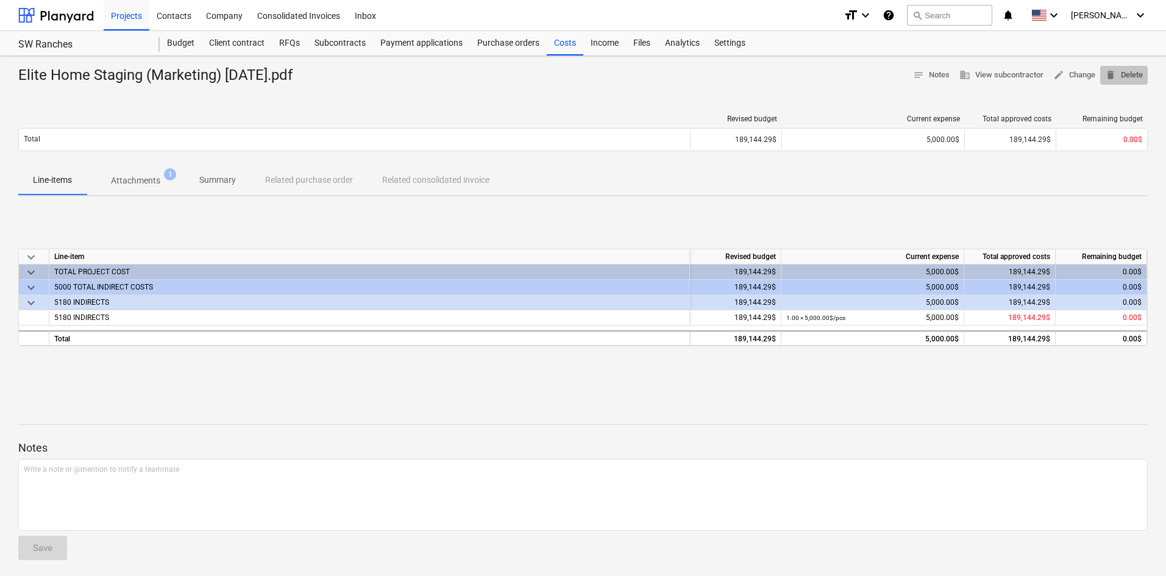
click at [1128, 72] on span "delete Delete" at bounding box center [1124, 75] width 38 height 14
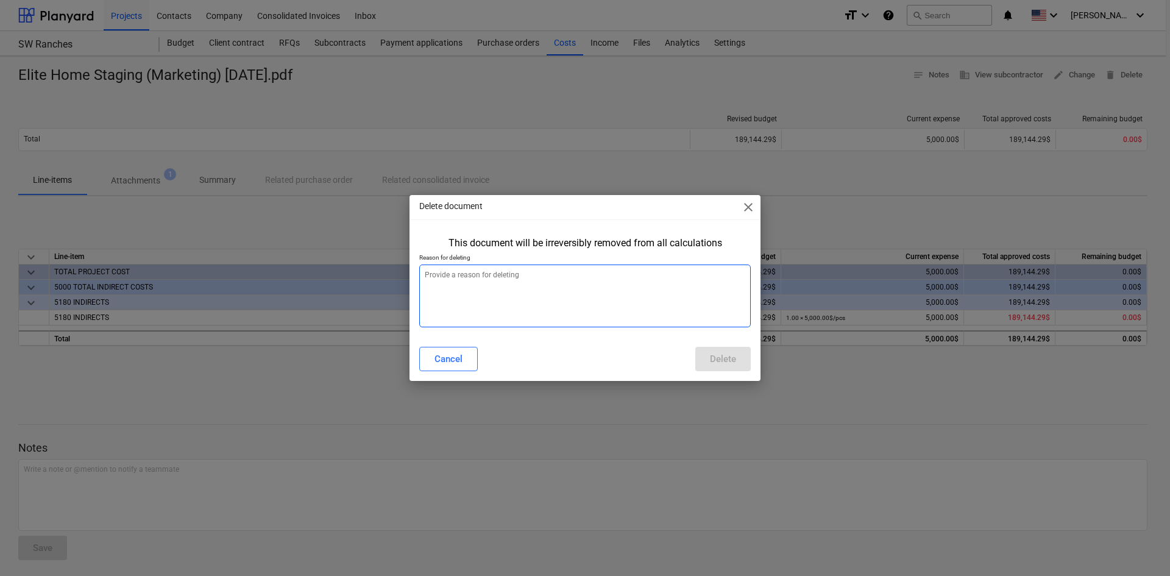
click at [485, 309] on textarea at bounding box center [584, 295] width 331 height 63
type textarea "x"
type textarea "w"
type textarea "x"
type textarea "wr"
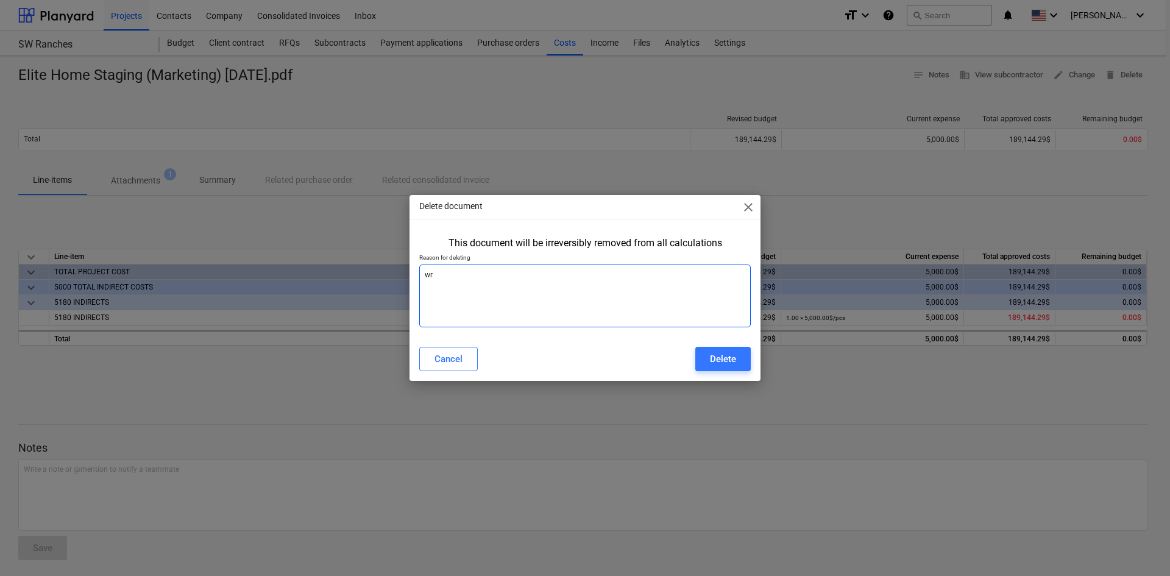
type textarea "x"
type textarea "wro"
type textarea "x"
type textarea "wrog"
type textarea "x"
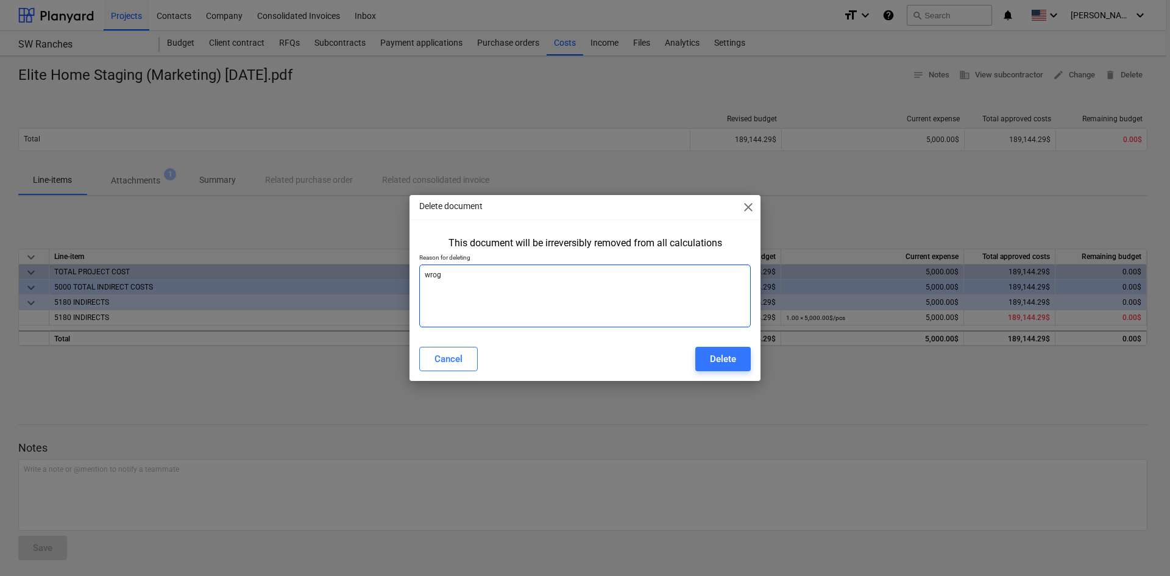
type textarea "wro"
type textarea "x"
type textarea "wron"
type textarea "x"
type textarea "wrong"
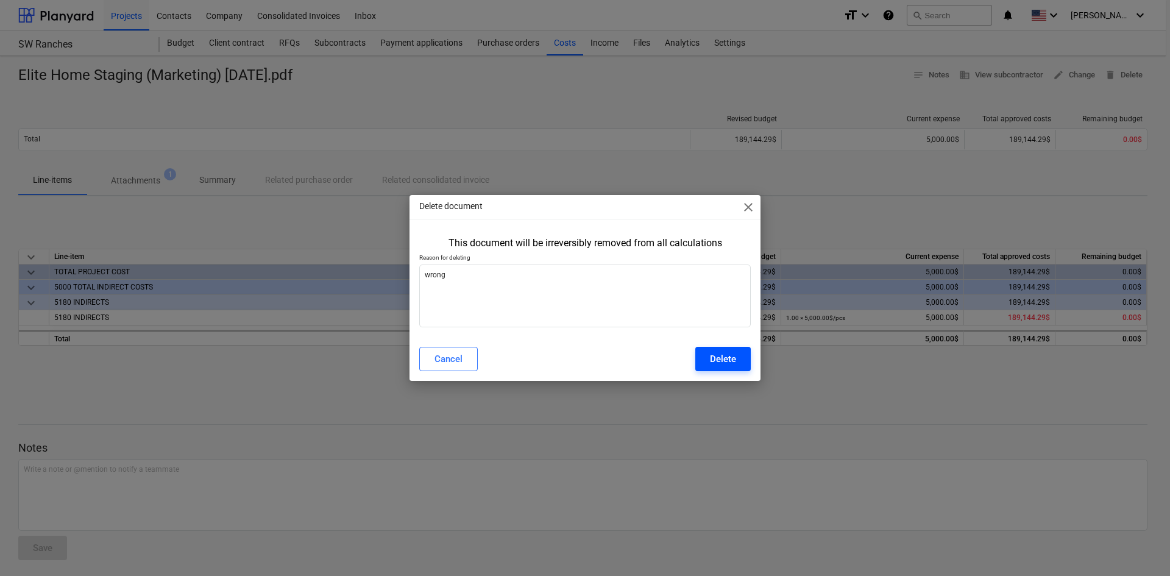
click at [742, 358] on button "Delete" at bounding box center [722, 359] width 55 height 24
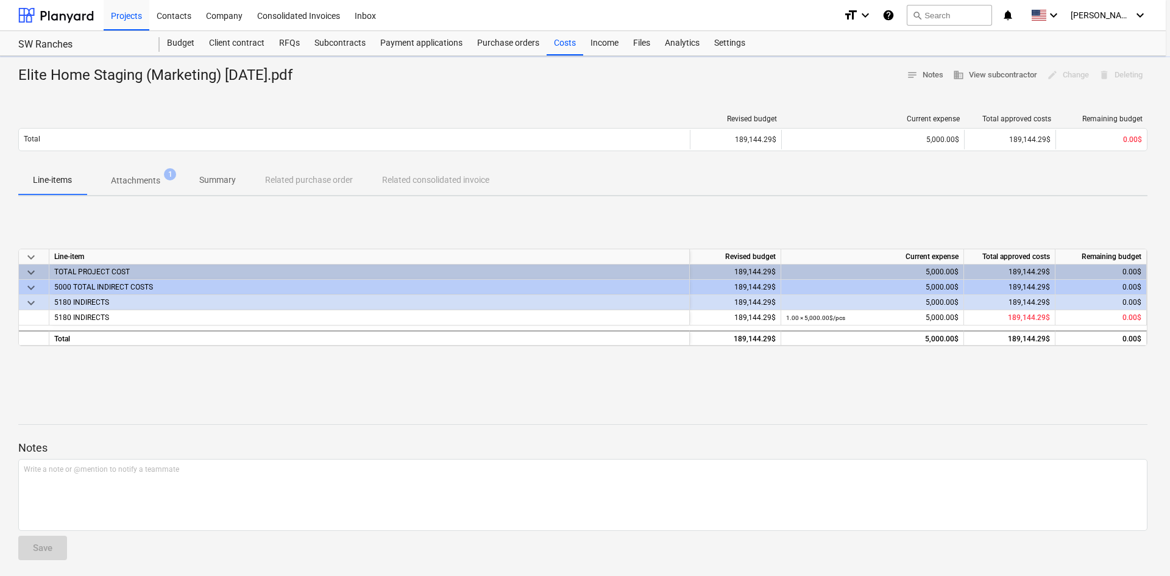
type textarea "x"
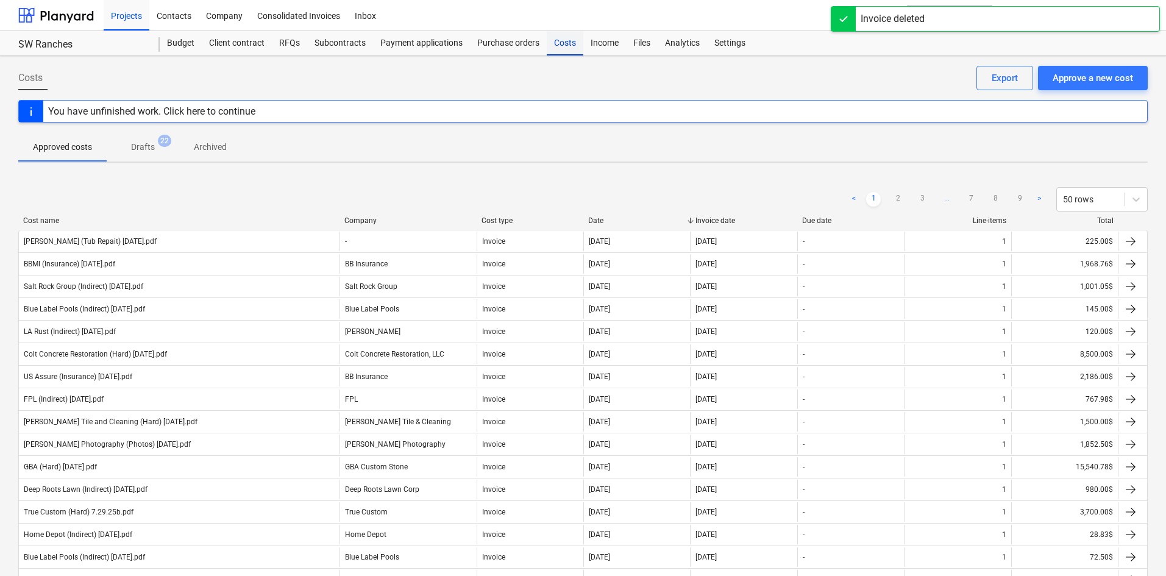
click at [556, 49] on div "Costs" at bounding box center [565, 43] width 37 height 24
click at [1102, 83] on div "Approve a new cost" at bounding box center [1092, 78] width 80 height 16
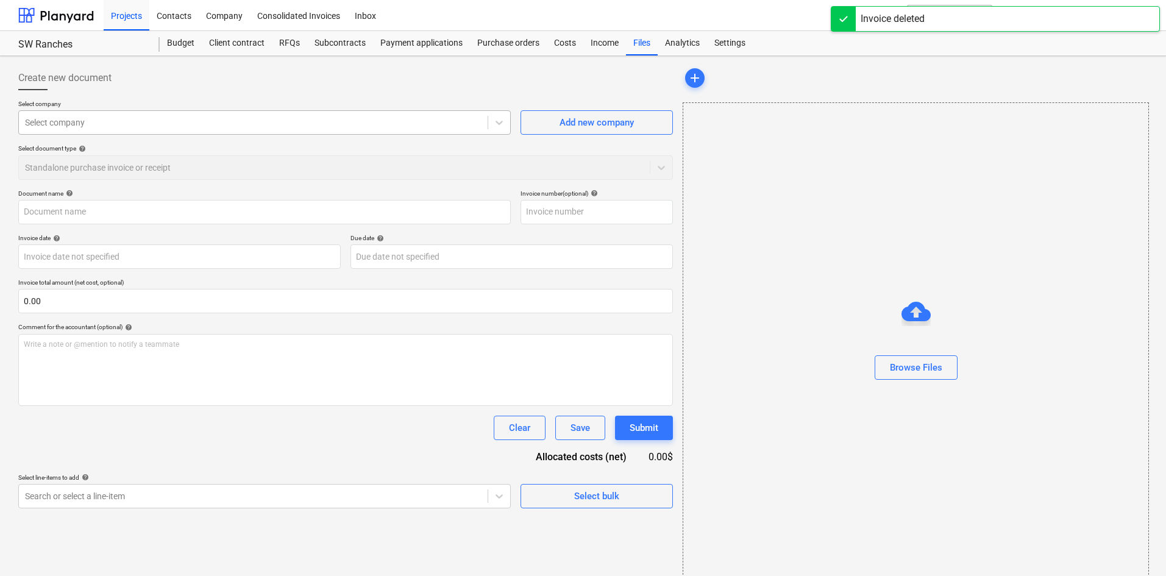
click at [114, 119] on div at bounding box center [253, 122] width 456 height 12
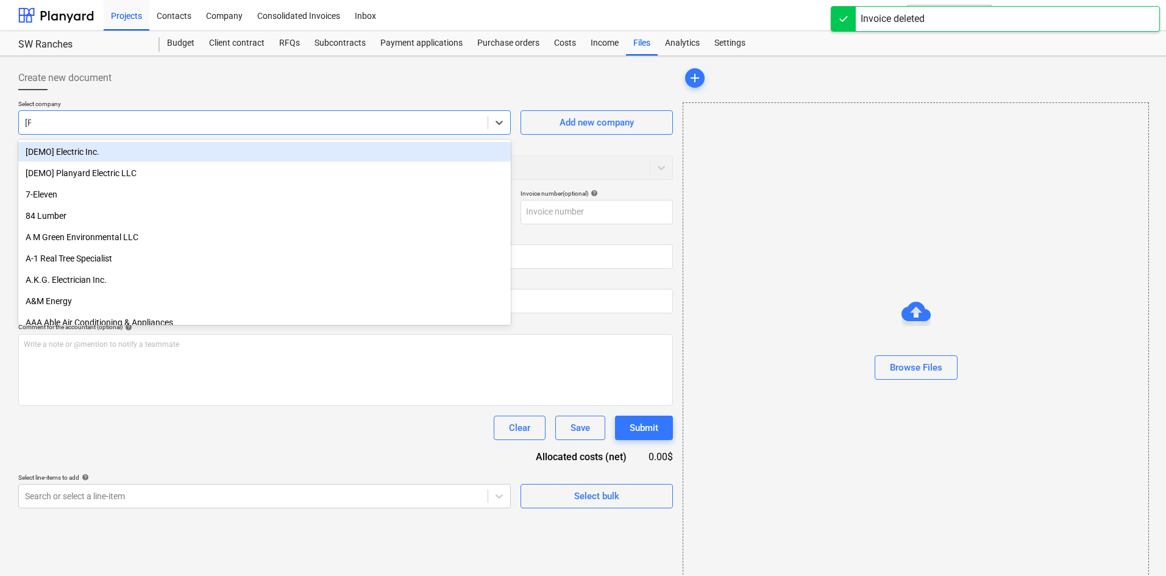
type input "elit"
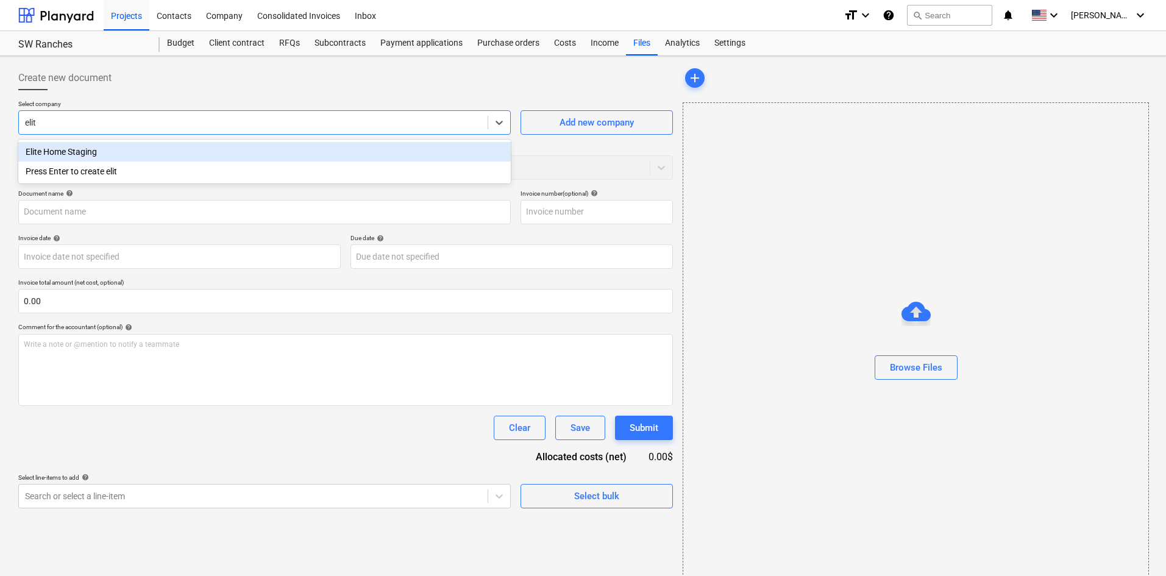
click at [122, 146] on div "Elite Home Staging" at bounding box center [264, 151] width 492 height 19
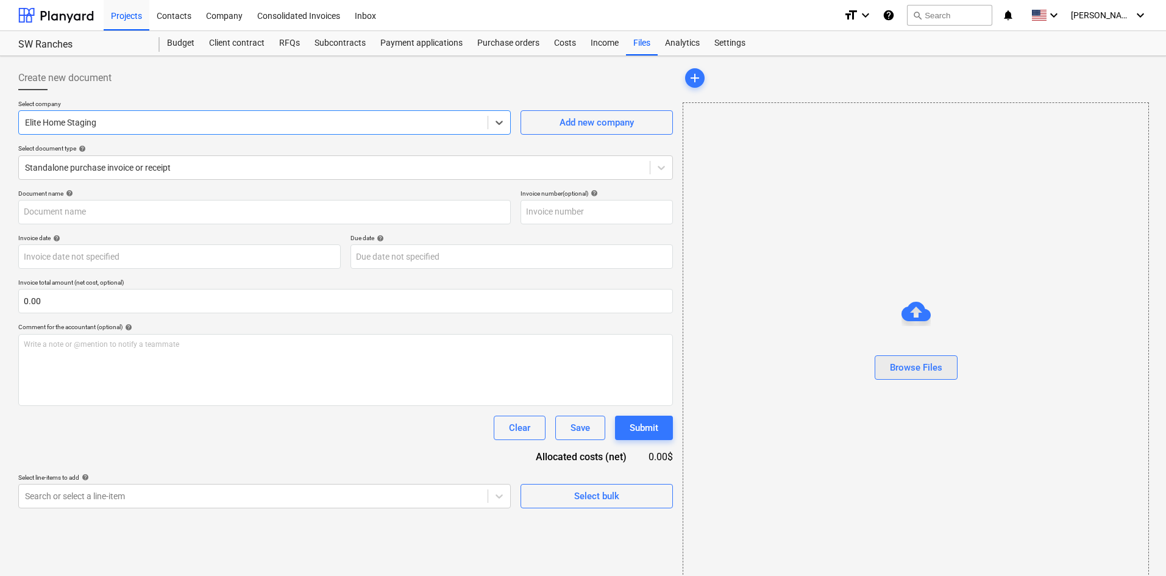
click at [909, 366] on div "Browse Files" at bounding box center [916, 367] width 52 height 16
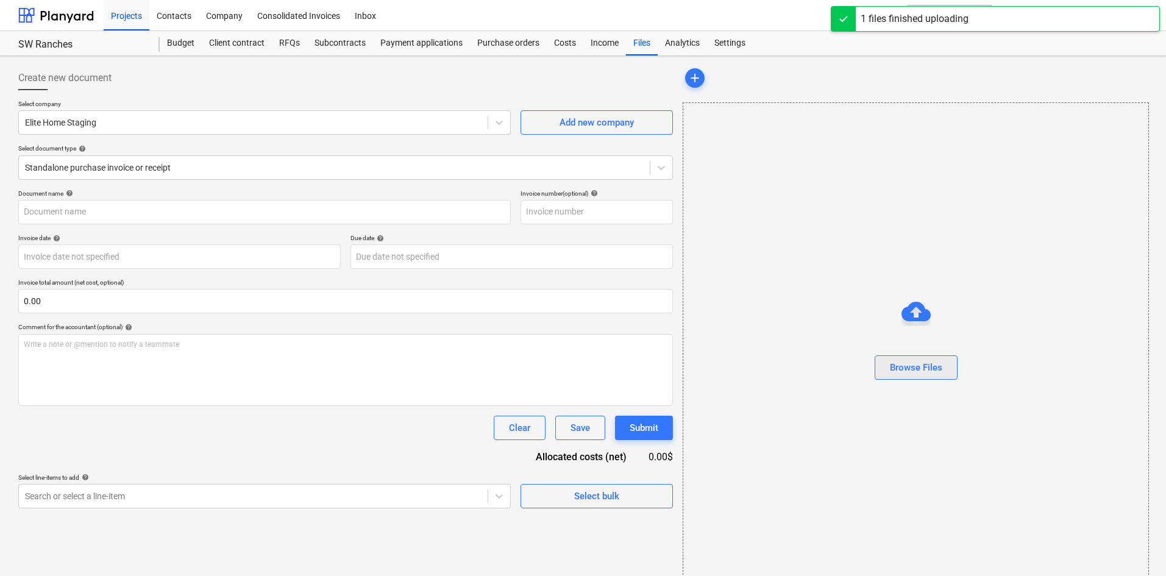
type input "Elite Home Staging (Marketing) 9.8.25.pdf"
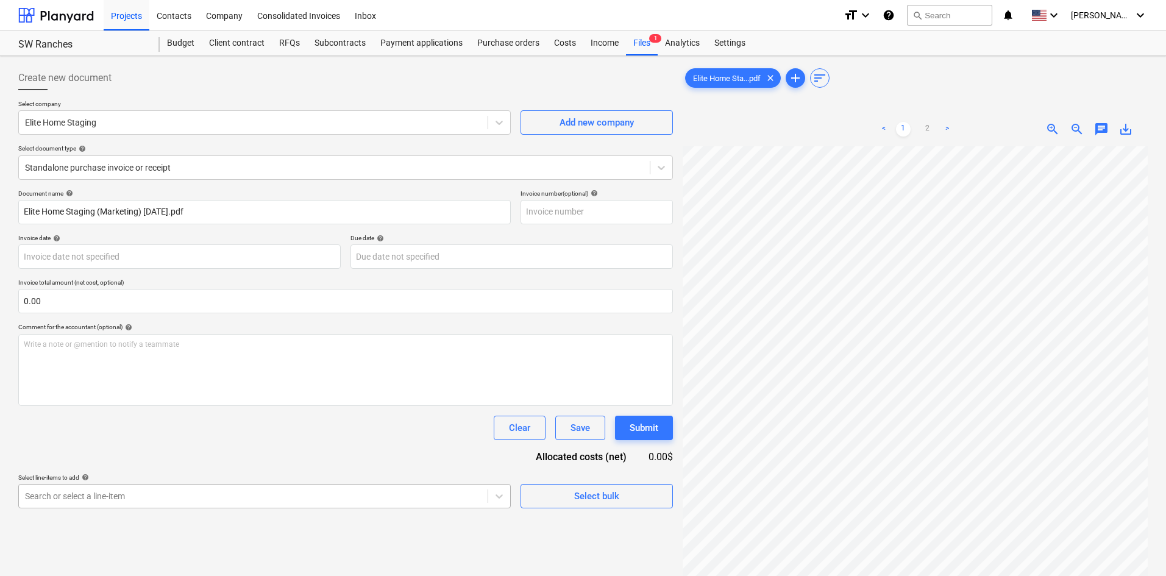
click at [364, 503] on body "Projects Contacts Company Consolidated Invoices Inbox format_size keyboard_arro…" at bounding box center [583, 288] width 1166 height 576
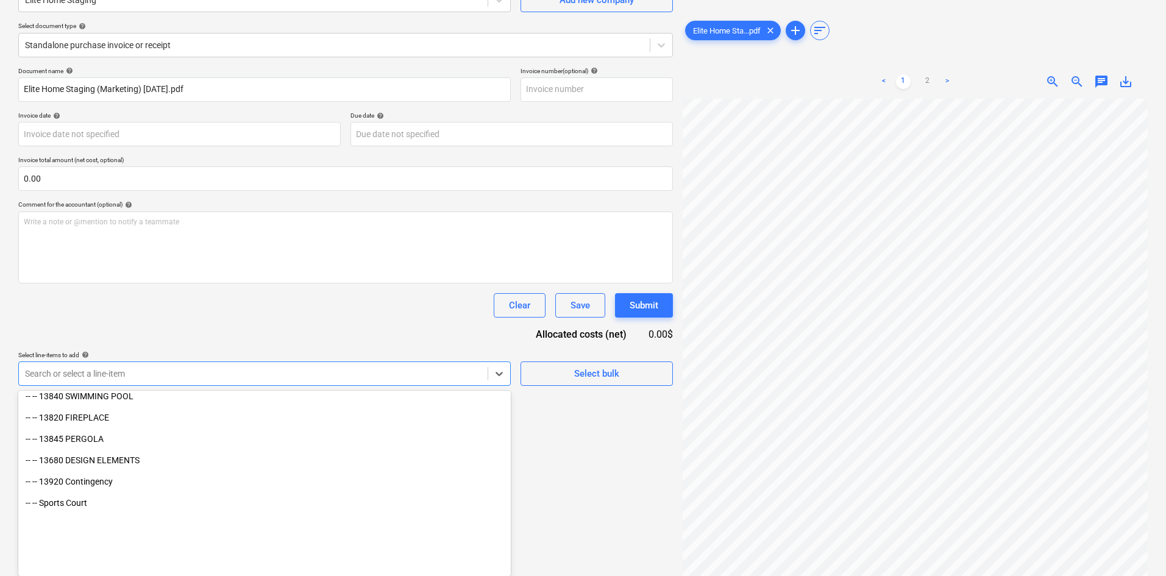
scroll to position [1481, 0]
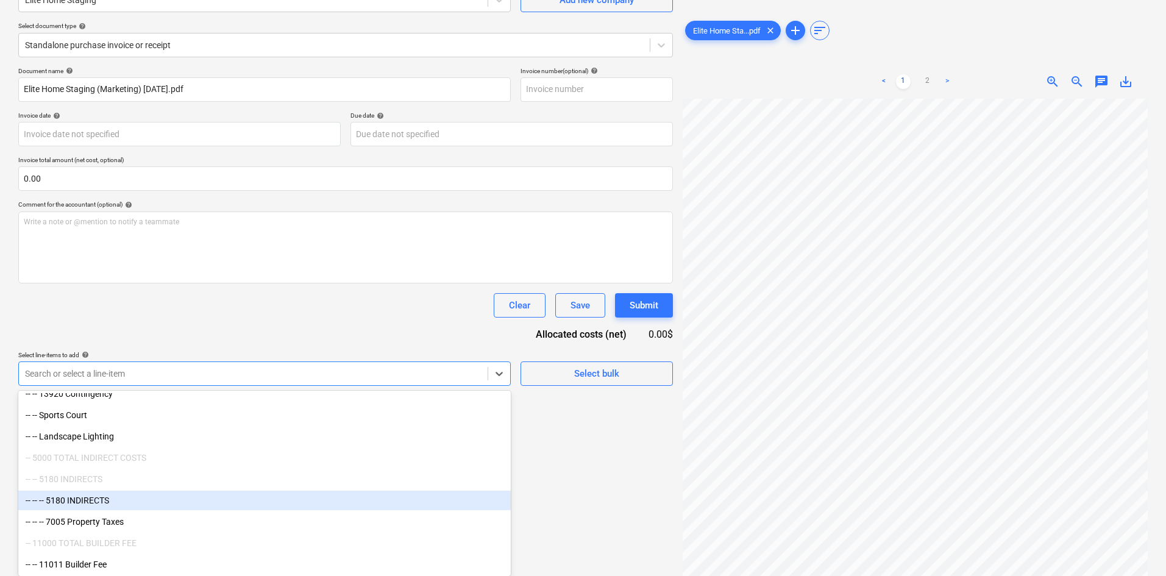
click at [118, 508] on div "-- -- -- 5180 INDIRECTS" at bounding box center [264, 499] width 492 height 19
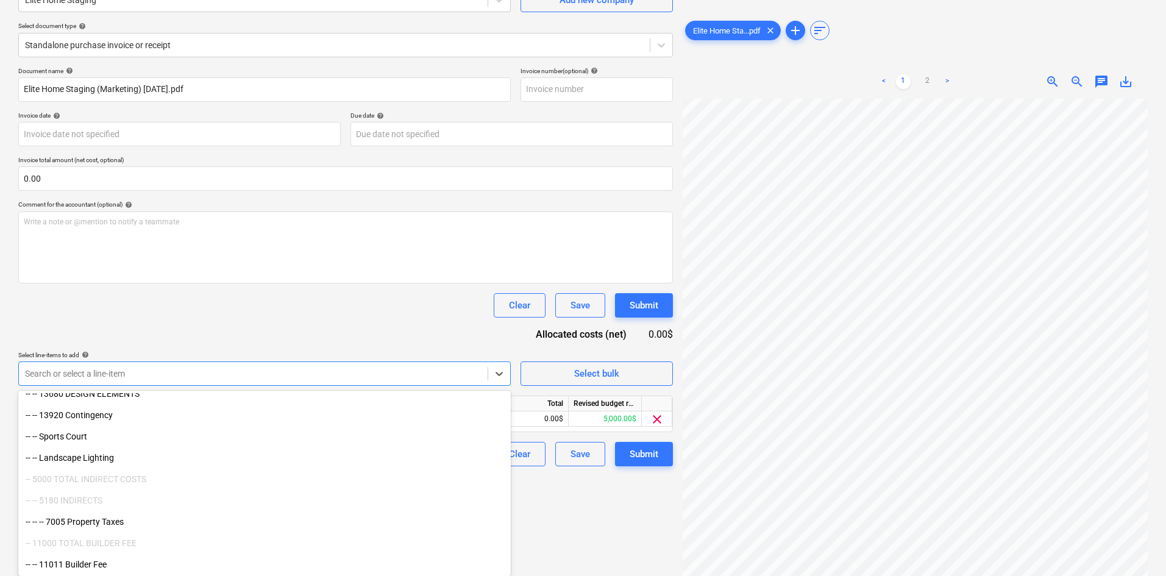
scroll to position [1459, 0]
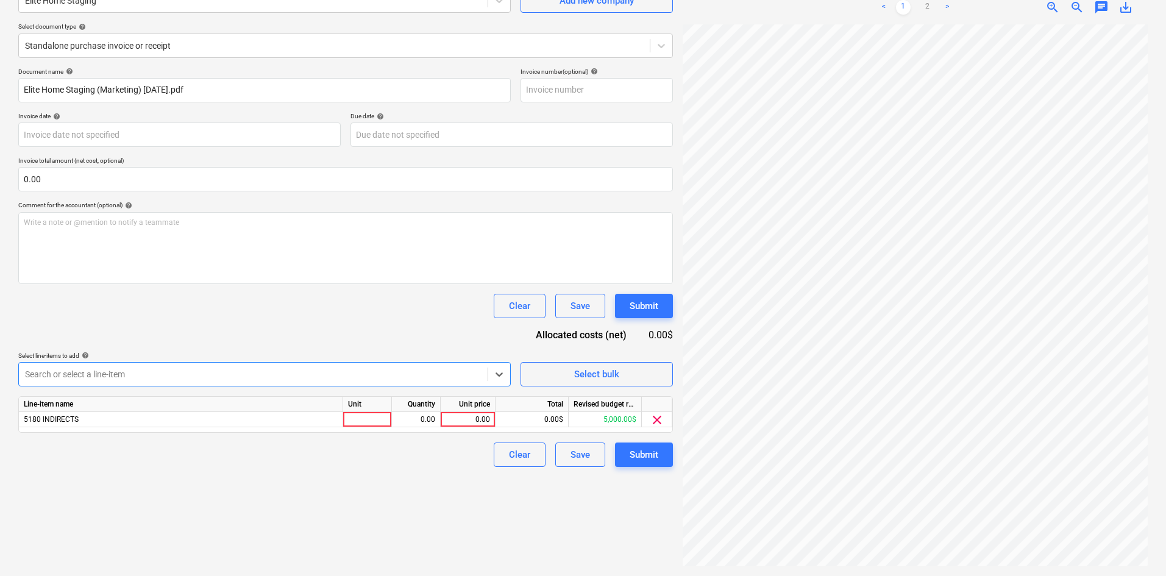
click at [259, 379] on div at bounding box center [253, 374] width 456 height 12
click at [472, 422] on div "0.00" at bounding box center [467, 419] width 44 height 15
type input "5350"
click at [384, 261] on div "Write a note or @mention to notify a teammate ﻿" at bounding box center [345, 248] width 654 height 72
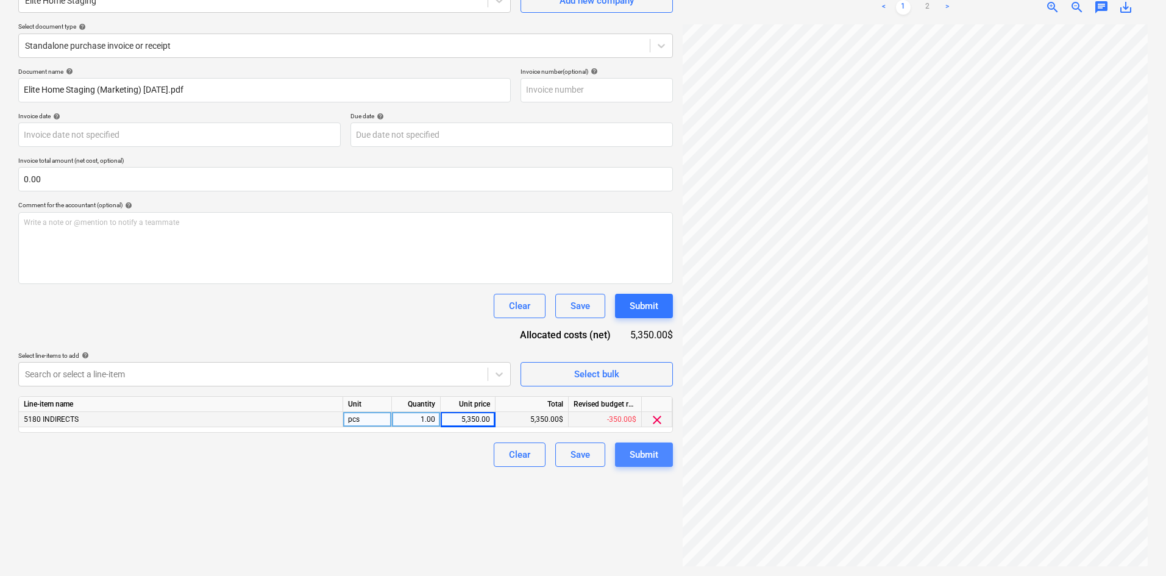
click at [643, 449] on div "Submit" at bounding box center [643, 455] width 29 height 16
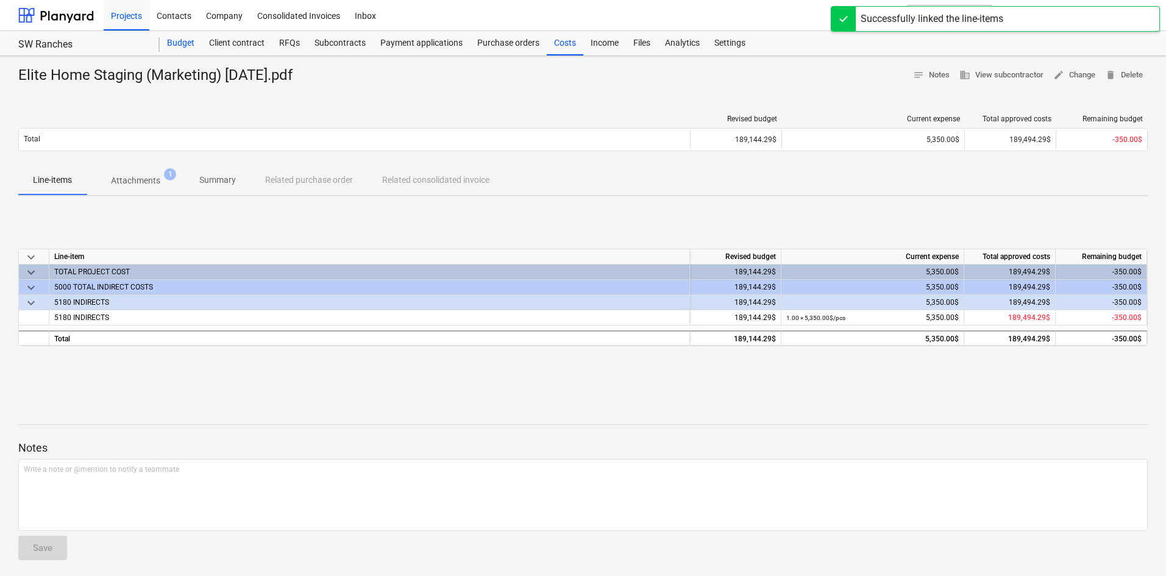
click at [185, 35] on div "Budget" at bounding box center [181, 43] width 42 height 24
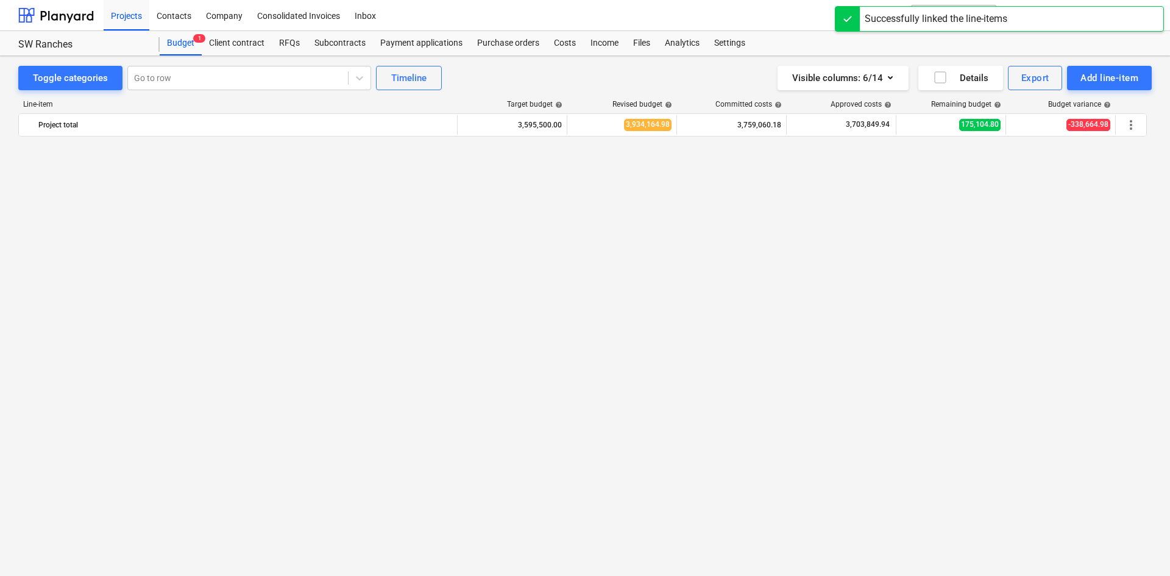
scroll to position [1216, 0]
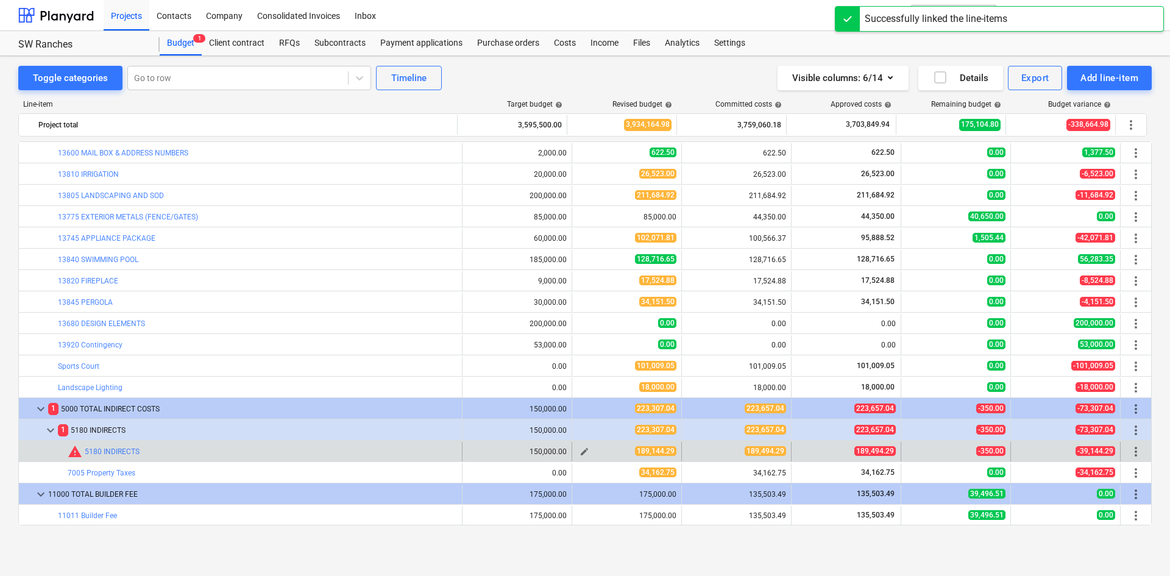
click at [579, 453] on span "edit" at bounding box center [584, 452] width 10 height 10
type textarea "x"
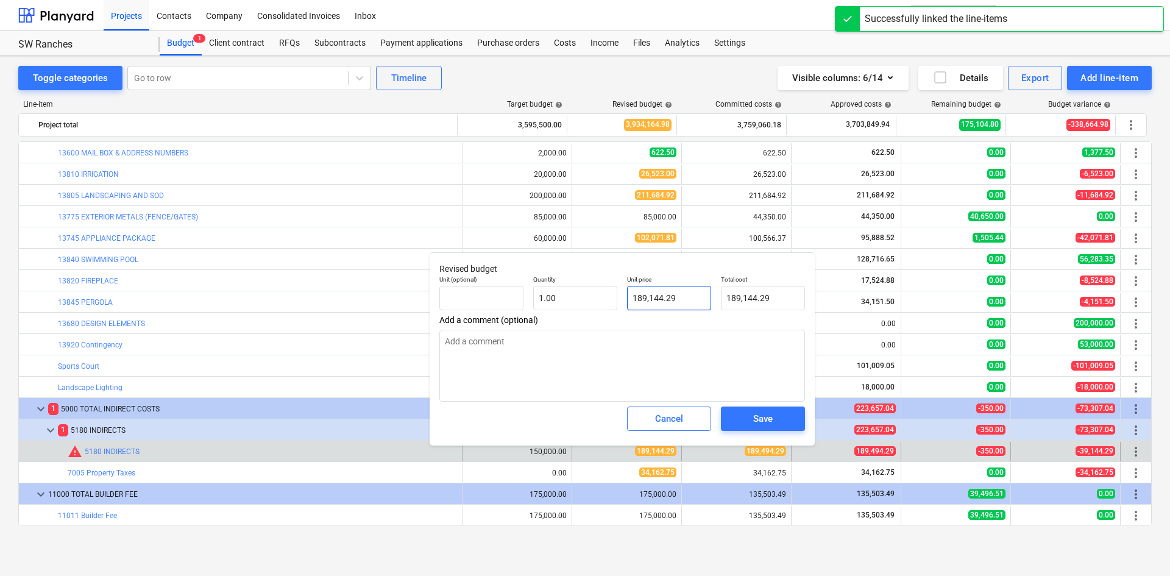
type input "189144.29"
click at [646, 300] on input "189144.29" at bounding box center [669, 298] width 84 height 24
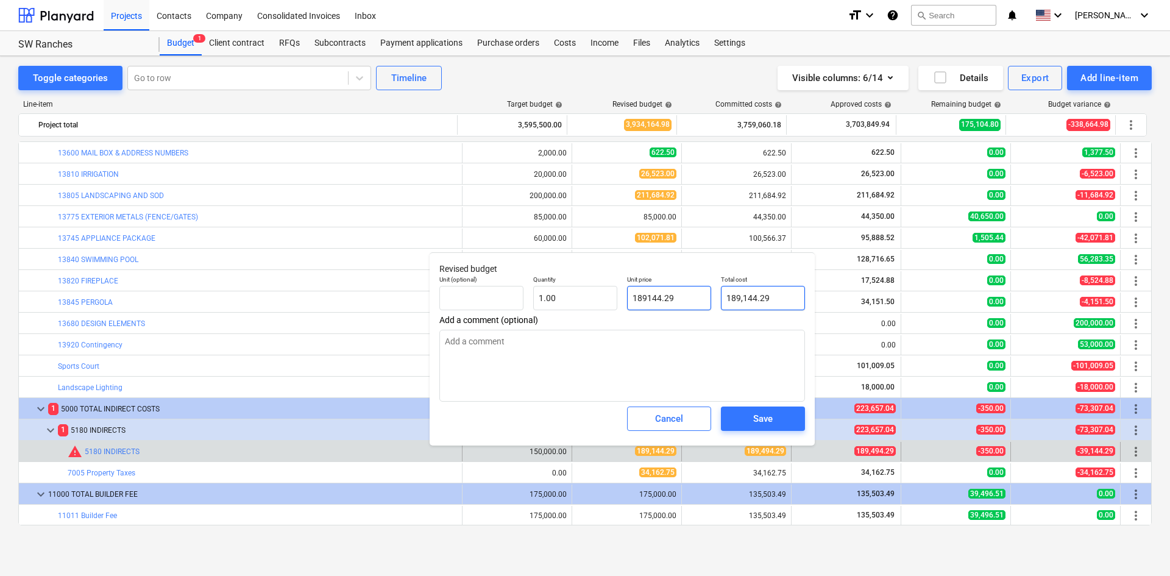
drag, startPoint x: 647, startPoint y: 296, endPoint x: 745, endPoint y: 291, distance: 98.2
click at [745, 291] on div "Unit (optional) Quantity 1.00 Unit price 189144.29 Total cost 189,144.29" at bounding box center [621, 293] width 375 height 44
type textarea "x"
type input "1894"
type input "1,894.00"
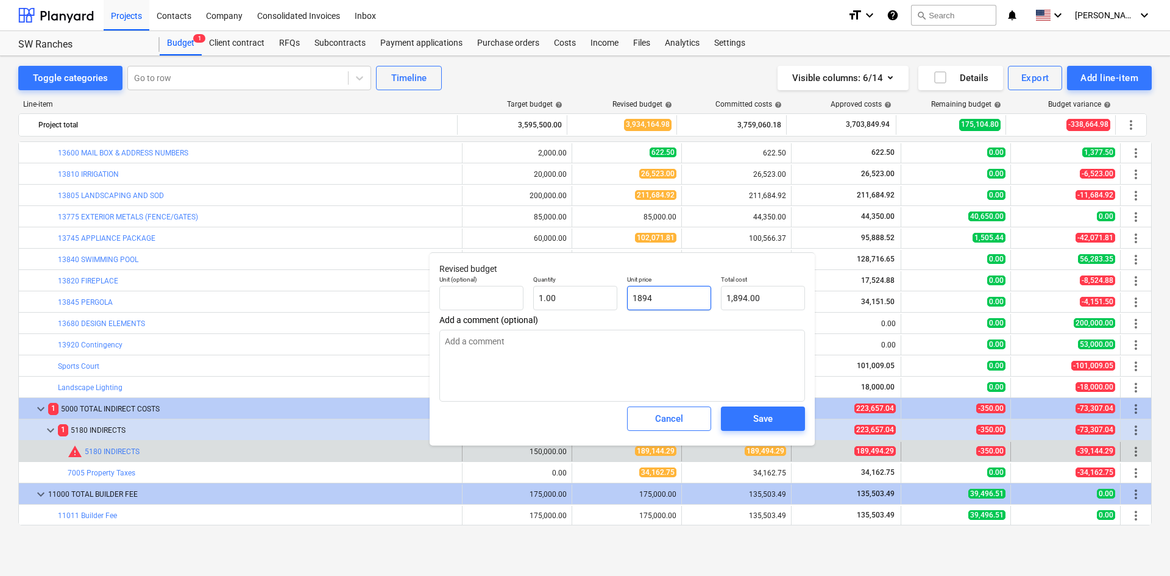
type textarea "x"
type input "18949"
type input "18,949.00"
type textarea "x"
type input "189494"
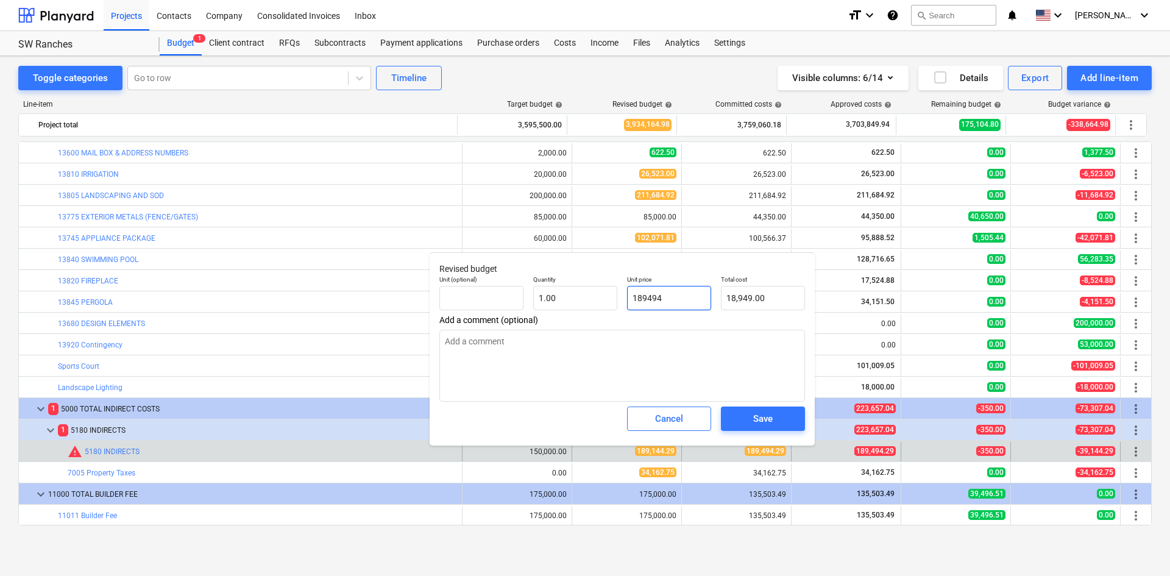
type input "189,494.00"
type textarea "x"
type input "189494."
type textarea "x"
type input "189494.2"
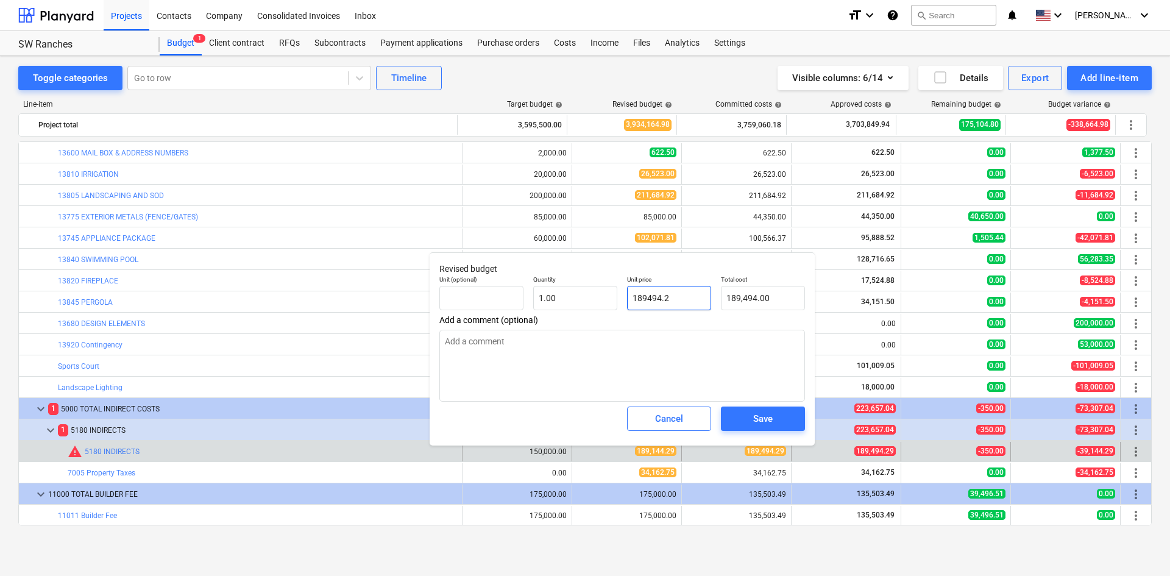
type input "189,494.20"
type textarea "x"
type input "189494.29"
type input "189,494.29"
type input "189494.29"
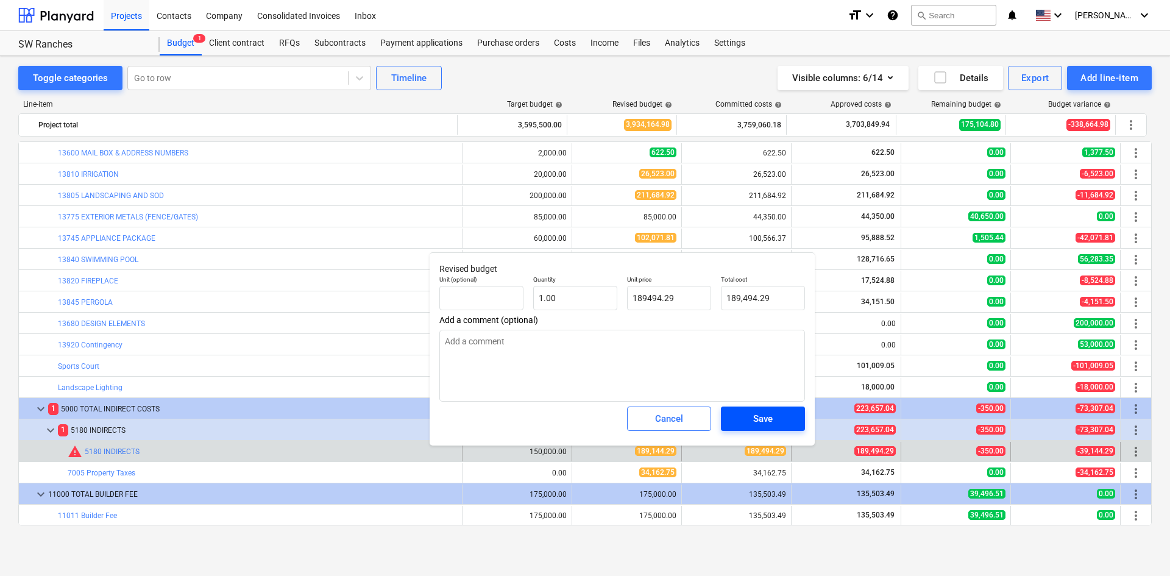
type textarea "x"
type input "189,494.29"
click at [767, 413] on div "Save" at bounding box center [762, 419] width 19 height 16
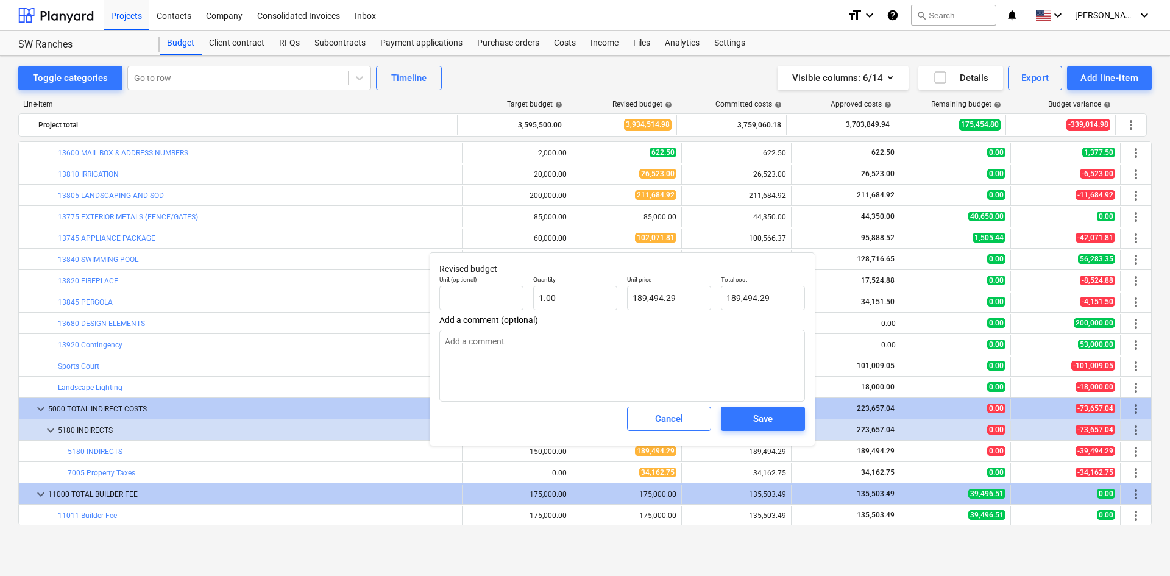
type textarea "x"
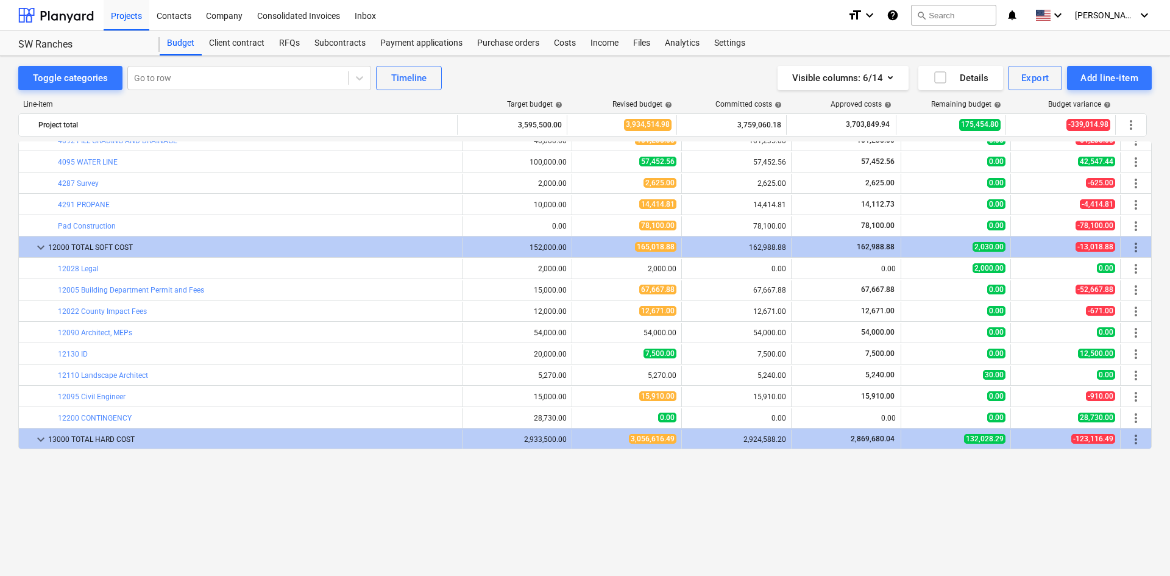
scroll to position [0, 0]
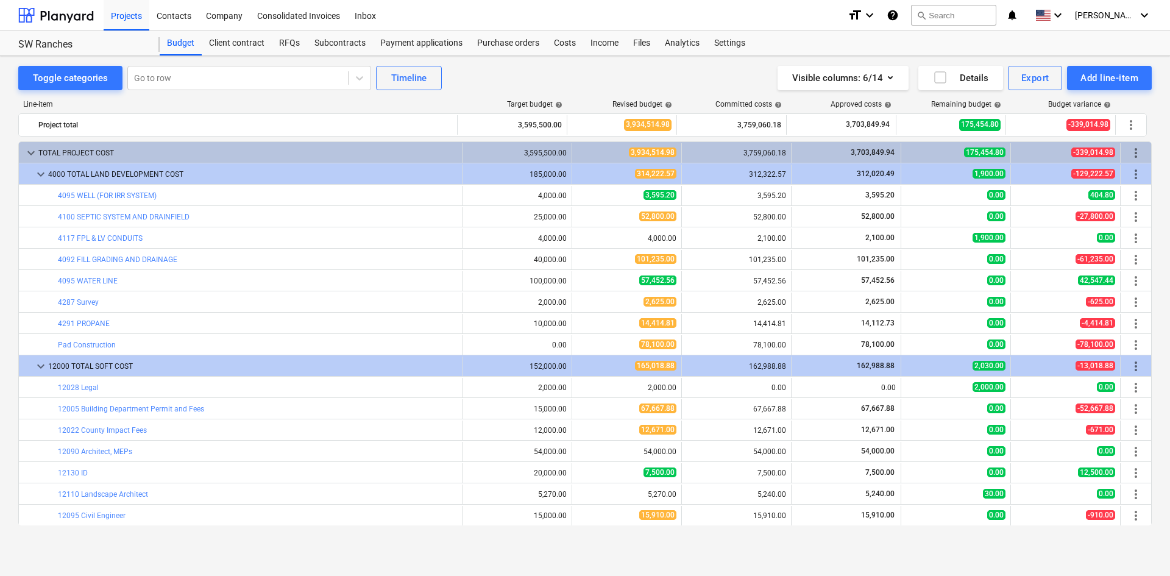
click at [795, 561] on div "Toggle categories Go to row Timeline Visible columns : 6/14 Details Export Add …" at bounding box center [585, 316] width 1170 height 520
click at [382, 548] on div "Toggle categories Go to row Timeline Visible columns : 6/14 Details Export Add …" at bounding box center [585, 303] width 1170 height 494
